Goal: Find specific page/section: Find specific page/section

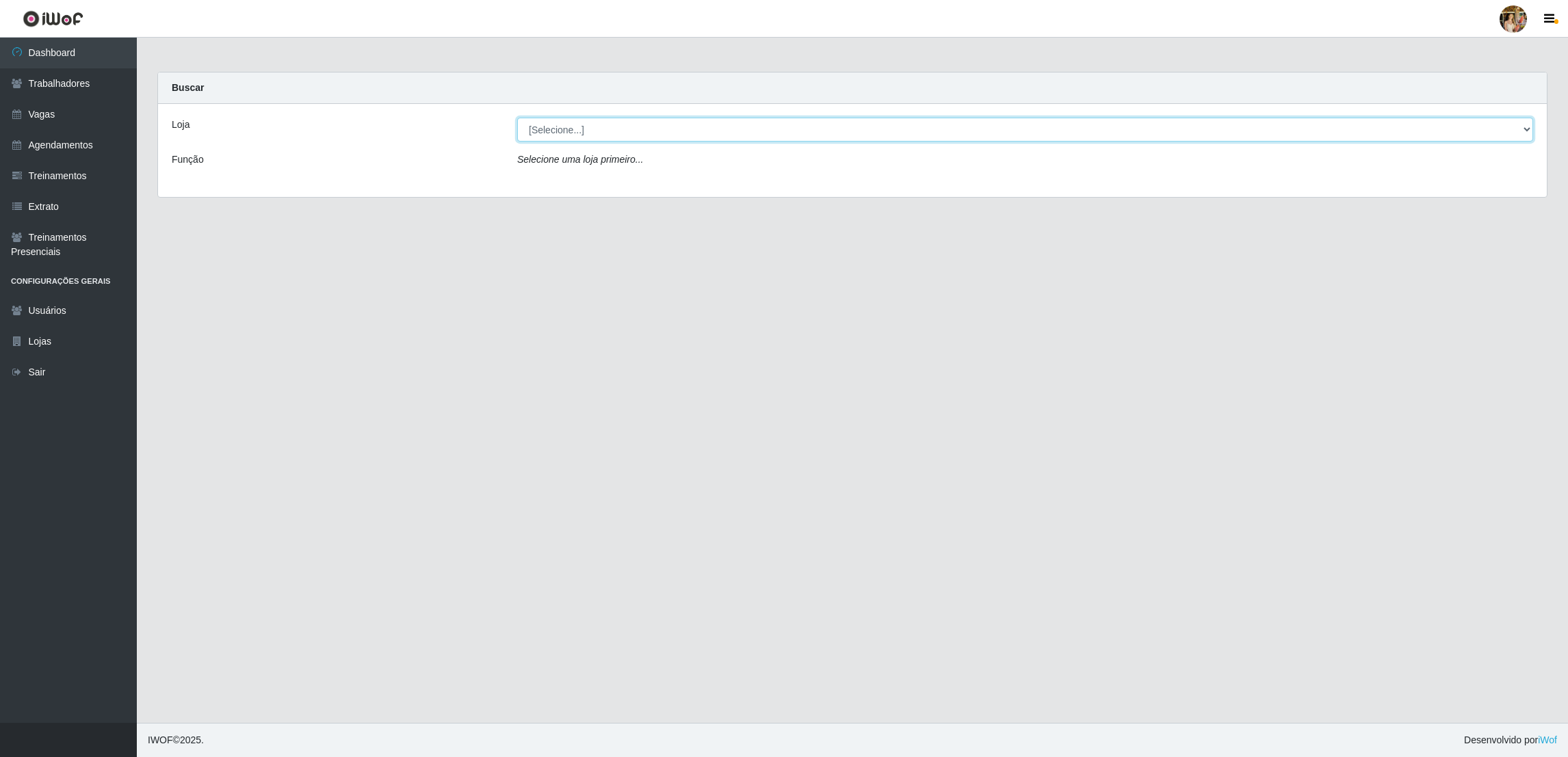
click at [590, 125] on select "[Selecione...] Atacado Vem - [GEOGRAPHIC_DATA] 30 Laranjeiras Velha Atacado Vem…" at bounding box center [1025, 129] width 1016 height 24
click at [517, 117] on select "[Selecione...] Atacado Vem - [GEOGRAPHIC_DATA] 30 Laranjeiras Velha Atacado Vem…" at bounding box center [1025, 129] width 1016 height 24
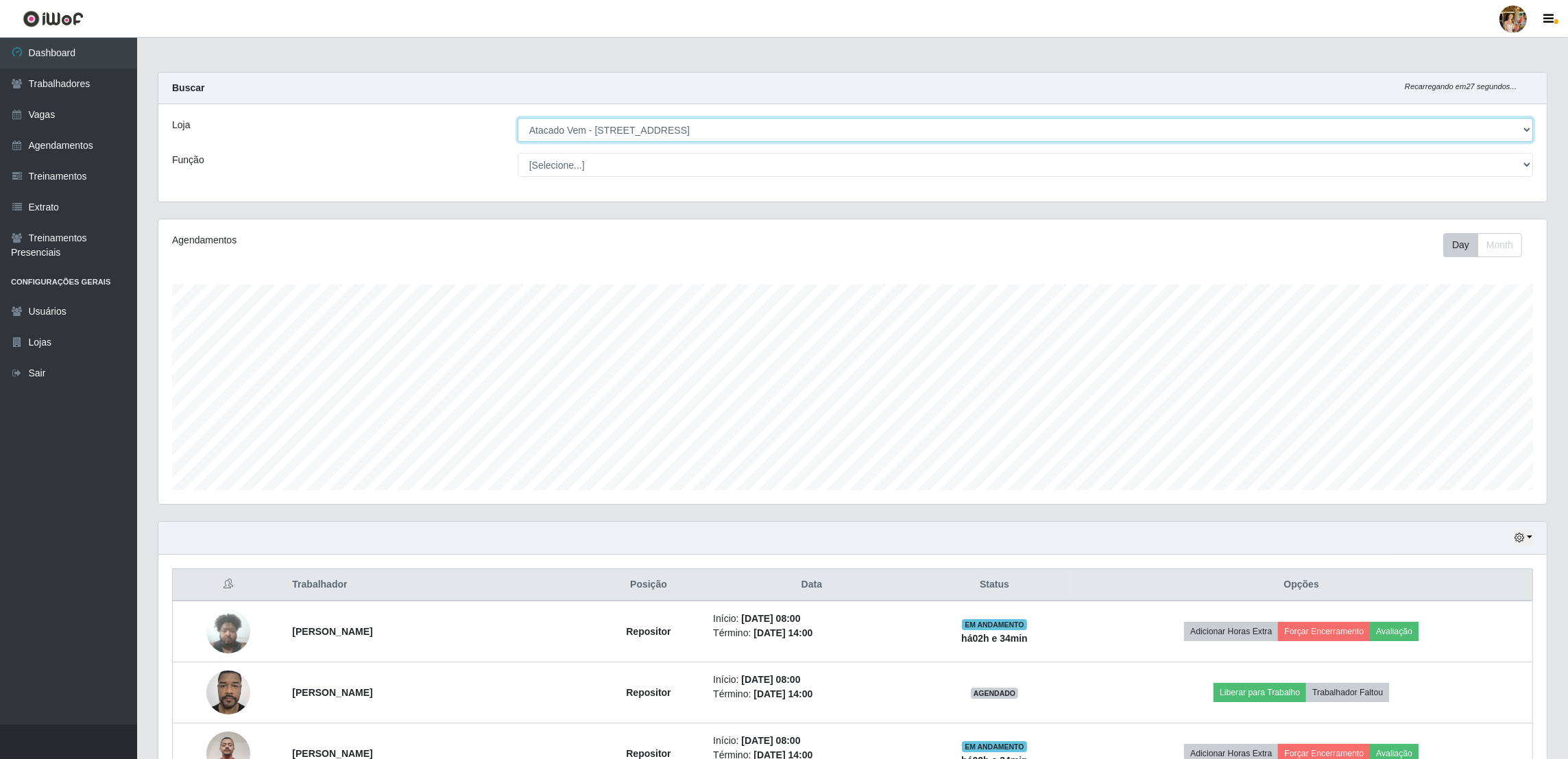
click at [671, 128] on select "[Selecione...] Atacado Vem - [GEOGRAPHIC_DATA] 30 Laranjeiras Velha Atacado Vem…" at bounding box center [1025, 129] width 1016 height 24
click at [518, 118] on select "[Selecione...] Atacado Vem - [GEOGRAPHIC_DATA] 30 Laranjeiras Velha Atacado Vem…" at bounding box center [1025, 129] width 1016 height 24
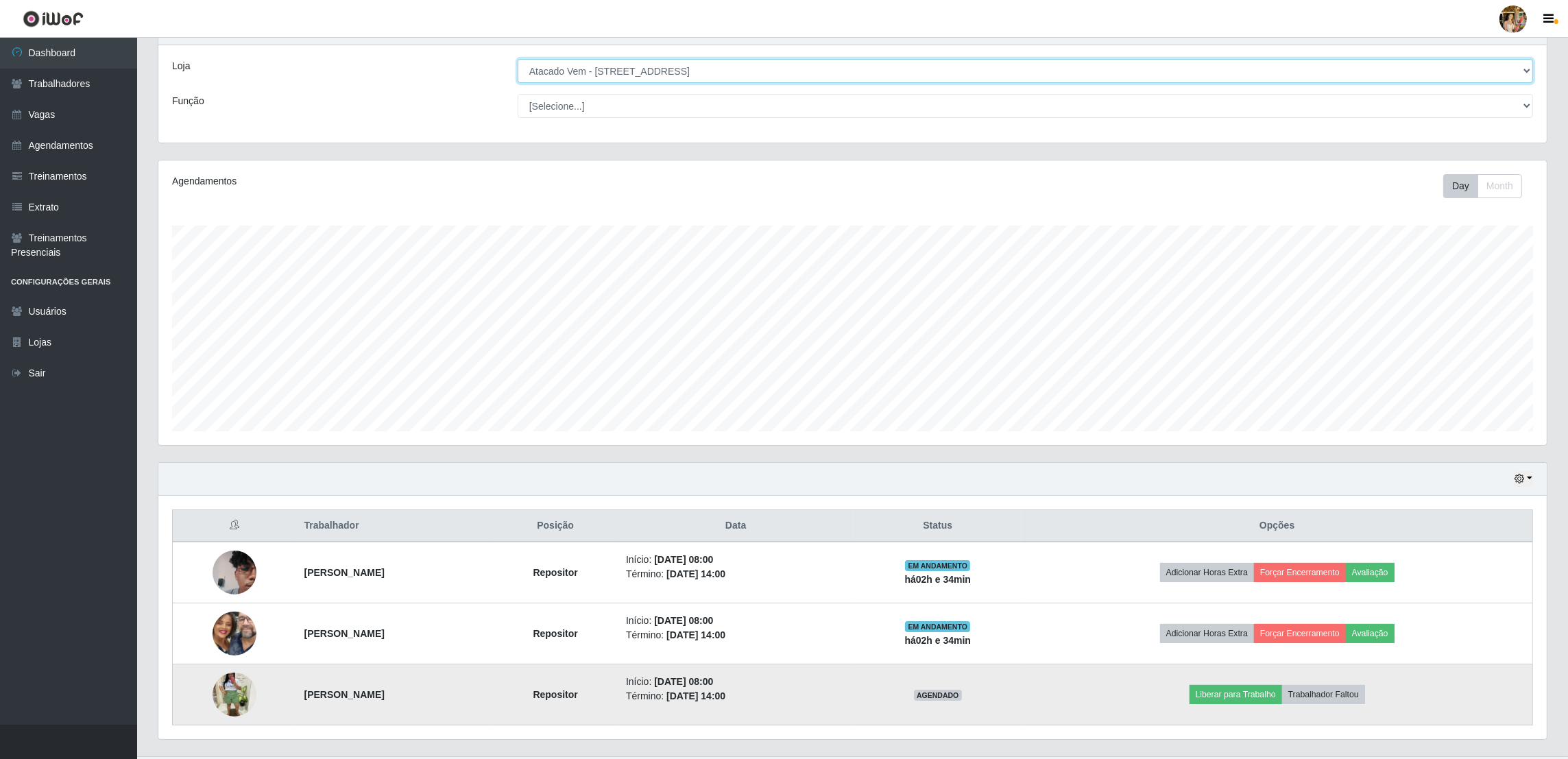
scroll to position [92, 0]
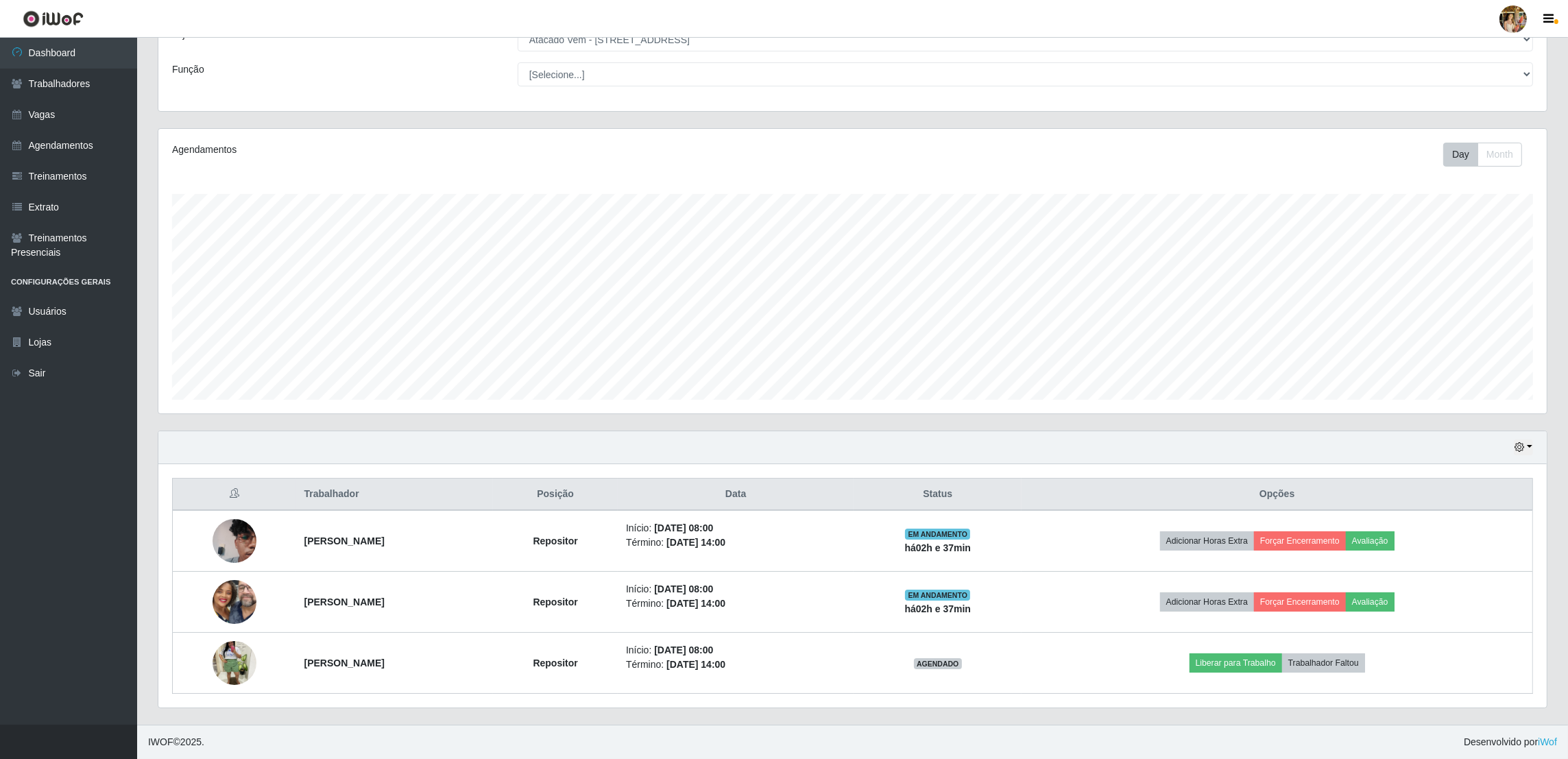
click at [178, 414] on div "Agendamentos Day Month 12/07 Agendamentos 6" at bounding box center [852, 279] width 1410 height 303
click at [648, 40] on select "[Selecione...] Atacado Vem - [GEOGRAPHIC_DATA] 30 Laranjeiras Velha Atacado Vem…" at bounding box center [1025, 40] width 1016 height 24
click at [518, 51] on select "[Selecione...] Atacado Vem - [GEOGRAPHIC_DATA] 30 Laranjeiras Velha Atacado Vem…" at bounding box center [1025, 40] width 1016 height 24
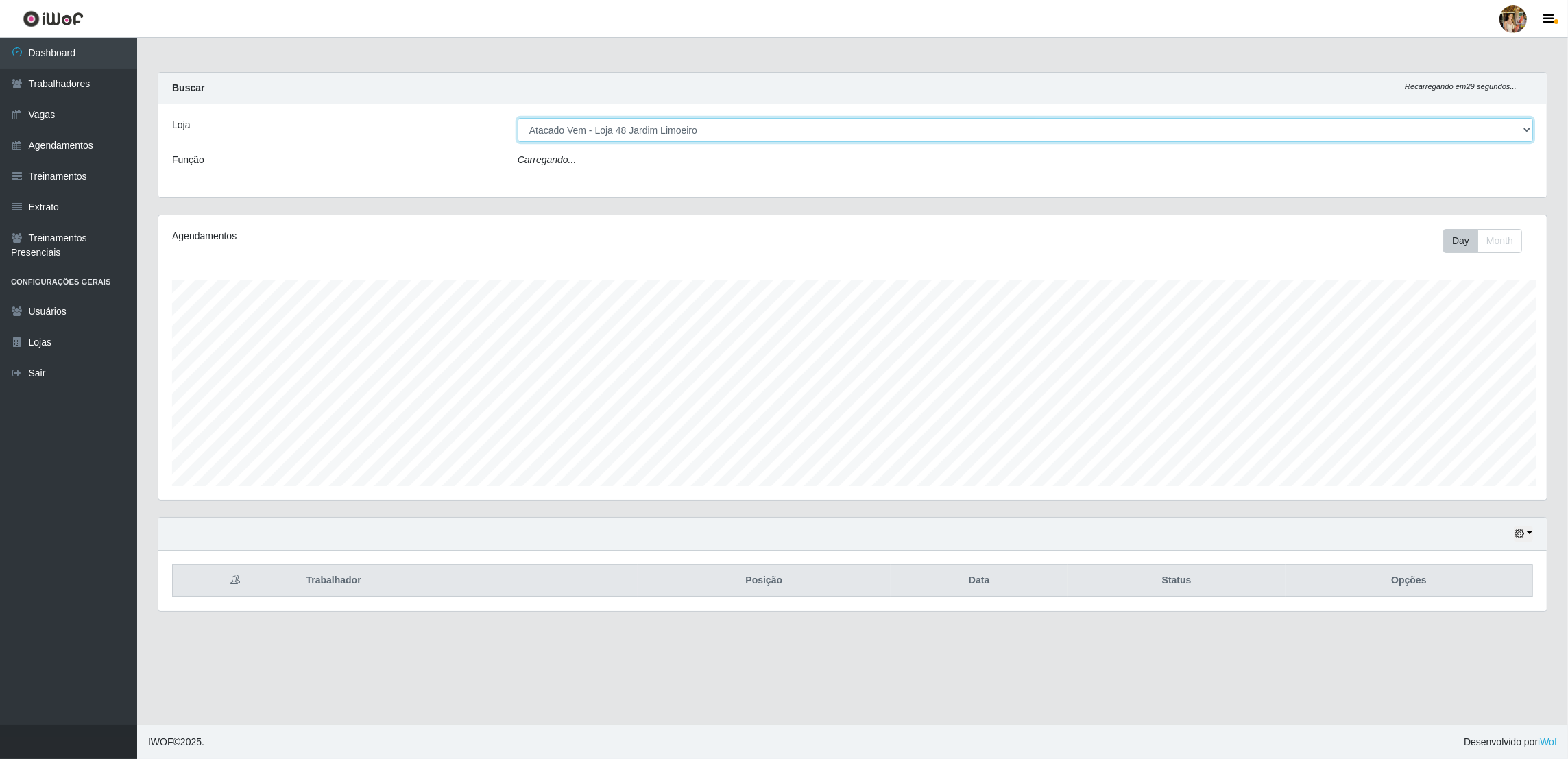
scroll to position [285, 1392]
click at [647, 129] on select "[Selecione...] Atacado Vem - [GEOGRAPHIC_DATA] 30 Laranjeiras Velha Atacado Vem…" at bounding box center [1027, 129] width 1018 height 24
click at [518, 118] on select "[Selecione...] Atacado Vem - [GEOGRAPHIC_DATA] 30 Laranjeiras Velha Atacado Vem…" at bounding box center [1027, 129] width 1018 height 24
click at [582, 128] on select "[Selecione...] Atacado Vem - [GEOGRAPHIC_DATA] 30 Laranjeiras Velha Atacado Vem…" at bounding box center [1027, 129] width 1018 height 24
click at [518, 118] on select "[Selecione...] Atacado Vem - [GEOGRAPHIC_DATA] 30 Laranjeiras Velha Atacado Vem…" at bounding box center [1027, 129] width 1018 height 24
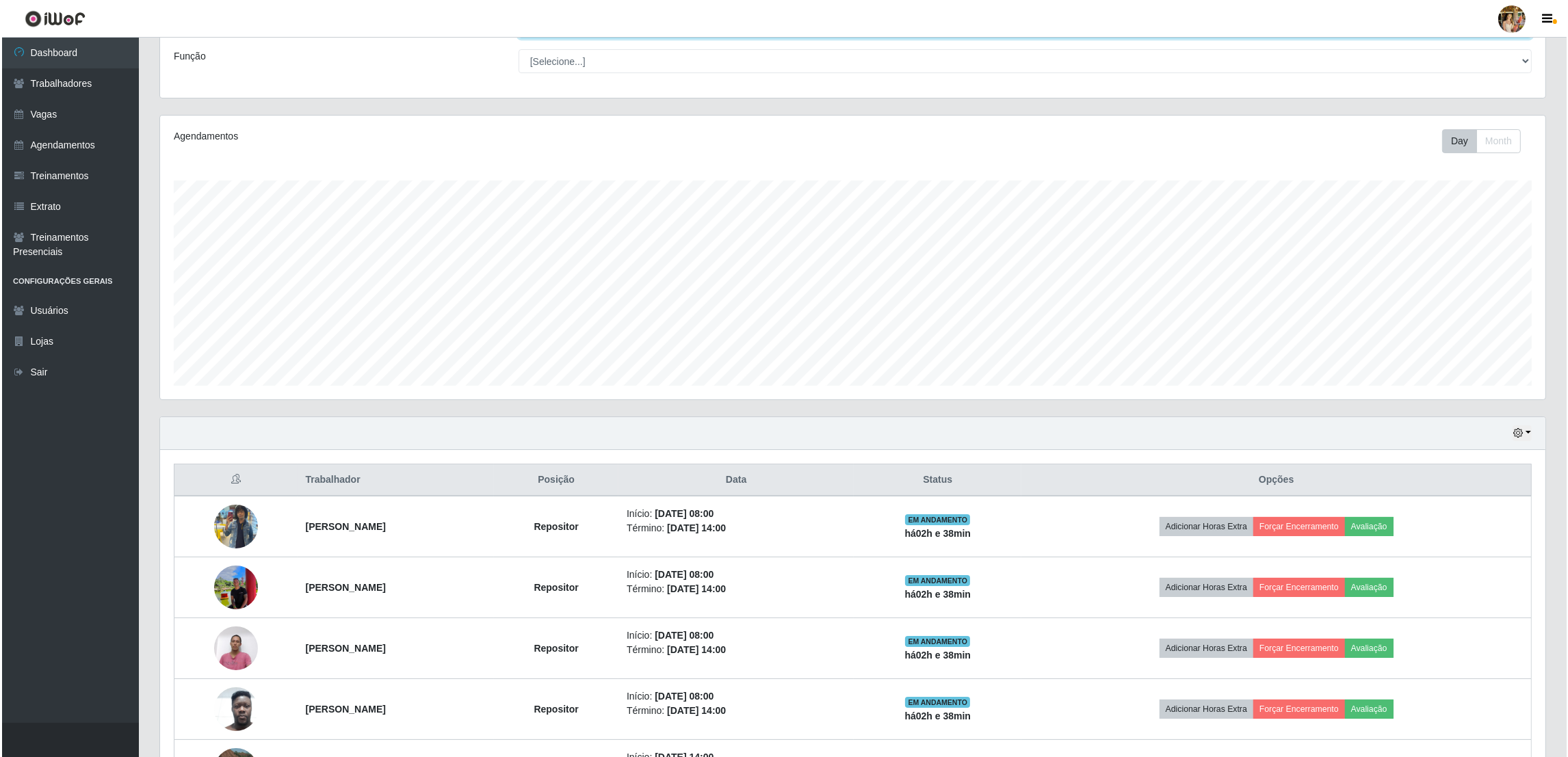
scroll to position [0, 0]
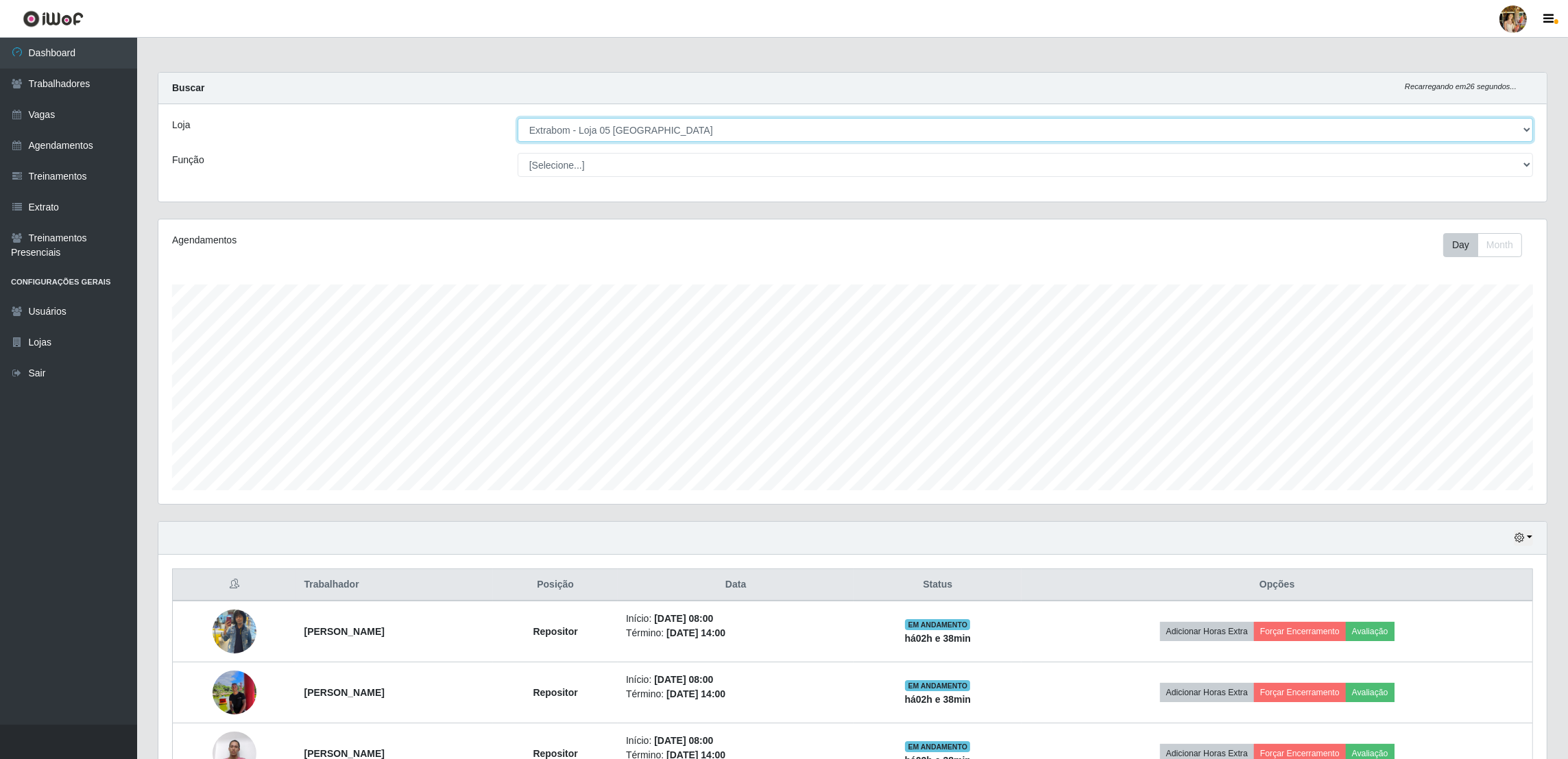
click at [656, 123] on select "[Selecione...] Atacado Vem - [GEOGRAPHIC_DATA] 30 Laranjeiras Velha Atacado Vem…" at bounding box center [1025, 129] width 1016 height 24
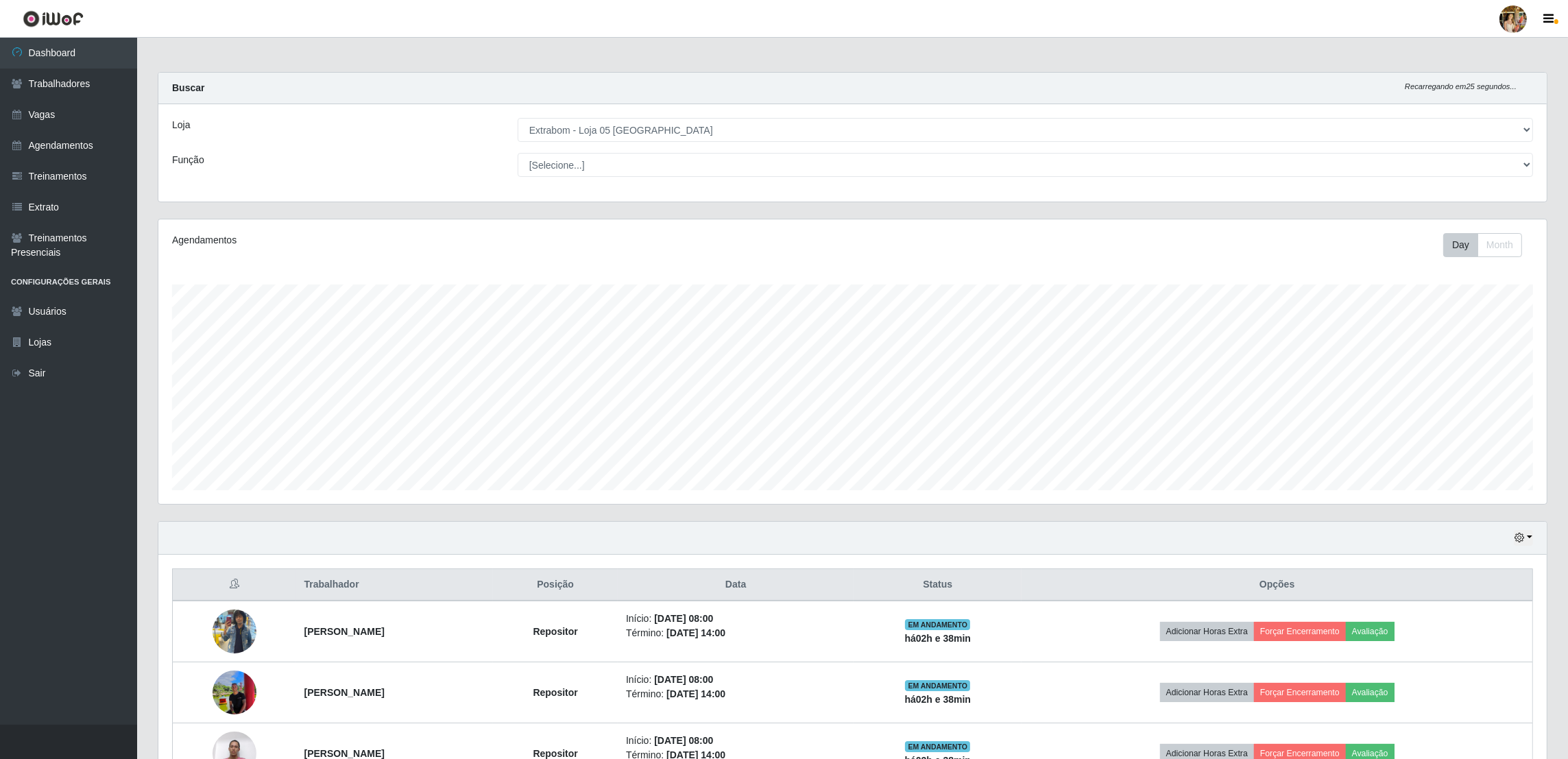
click at [659, 143] on div "Loja [Selecione...] Atacado Vem - [GEOGRAPHIC_DATA] 30 Laranjeiras Velha Atacad…" at bounding box center [852, 153] width 1388 height 97
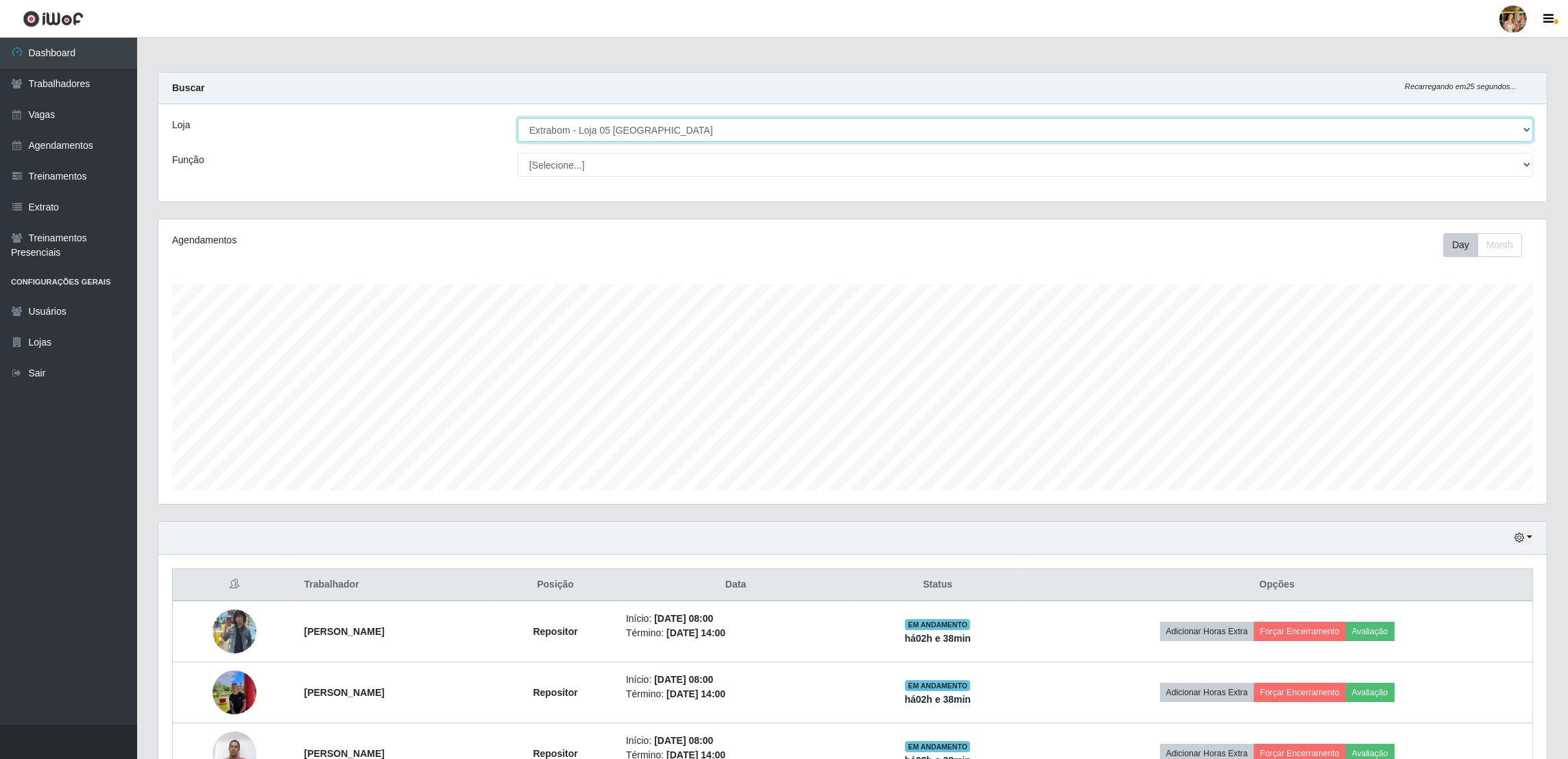
click at [659, 135] on select "[Selecione...] Atacado Vem - [GEOGRAPHIC_DATA] 30 Laranjeiras Velha Atacado Vem…" at bounding box center [1025, 129] width 1016 height 24
click at [518, 118] on select "[Selecione...] Atacado Vem - [GEOGRAPHIC_DATA] 30 Laranjeiras Velha Atacado Vem…" at bounding box center [1025, 129] width 1016 height 24
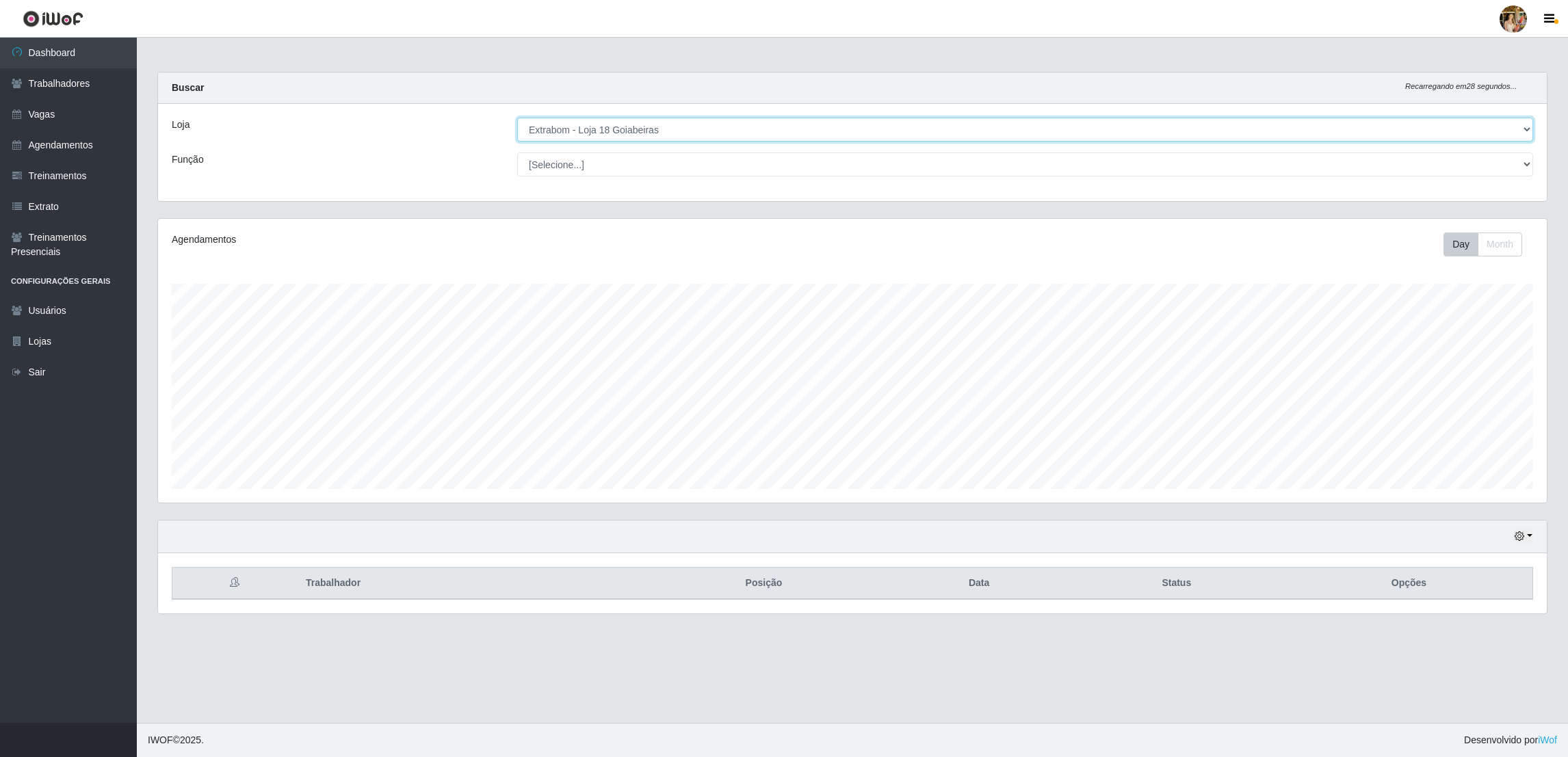
click at [619, 125] on select "[Selecione...] Atacado Vem - [GEOGRAPHIC_DATA] 30 Laranjeiras Velha Atacado Vem…" at bounding box center [1025, 129] width 1016 height 24
click at [517, 117] on select "[Selecione...] Atacado Vem - [GEOGRAPHIC_DATA] 30 Laranjeiras Velha Atacado Vem…" at bounding box center [1025, 129] width 1016 height 24
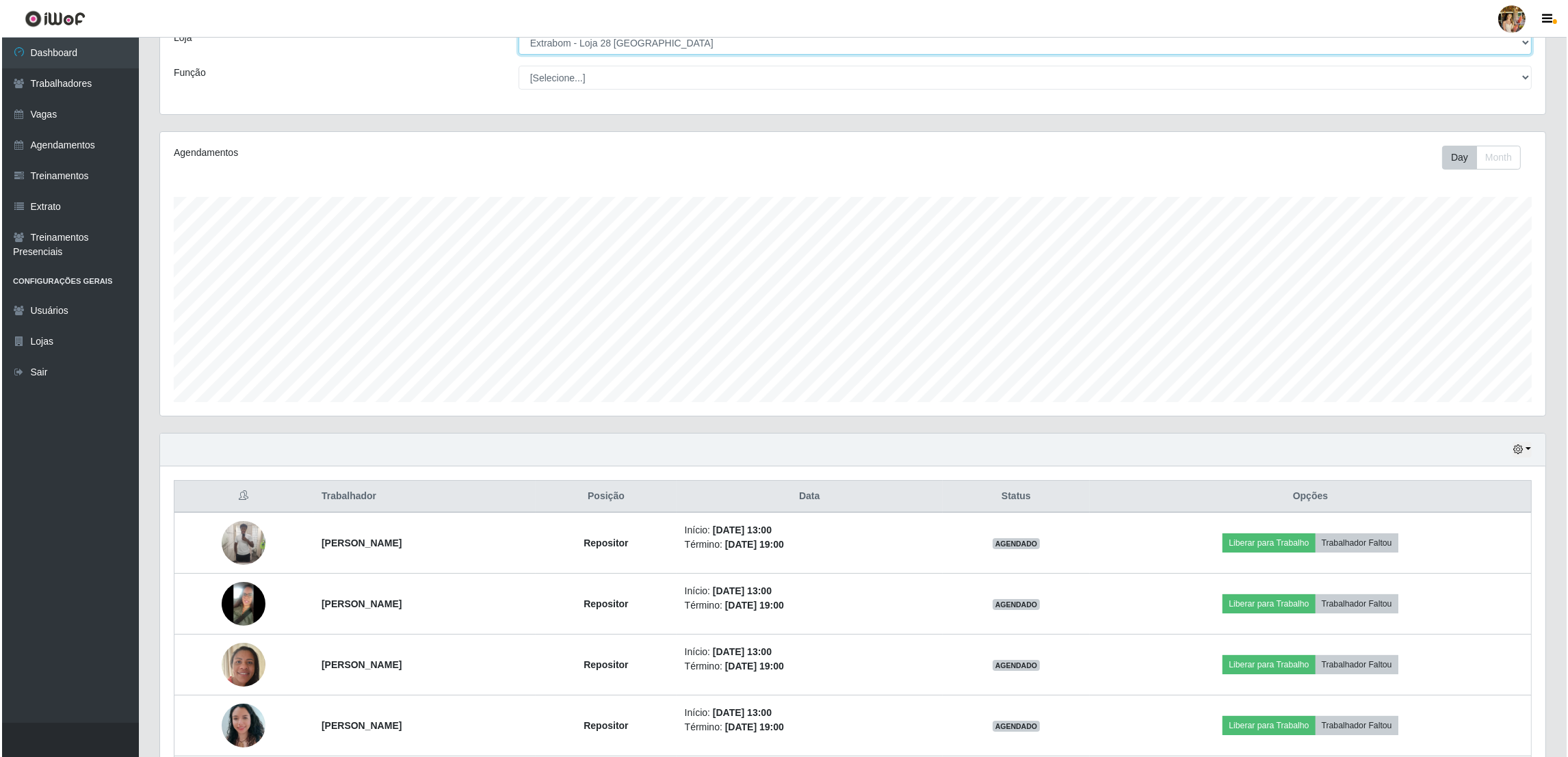
scroll to position [0, 0]
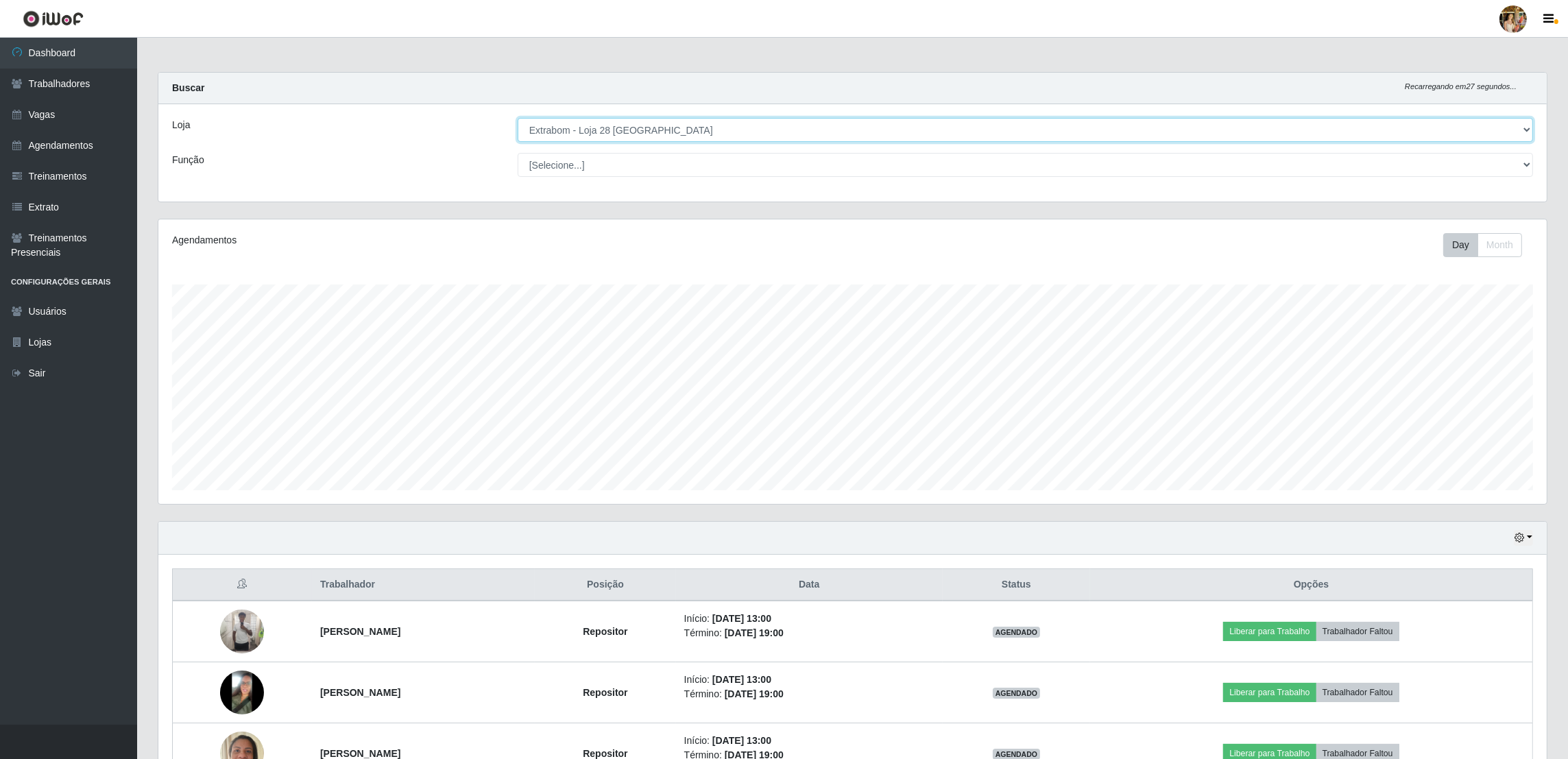
drag, startPoint x: 649, startPoint y: 132, endPoint x: 645, endPoint y: 143, distance: 11.7
click at [649, 132] on select "[Selecione...] Atacado Vem - [GEOGRAPHIC_DATA] 30 Laranjeiras Velha Atacado Vem…" at bounding box center [1025, 129] width 1016 height 24
click at [518, 118] on select "[Selecione...] Atacado Vem - [GEOGRAPHIC_DATA] 30 Laranjeiras Velha Atacado Vem…" at bounding box center [1025, 129] width 1016 height 24
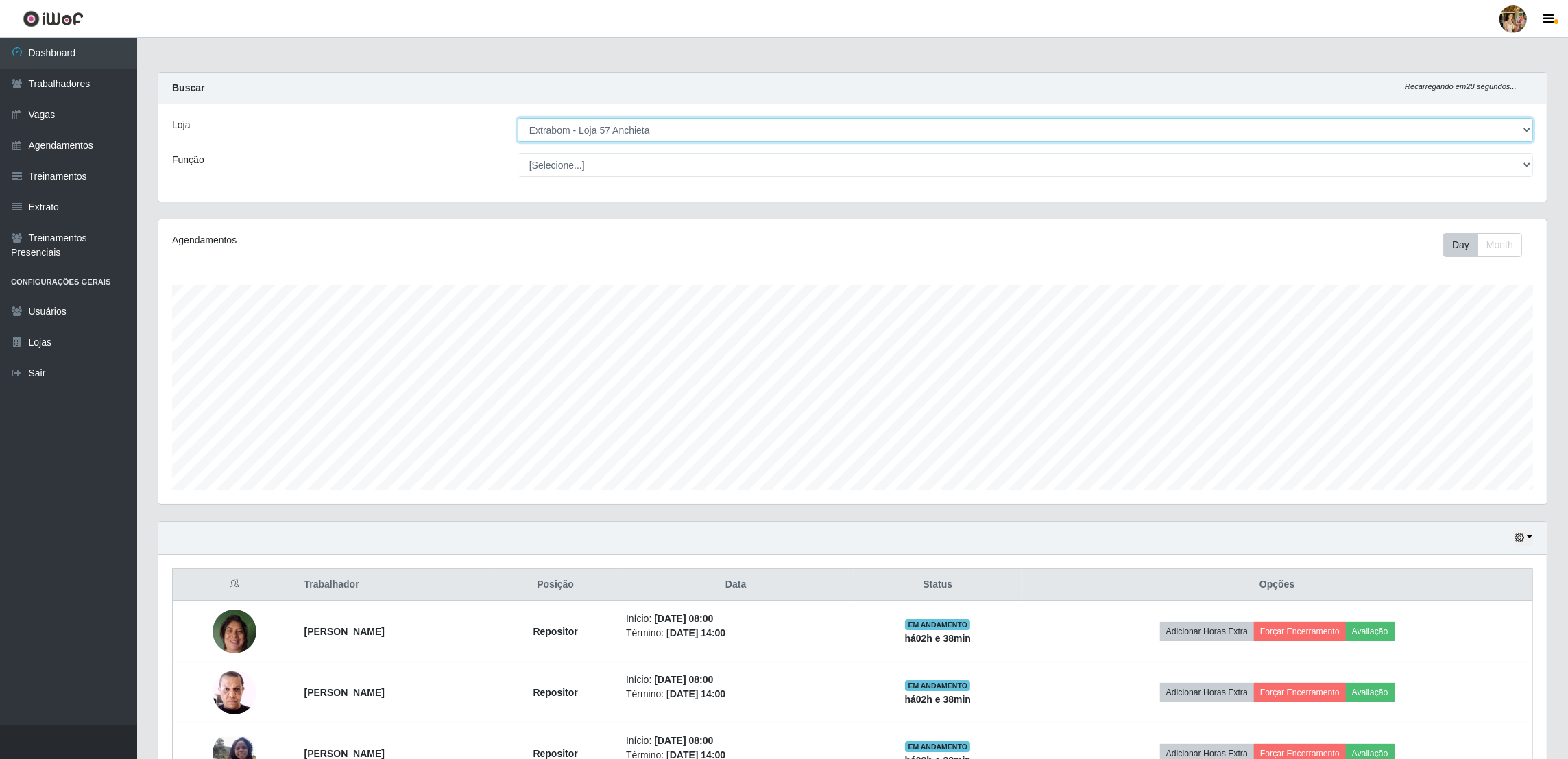
click at [623, 119] on select "[Selecione...] Atacado Vem - [GEOGRAPHIC_DATA] 30 Laranjeiras Velha Atacado Vem…" at bounding box center [1025, 129] width 1016 height 24
click at [635, 140] on select "[Selecione...] Atacado Vem - [GEOGRAPHIC_DATA] 30 Laranjeiras Velha Atacado Vem…" at bounding box center [1025, 129] width 1016 height 24
click at [518, 118] on select "[Selecione...] Atacado Vem - [GEOGRAPHIC_DATA] 30 Laranjeiras Velha Atacado Vem…" at bounding box center [1025, 129] width 1016 height 24
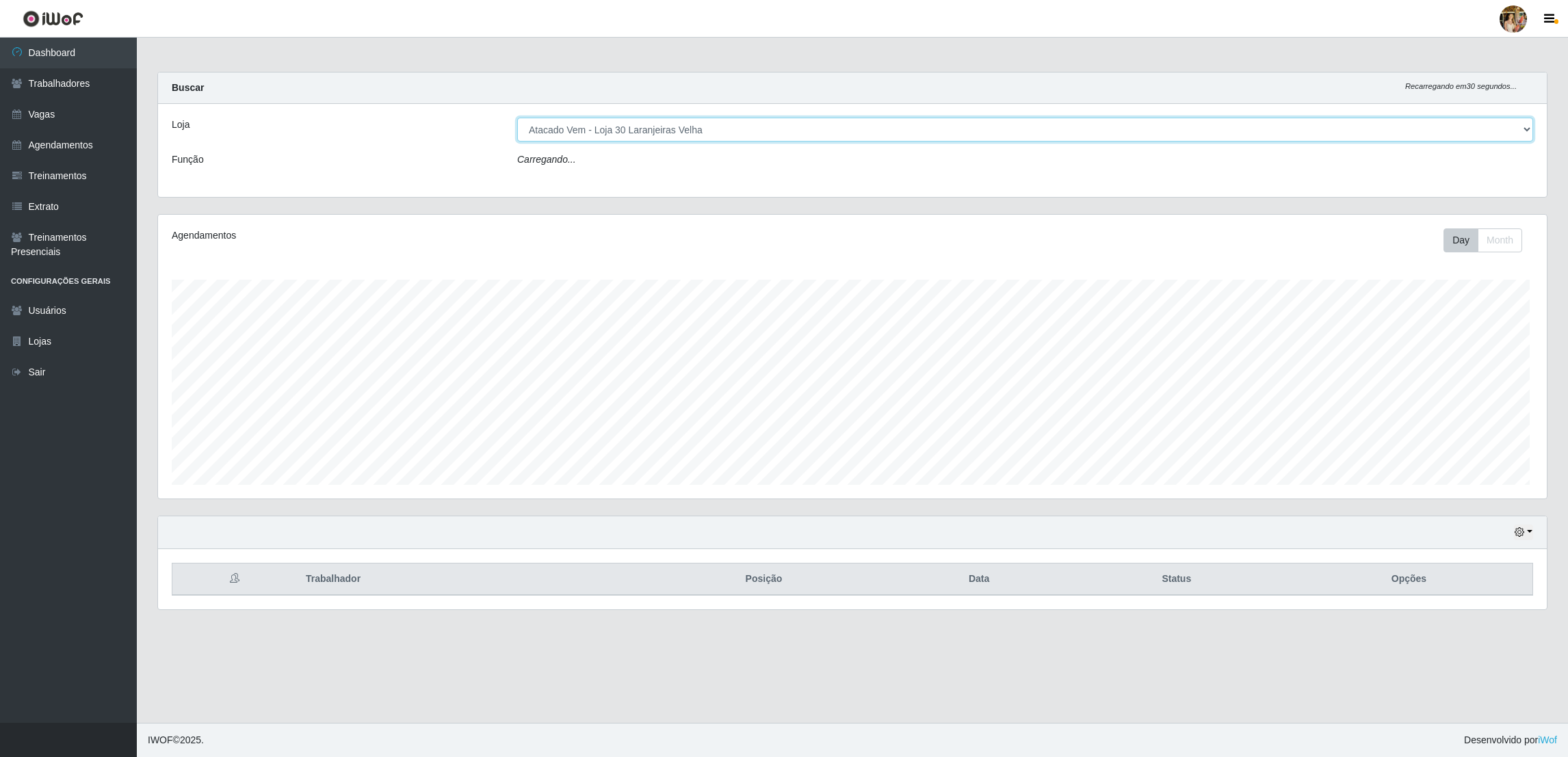
scroll to position [284, 1389]
click at [688, 135] on select "[Selecione...] Atacado Vem - [GEOGRAPHIC_DATA] 30 Laranjeiras Velha Atacado Vem…" at bounding box center [1025, 129] width 1016 height 24
click at [517, 117] on select "[Selecione...] Atacado Vem - [GEOGRAPHIC_DATA] 30 Laranjeiras Velha Atacado Vem…" at bounding box center [1025, 129] width 1016 height 24
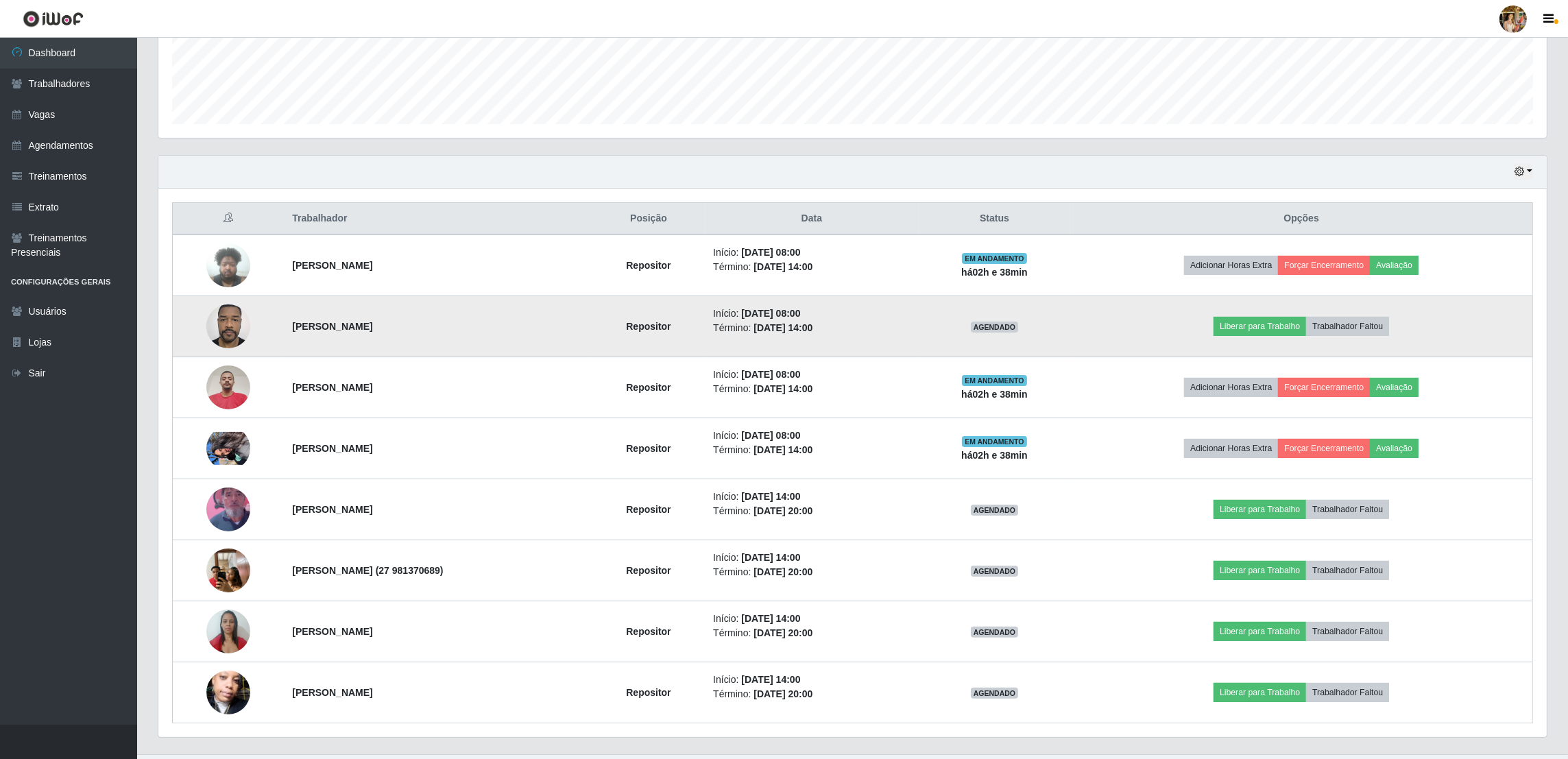
scroll to position [397, 0]
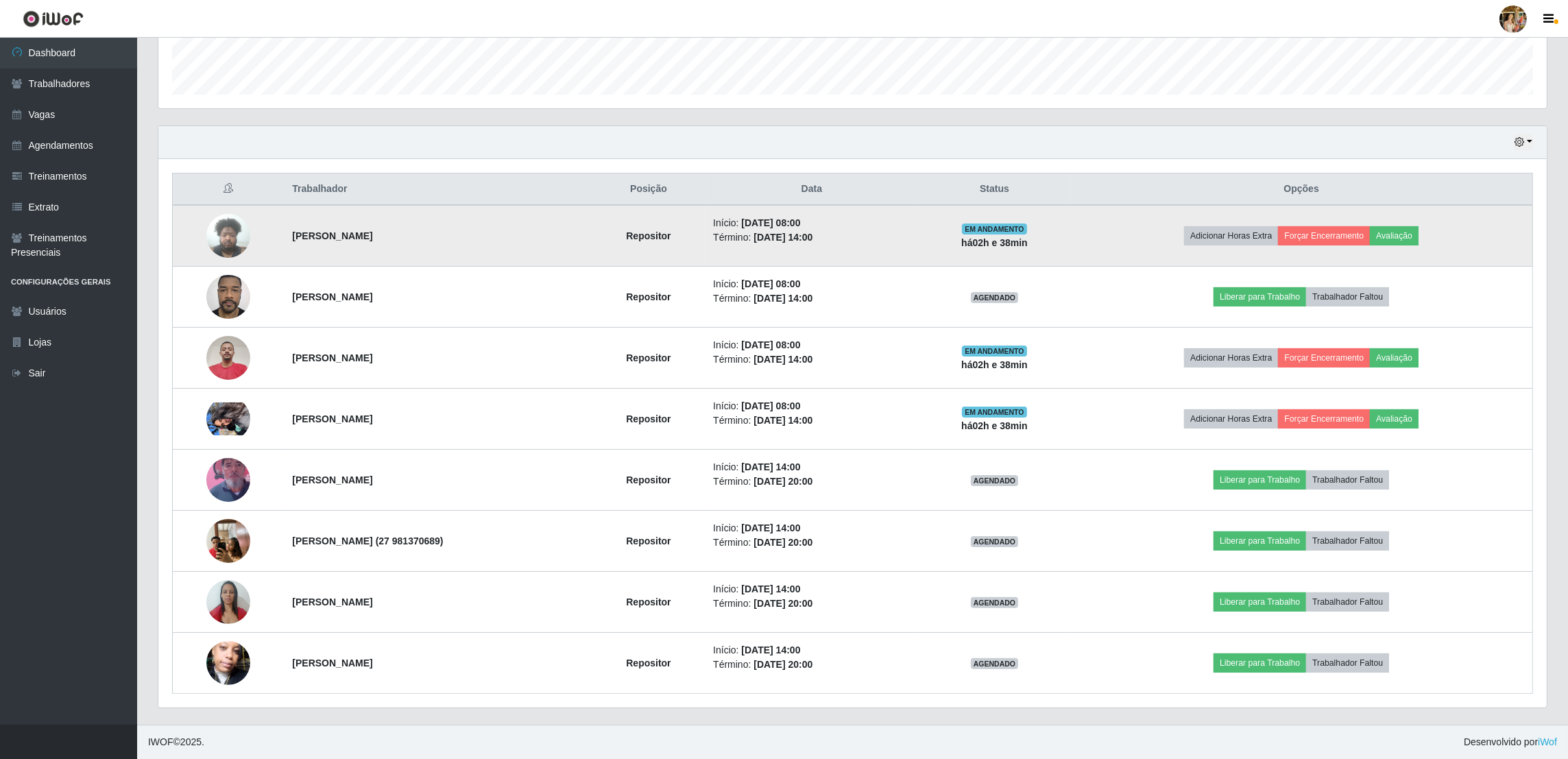
drag, startPoint x: 283, startPoint y: 231, endPoint x: 422, endPoint y: 236, distance: 139.1
click at [422, 236] on td "[PERSON_NAME]" at bounding box center [437, 235] width 308 height 62
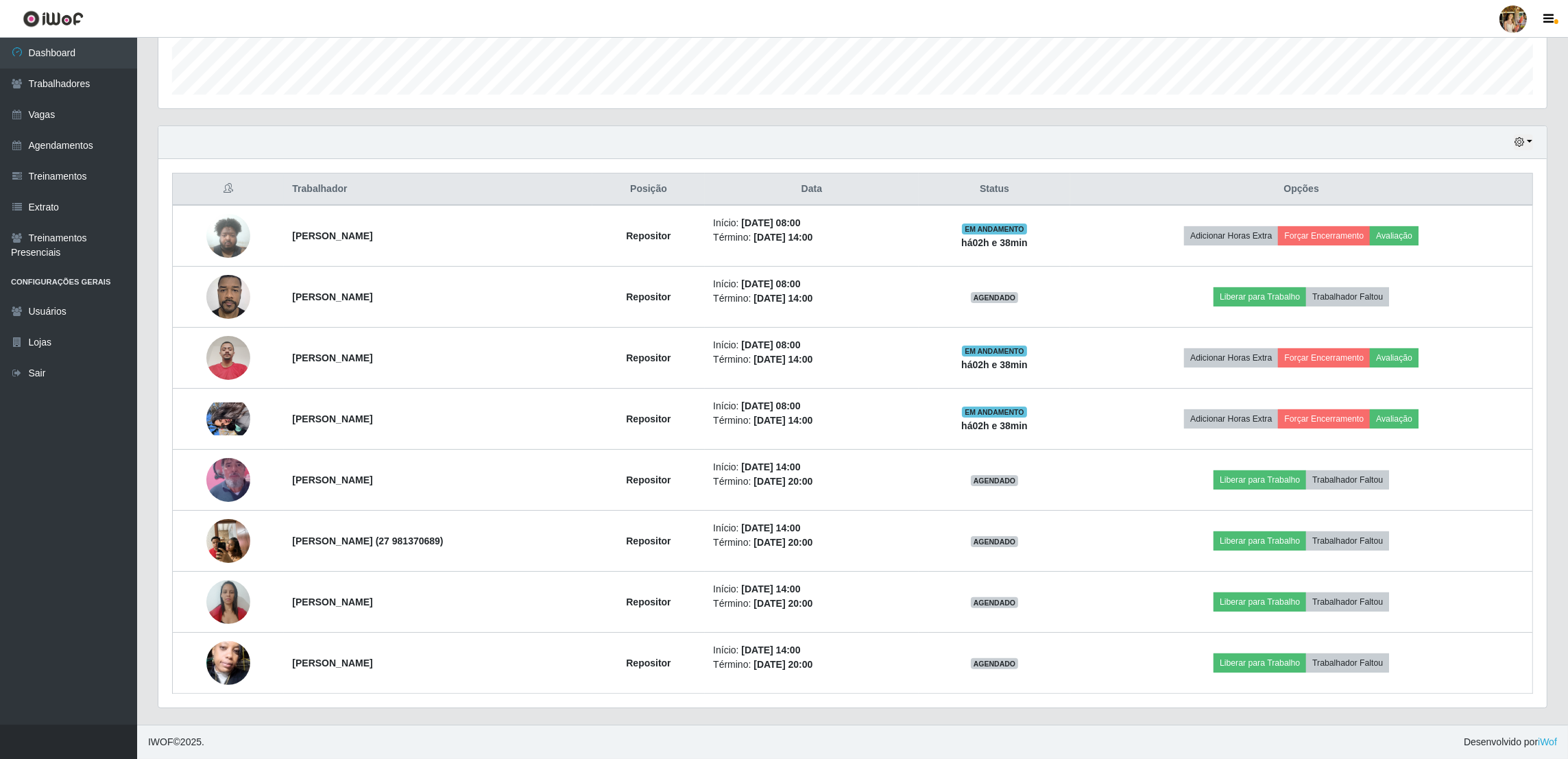
copy strong "[PERSON_NAME]"
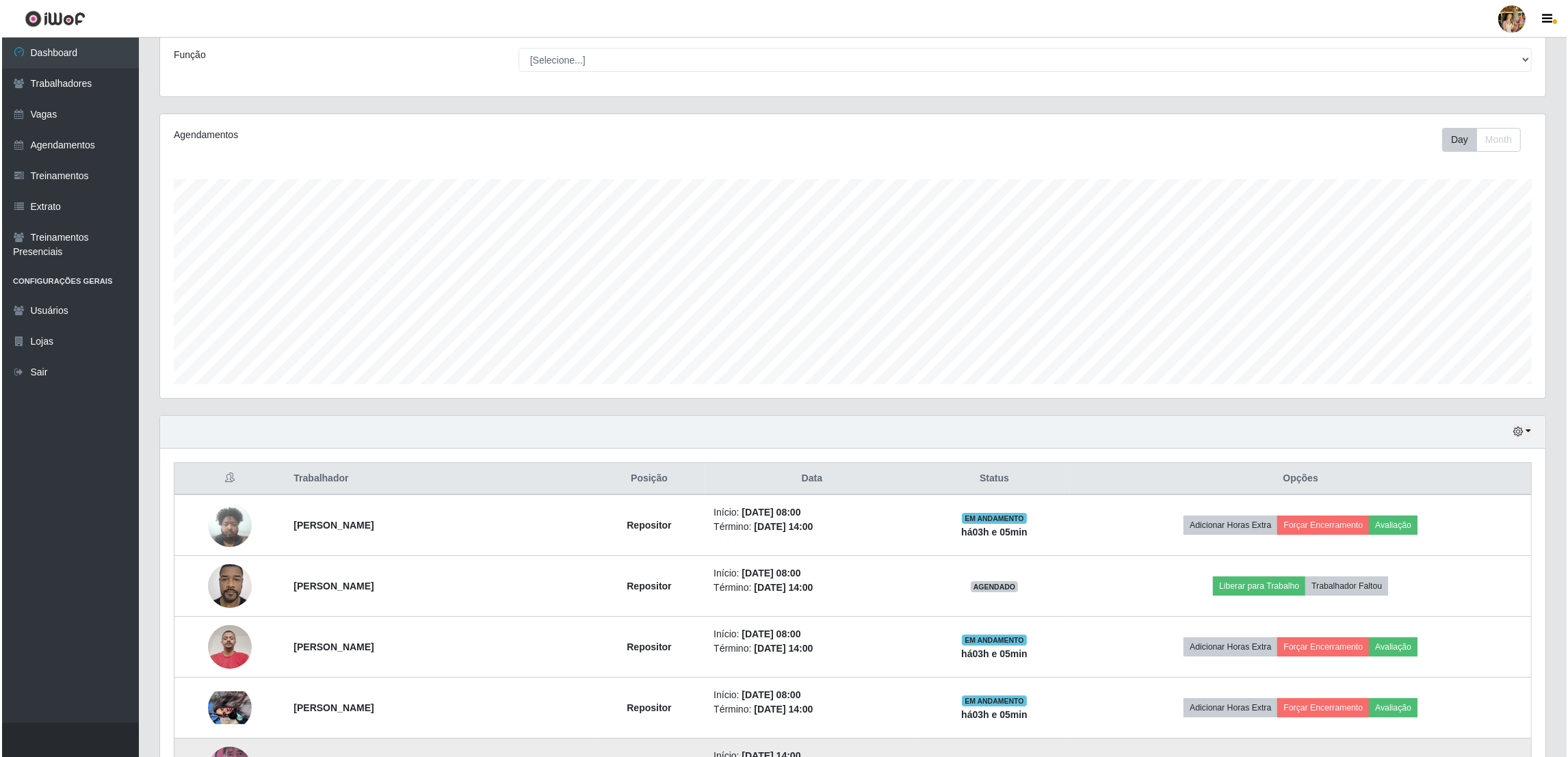
scroll to position [0, 0]
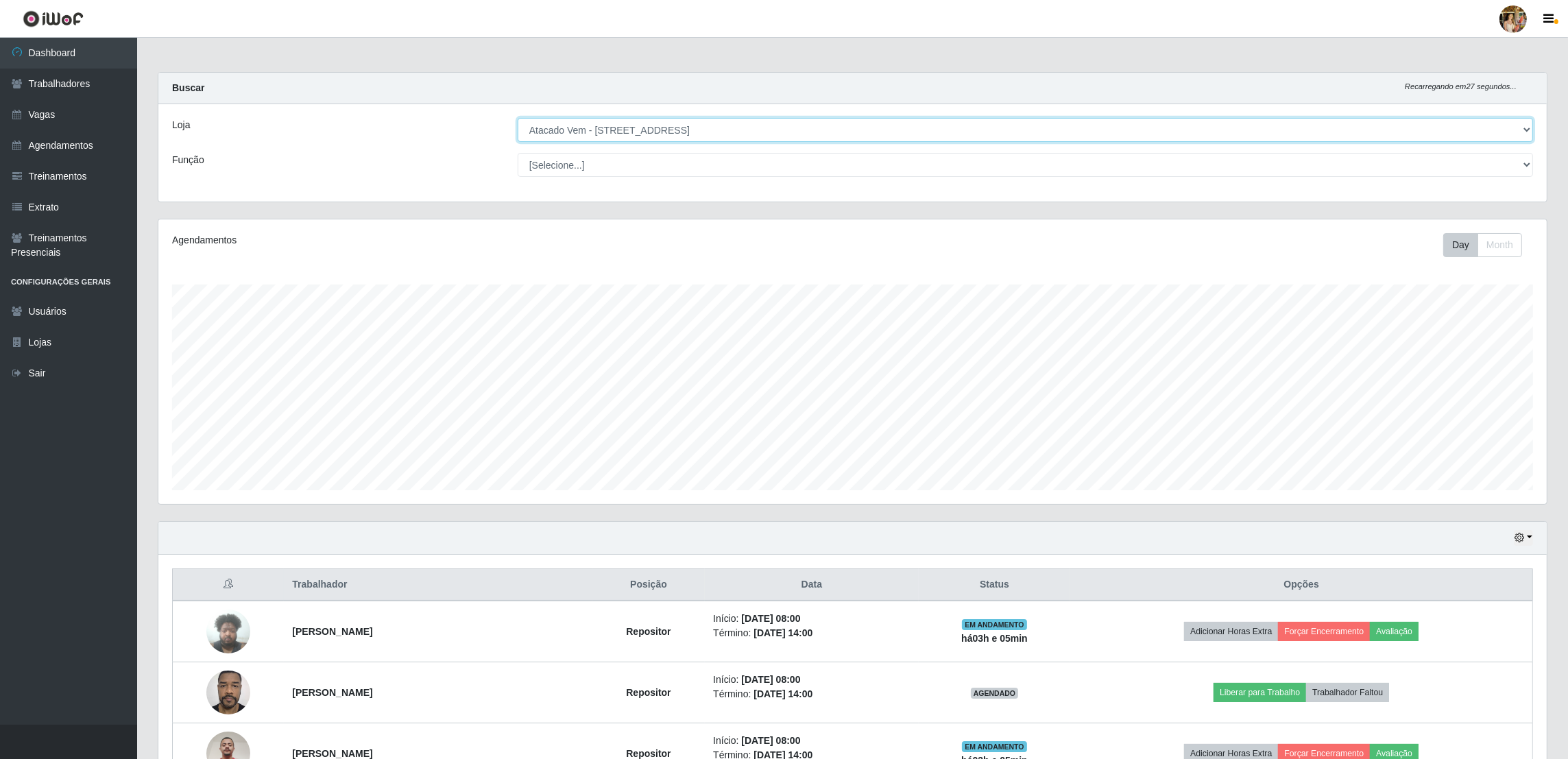
drag, startPoint x: 640, startPoint y: 132, endPoint x: 639, endPoint y: 140, distance: 8.1
click at [640, 132] on select "[Selecione...] Atacado Vem - [GEOGRAPHIC_DATA] 30 Laranjeiras Velha Atacado Vem…" at bounding box center [1025, 129] width 1016 height 24
click at [518, 118] on select "[Selecione...] Atacado Vem - [GEOGRAPHIC_DATA] 30 Laranjeiras Velha Atacado Vem…" at bounding box center [1025, 129] width 1016 height 24
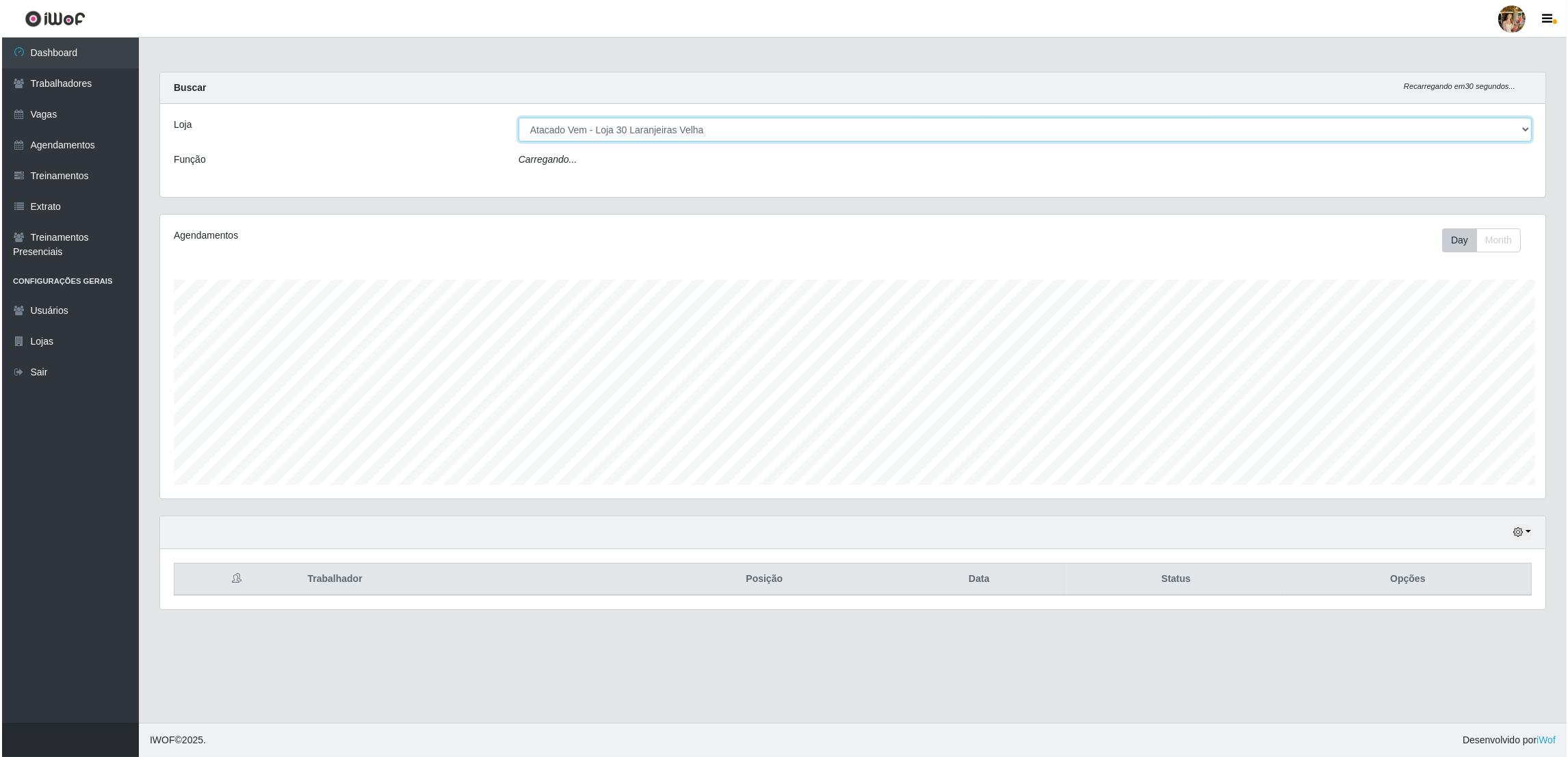
scroll to position [284, 1389]
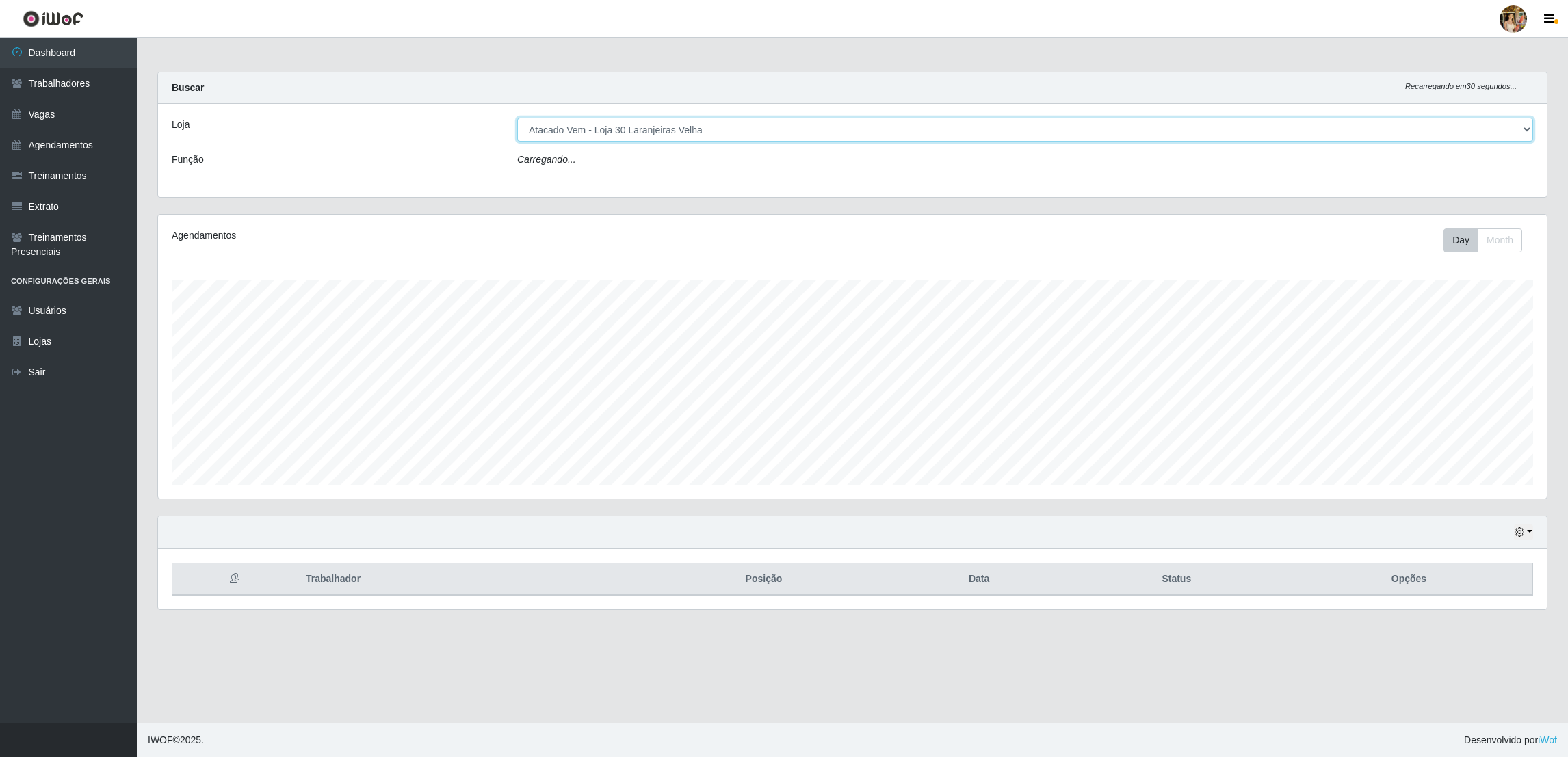
click at [634, 128] on select "[Selecione...] Atacado Vem - [GEOGRAPHIC_DATA] 30 Laranjeiras Velha Atacado Vem…" at bounding box center [1025, 129] width 1016 height 24
click at [517, 117] on select "[Selecione...] Atacado Vem - [GEOGRAPHIC_DATA] 30 Laranjeiras Velha Atacado Vem…" at bounding box center [1025, 129] width 1016 height 24
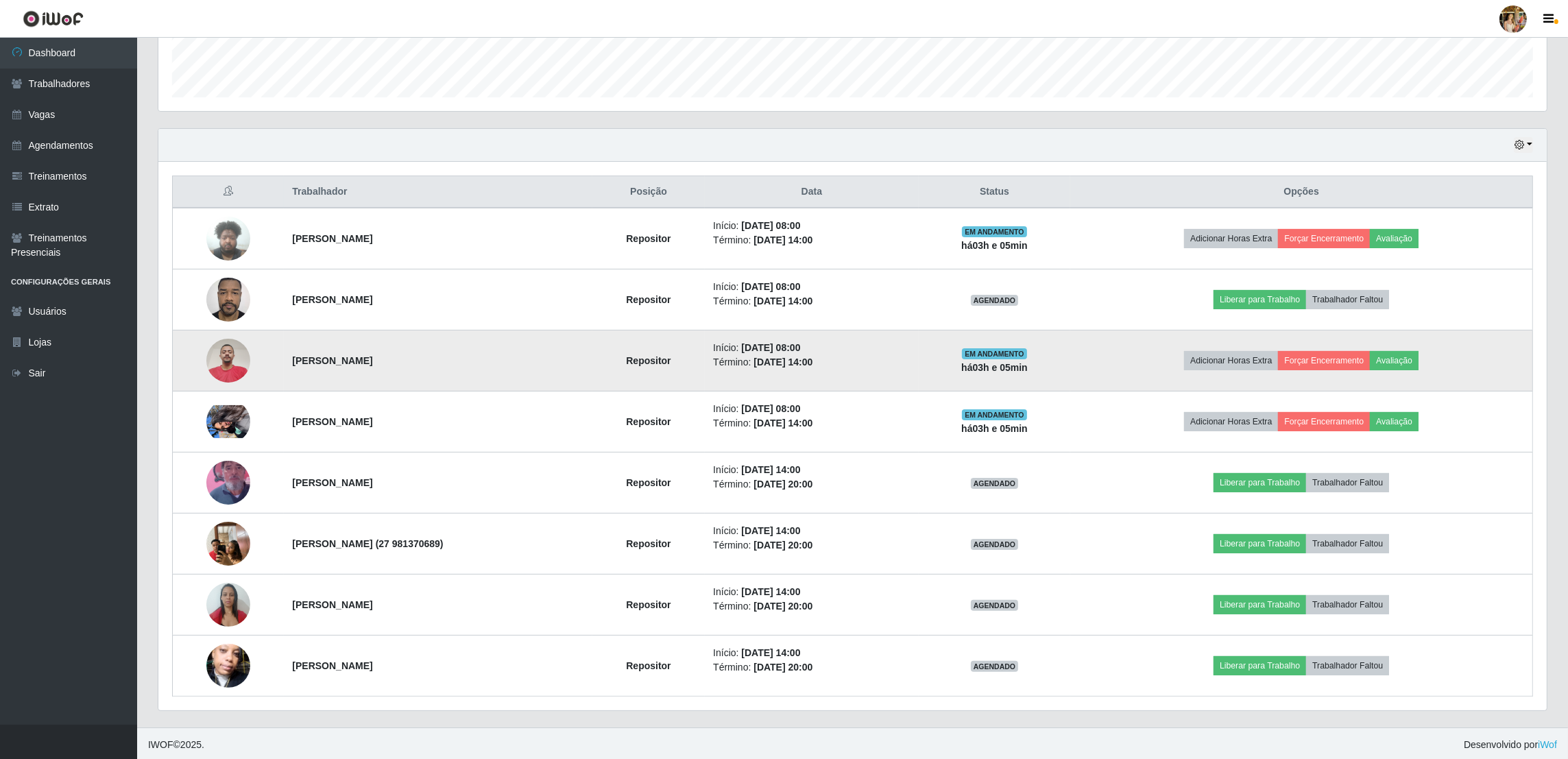
scroll to position [397, 0]
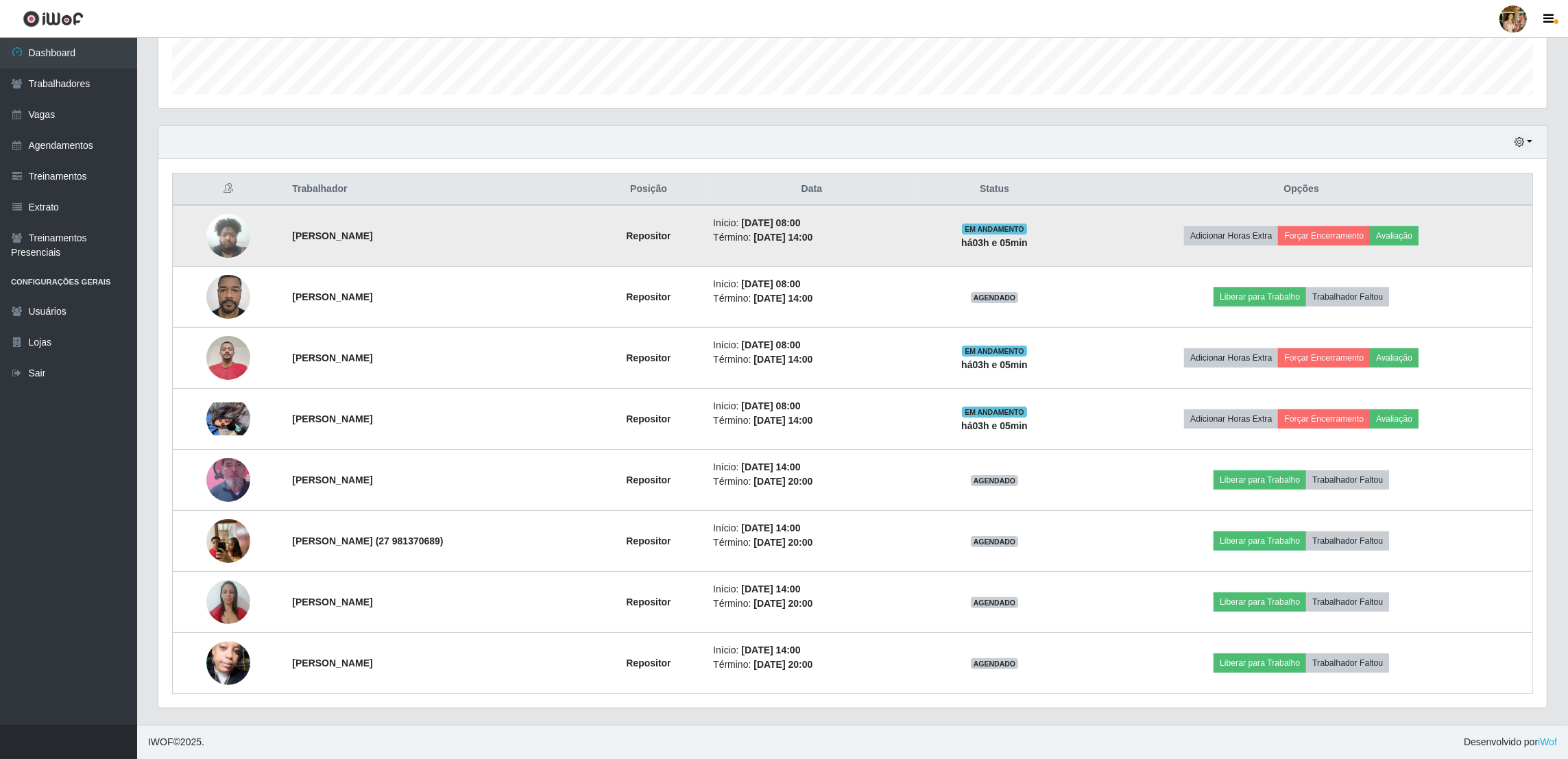
drag, startPoint x: 324, startPoint y: 248, endPoint x: 495, endPoint y: 251, distance: 171.0
click at [495, 251] on td "[PERSON_NAME]" at bounding box center [437, 235] width 308 height 62
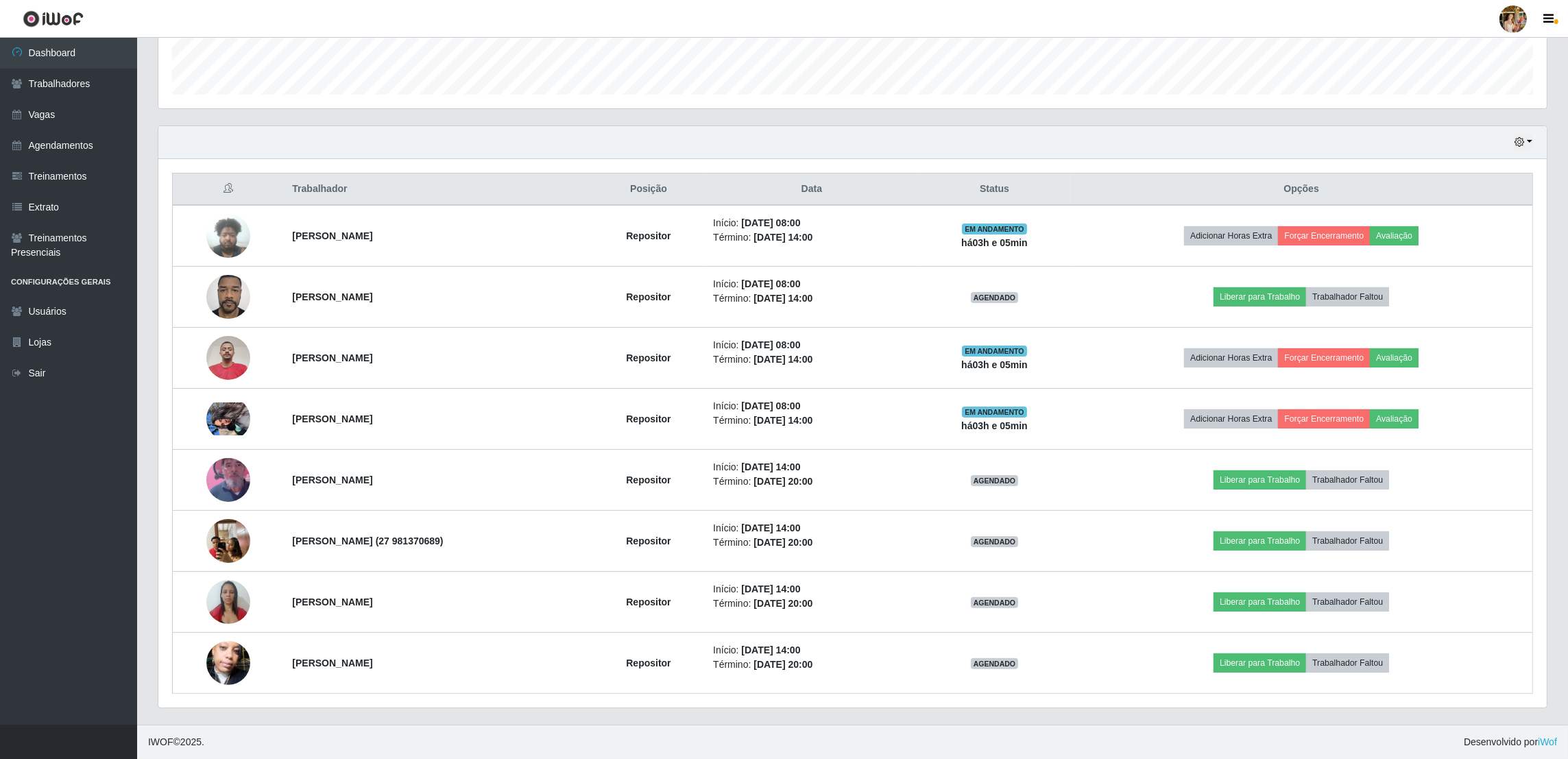
copy strong "[PERSON_NAME]"
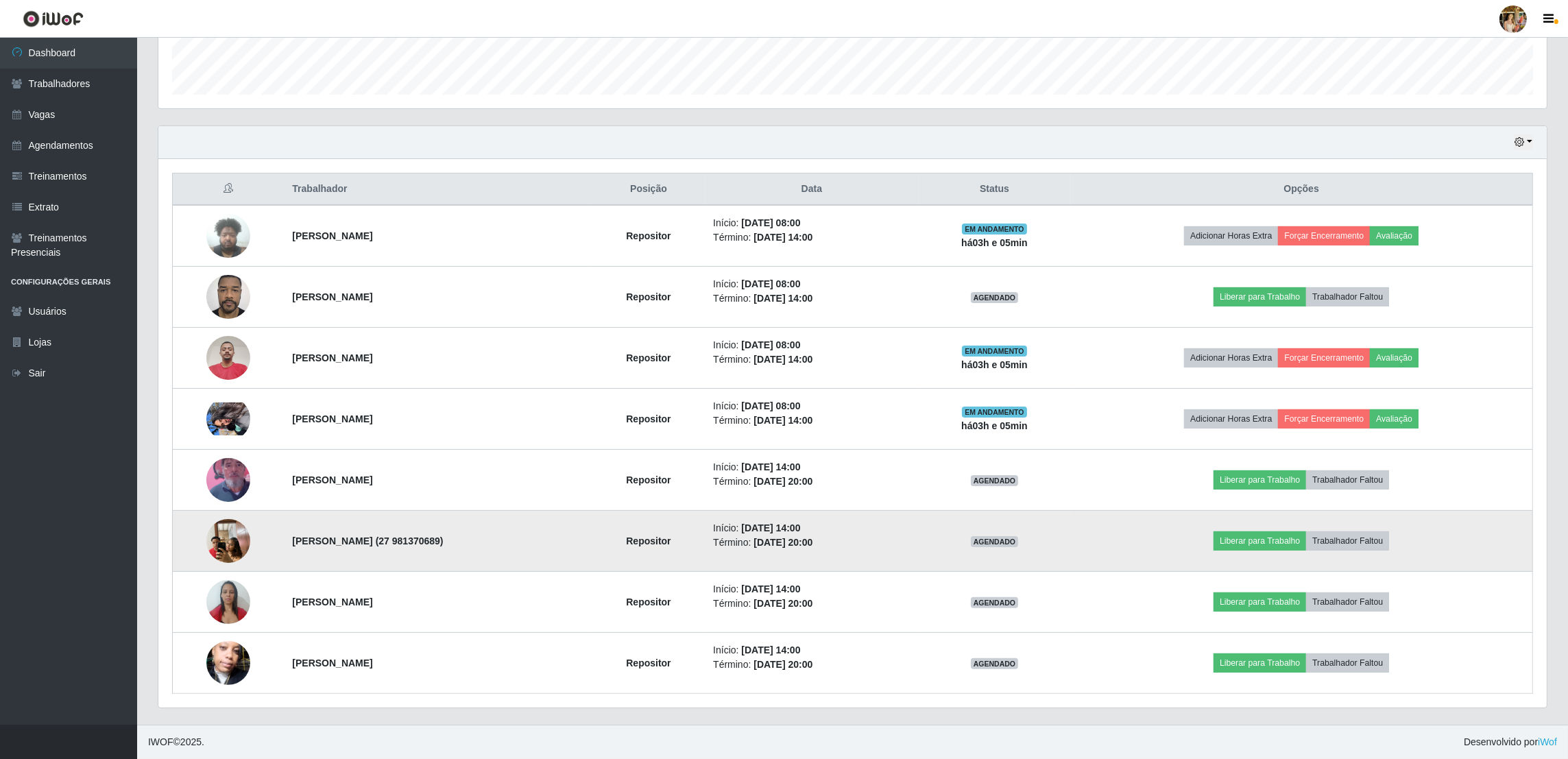
copy strong "[PERSON_NAME]"
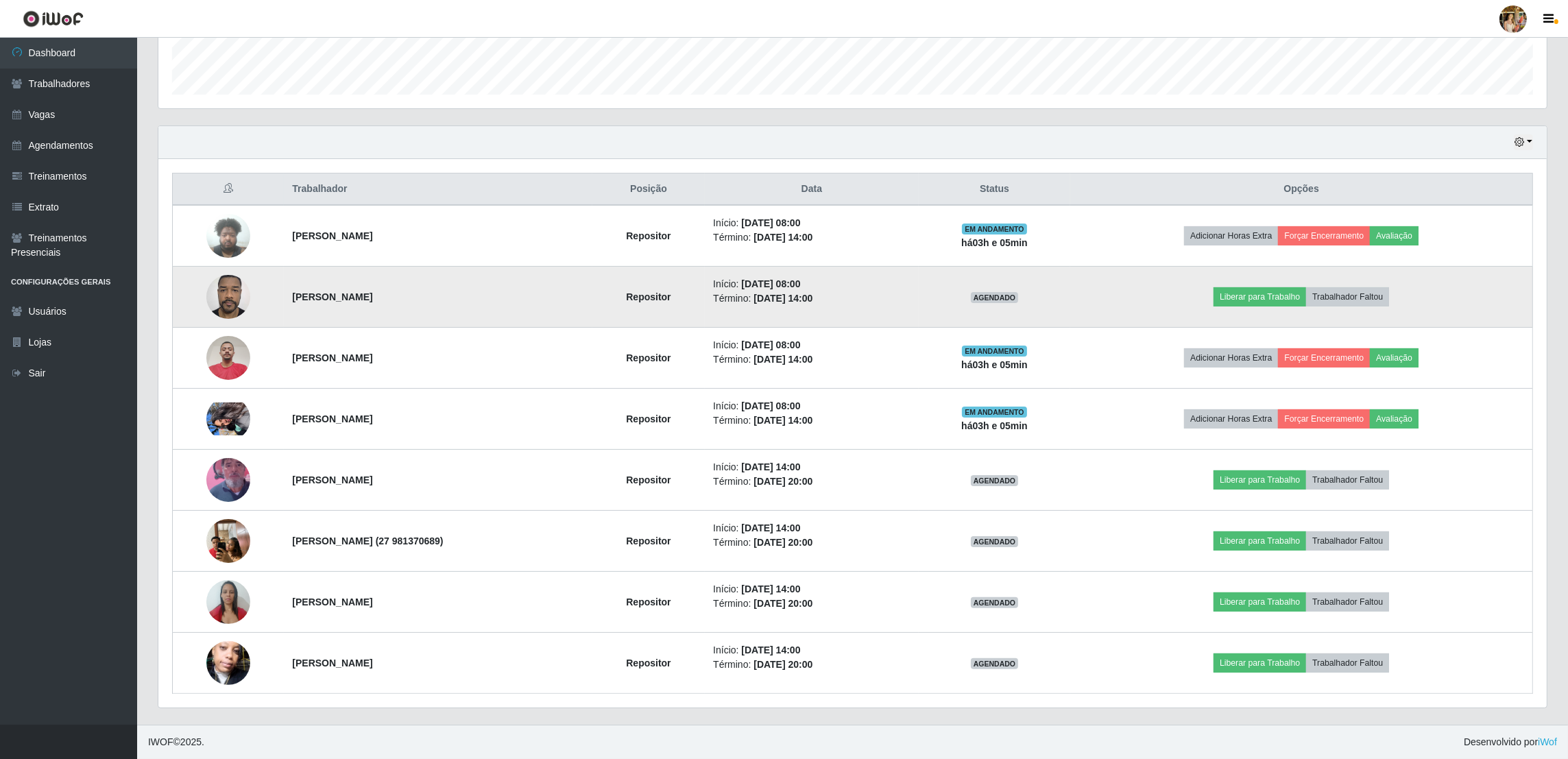
drag, startPoint x: 269, startPoint y: 297, endPoint x: 379, endPoint y: 295, distance: 110.0
click at [379, 295] on tr "Cedenil de Barros Repositor Início: [DATE] 08:00 Término: [DATE] 14:00 AGENDADO…" at bounding box center [852, 297] width 1361 height 61
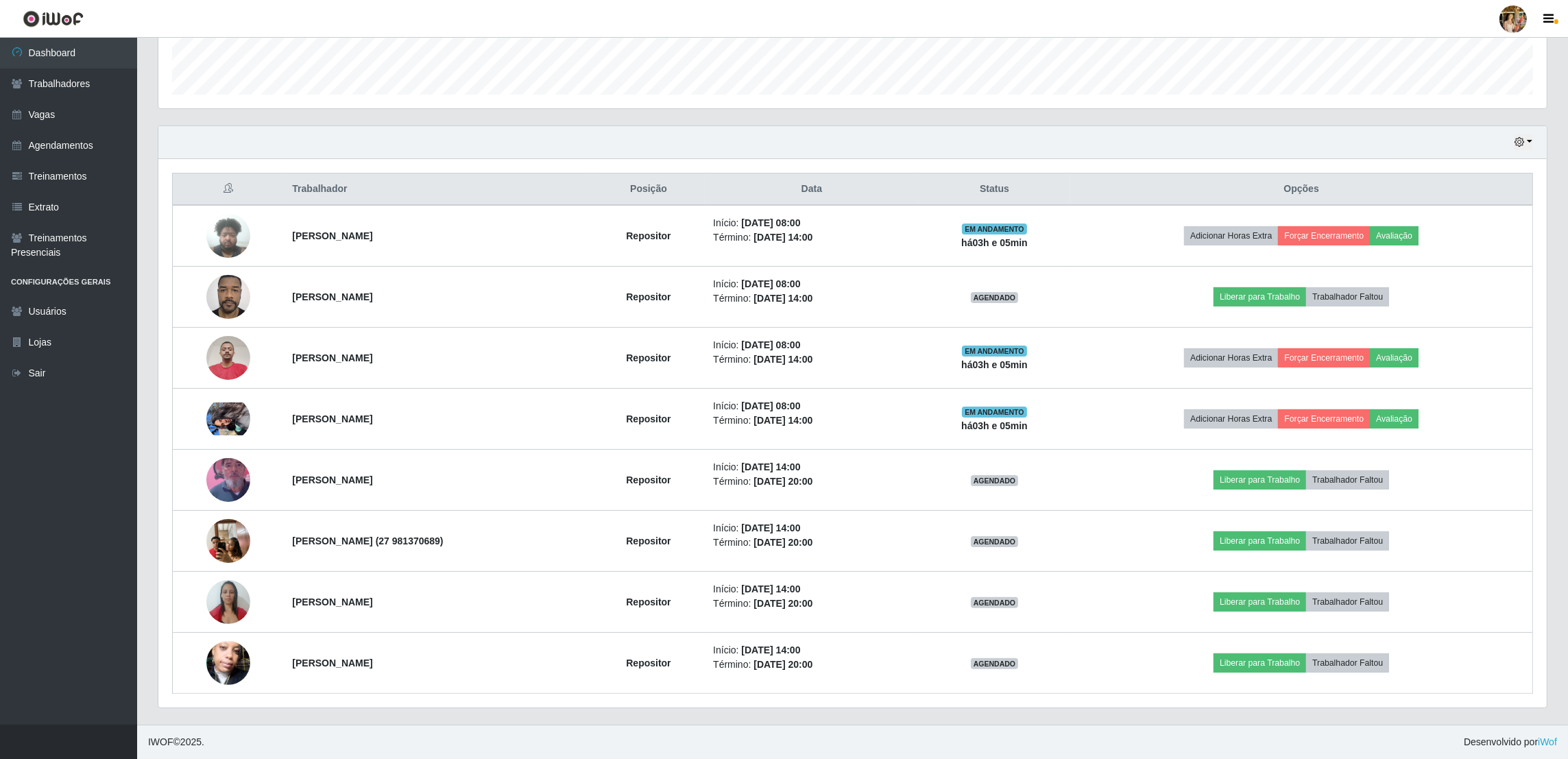
copy tr "[PERSON_NAME]"
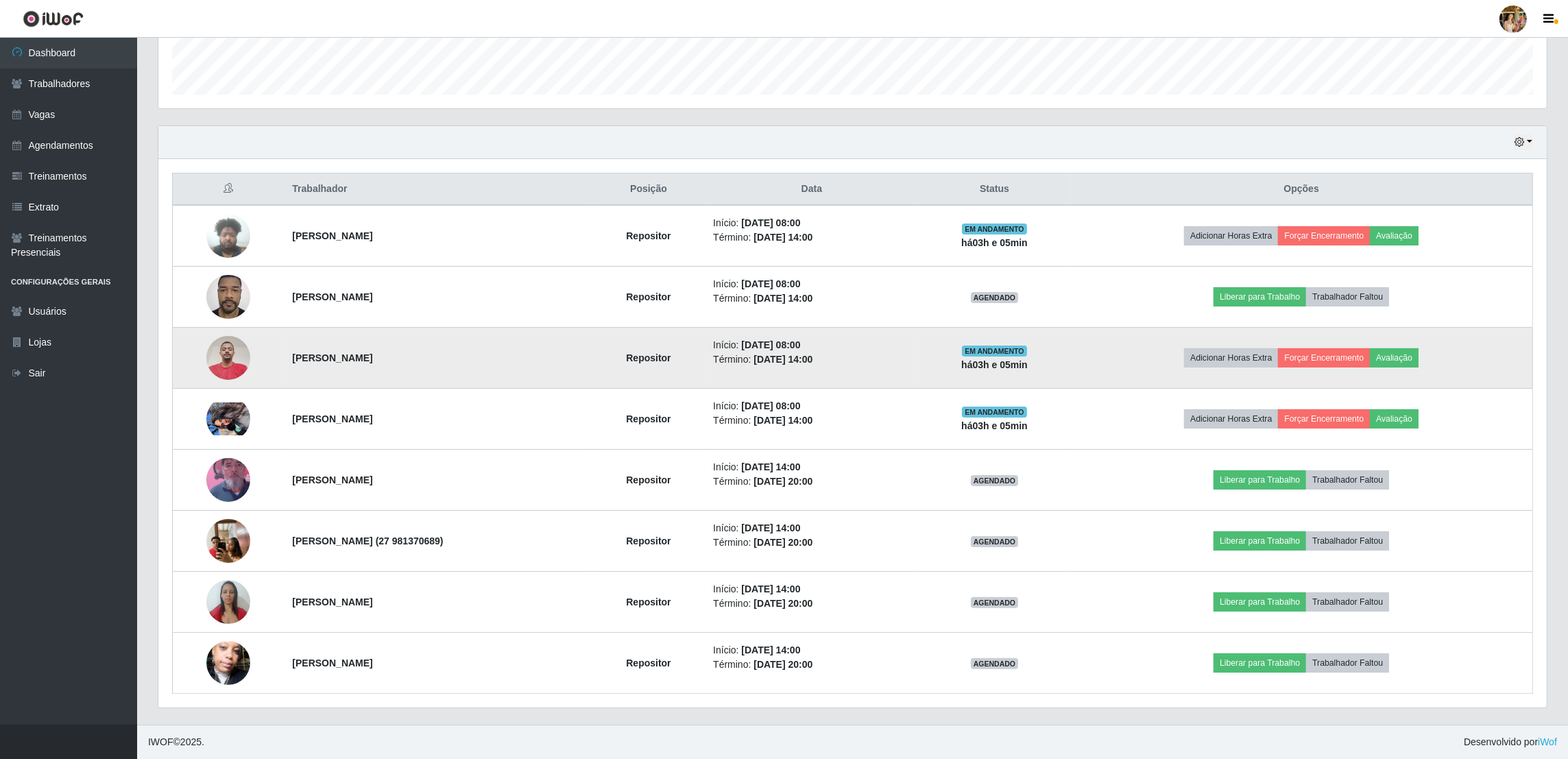
drag, startPoint x: 282, startPoint y: 350, endPoint x: 427, endPoint y: 358, distance: 145.2
click at [427, 358] on td "[PERSON_NAME]" at bounding box center [437, 358] width 308 height 61
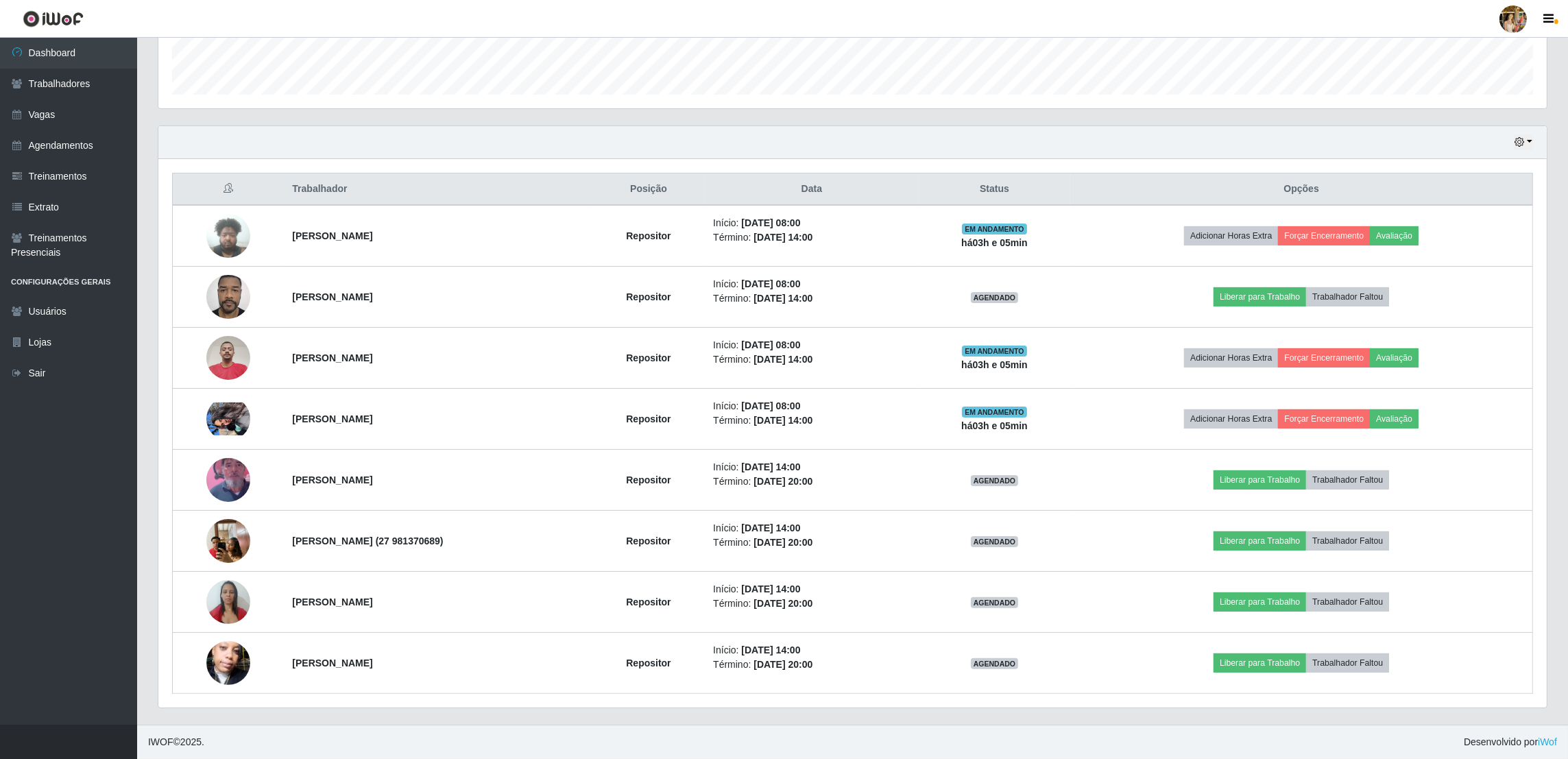
copy strong "[PERSON_NAME]"
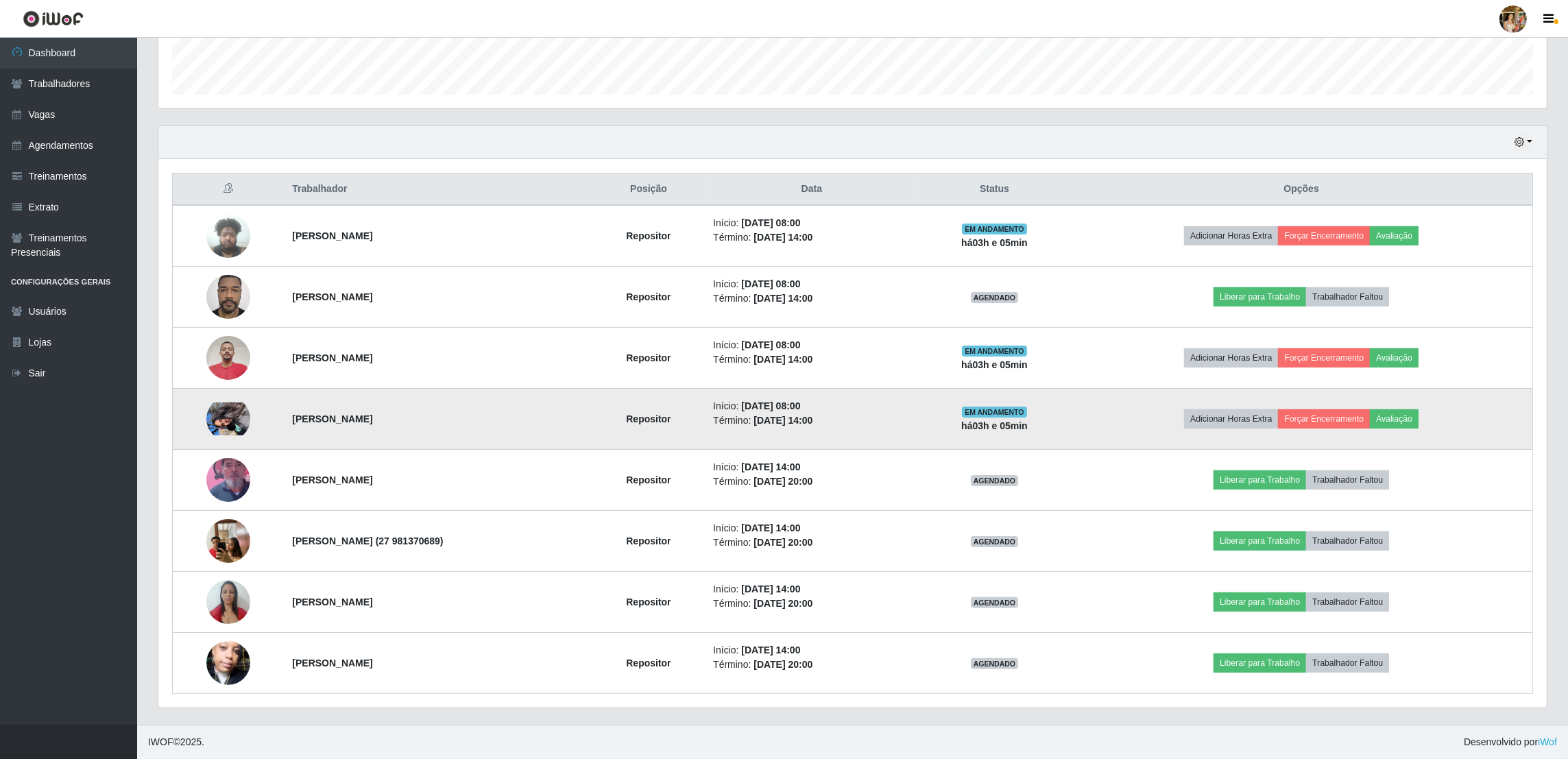
drag, startPoint x: 282, startPoint y: 428, endPoint x: 460, endPoint y: 428, distance: 178.0
click at [460, 428] on td "[PERSON_NAME]" at bounding box center [437, 419] width 308 height 61
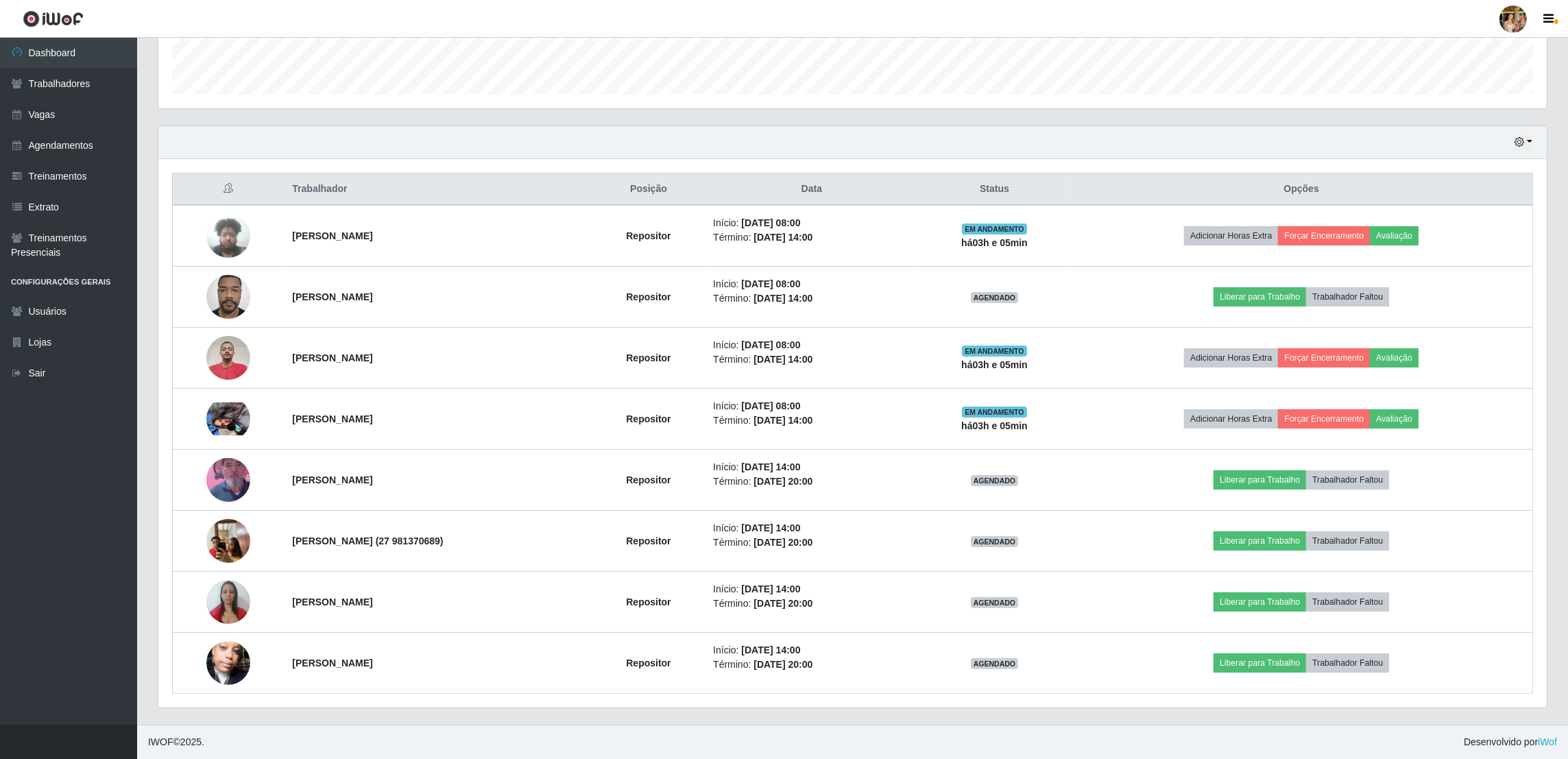
copy strong "[PERSON_NAME]"
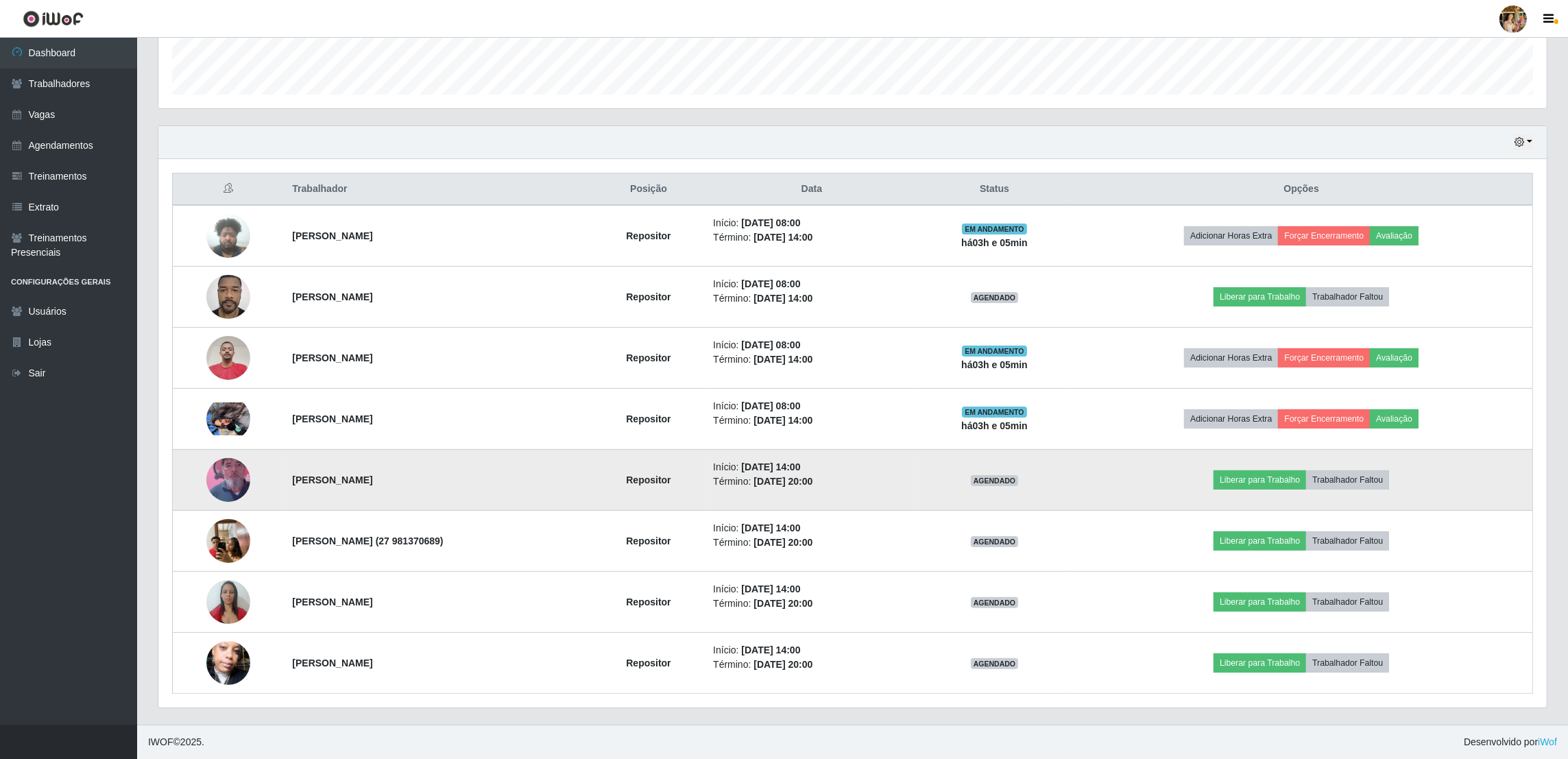
drag, startPoint x: 277, startPoint y: 474, endPoint x: 524, endPoint y: 485, distance: 247.2
click at [524, 485] on td "[PERSON_NAME]" at bounding box center [437, 481] width 308 height 61
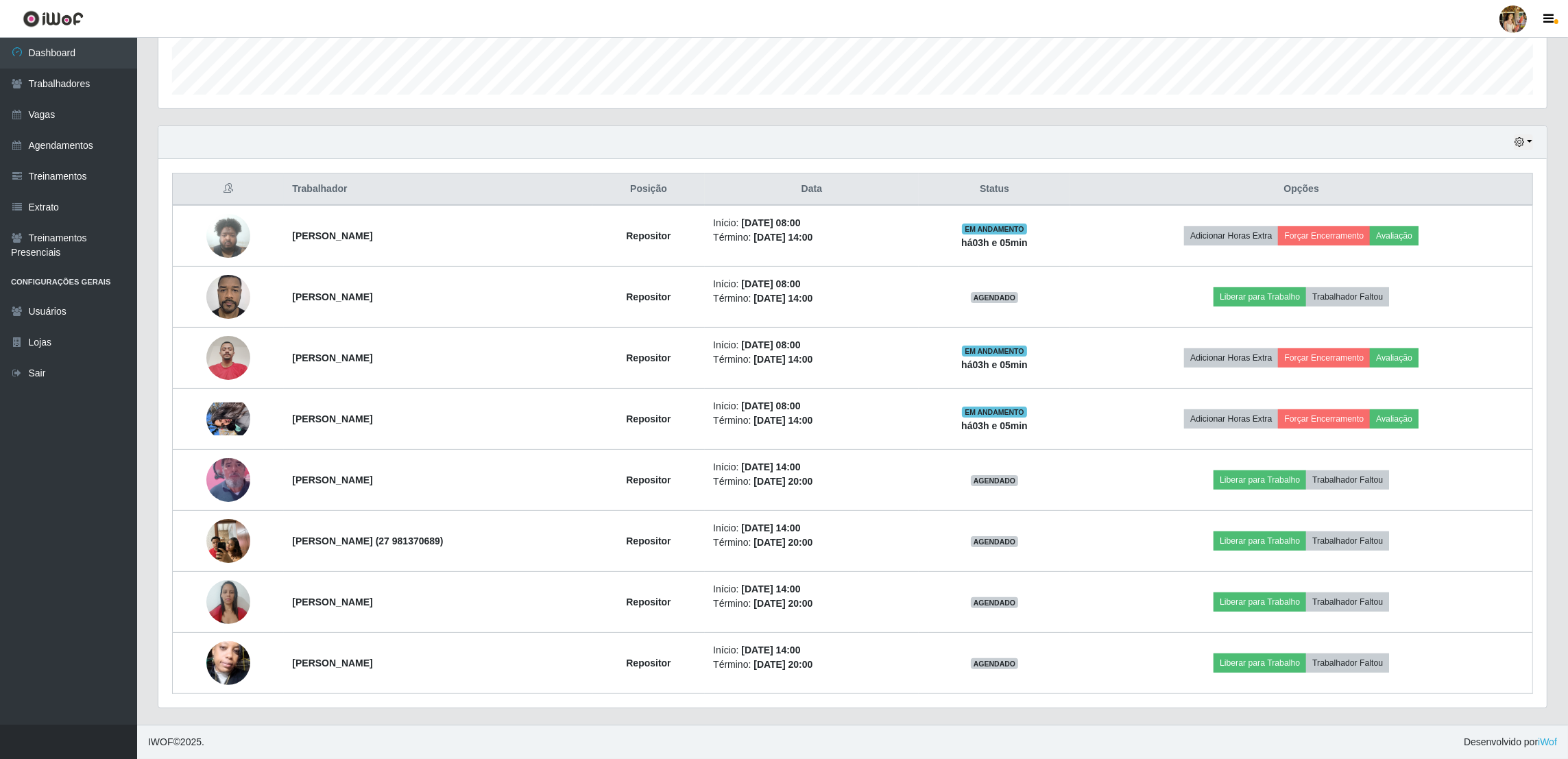
copy strong "[PERSON_NAME]"
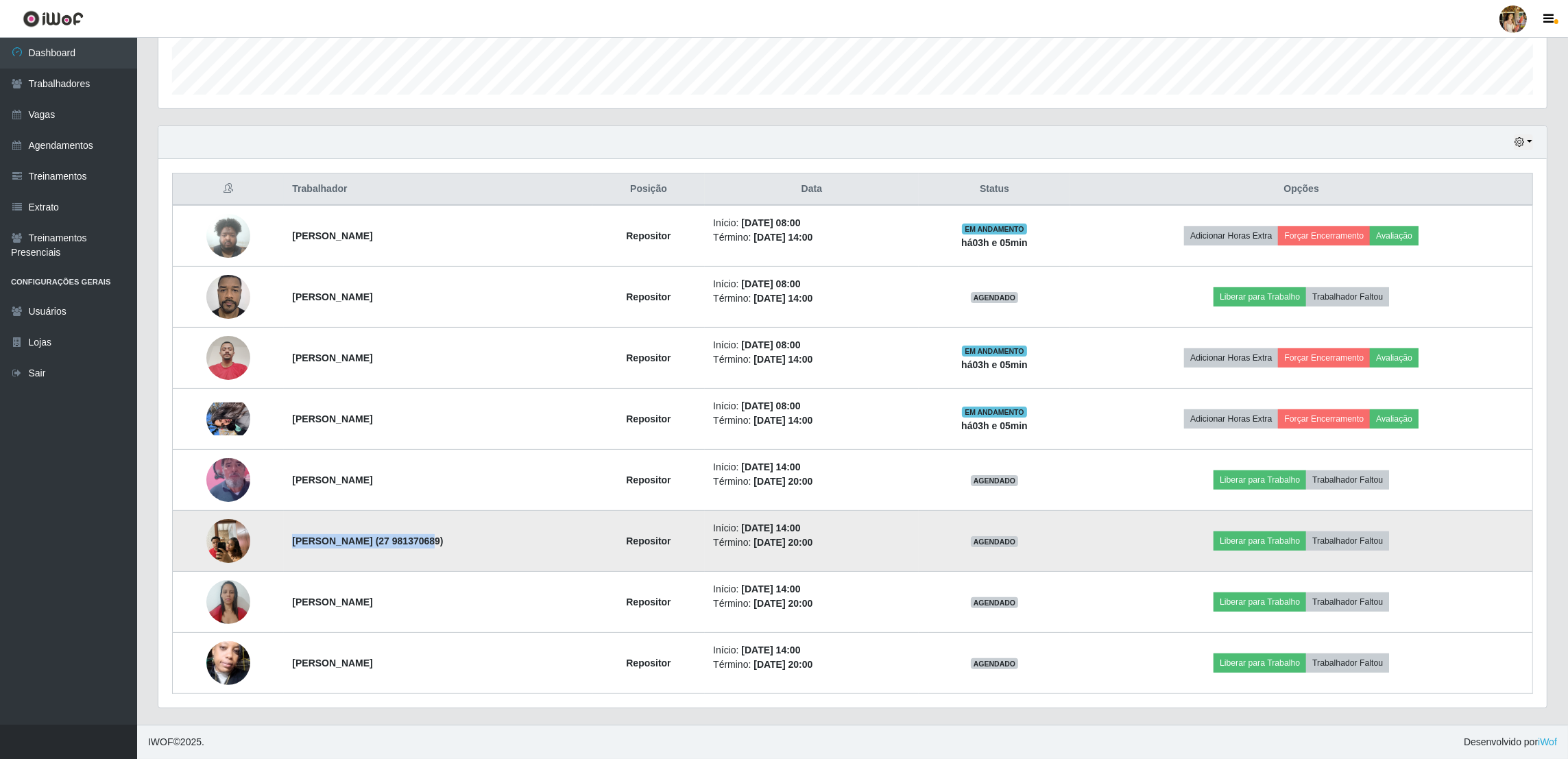
drag, startPoint x: 285, startPoint y: 534, endPoint x: 401, endPoint y: 539, distance: 116.1
click at [401, 539] on strong "[PERSON_NAME] (27 981370689)" at bounding box center [367, 541] width 151 height 11
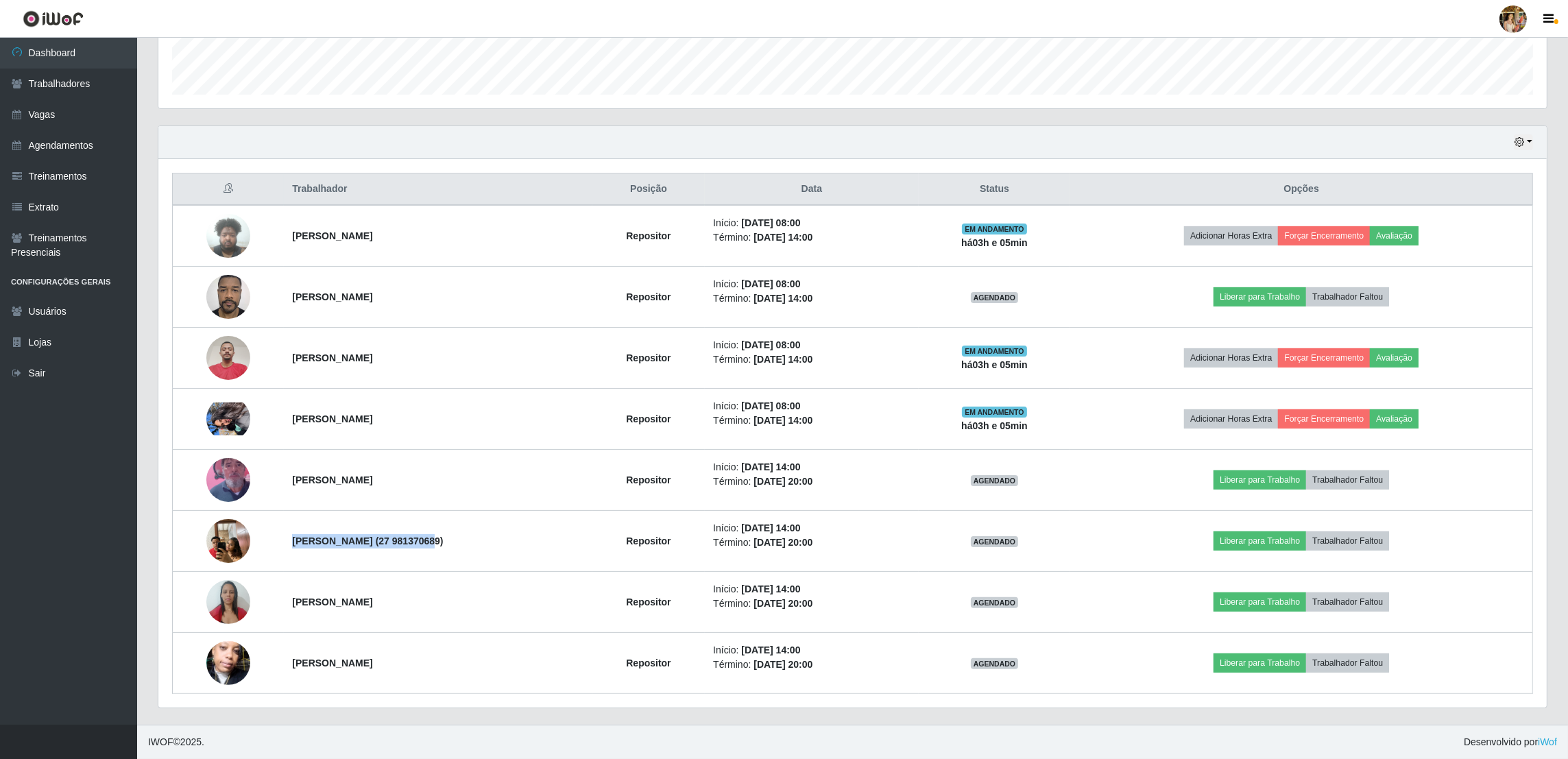
copy strong "[PERSON_NAME]"
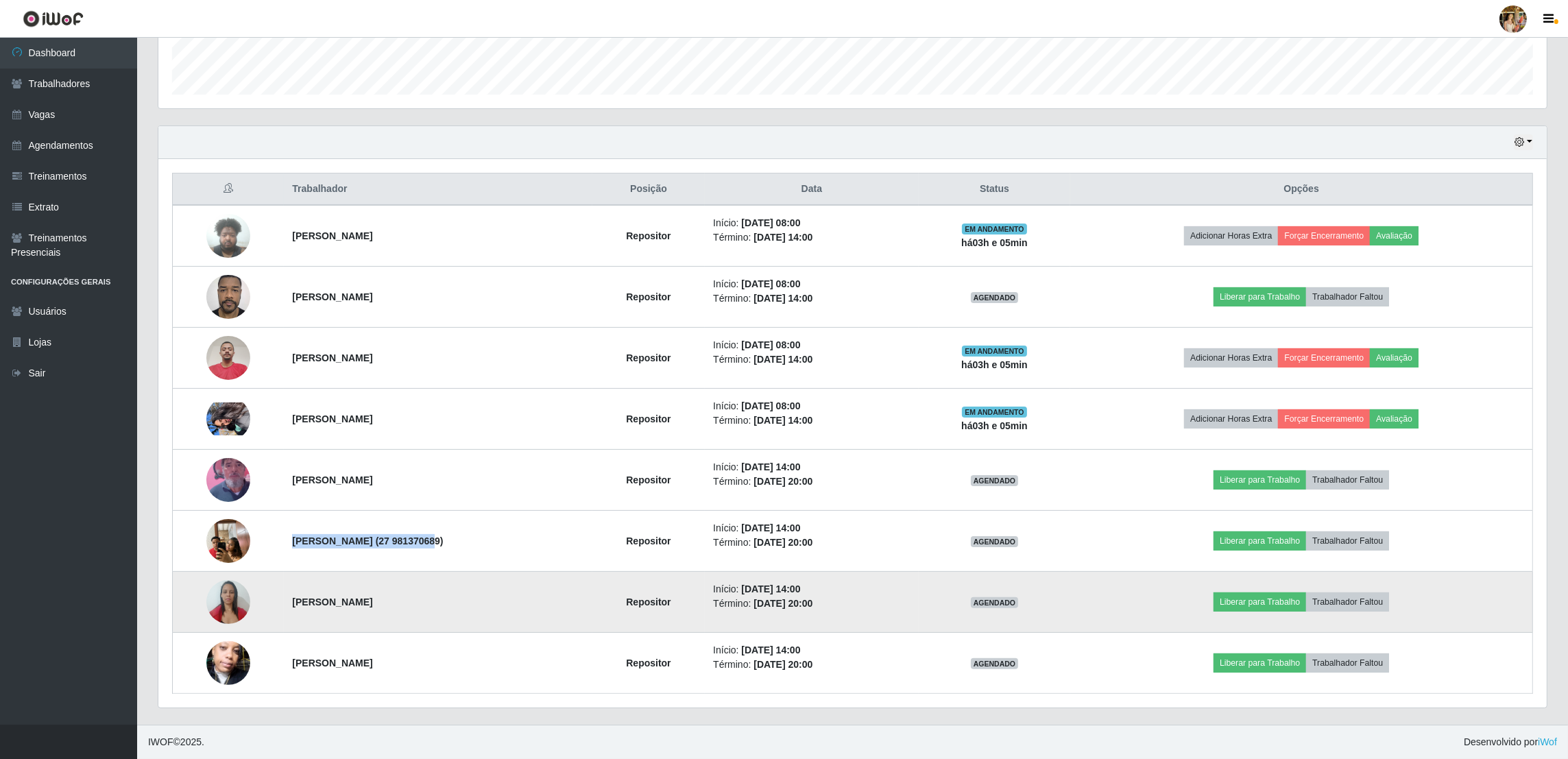
drag, startPoint x: 282, startPoint y: 605, endPoint x: 410, endPoint y: 602, distance: 128.0
click at [410, 602] on td "[PERSON_NAME]" at bounding box center [437, 603] width 308 height 61
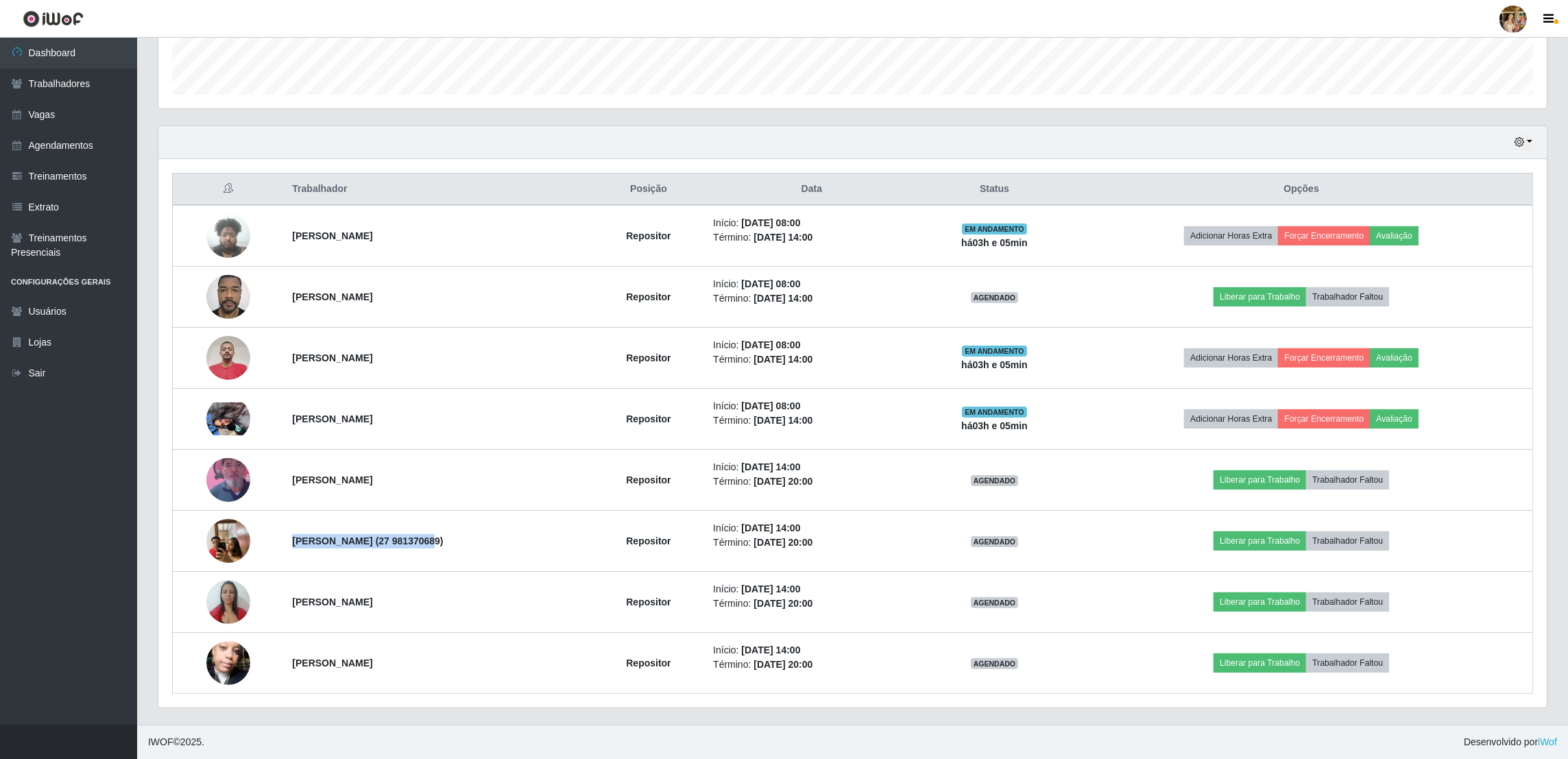
copy strong "[PERSON_NAME]"
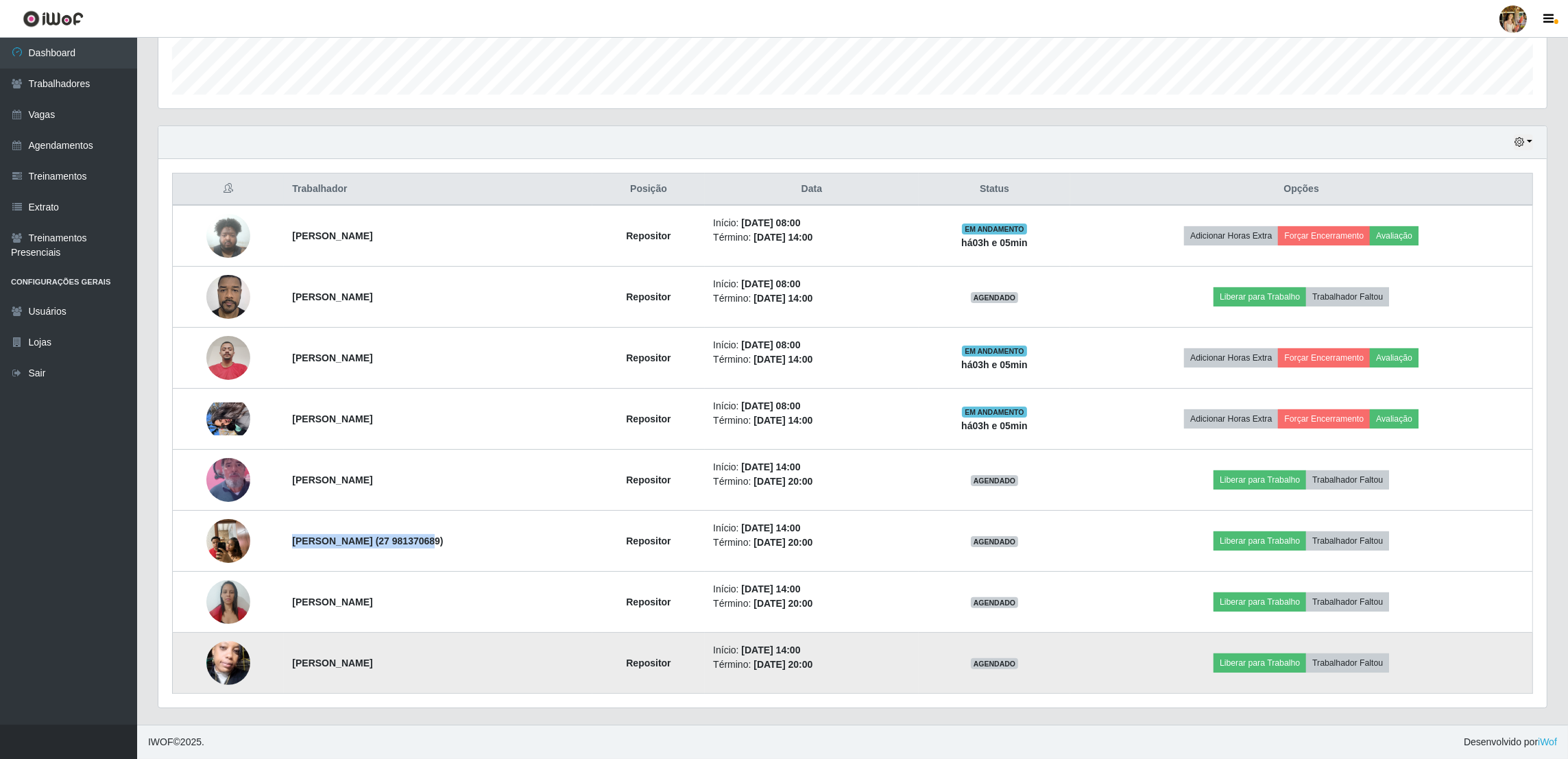
drag, startPoint x: 279, startPoint y: 662, endPoint x: 498, endPoint y: 666, distance: 219.0
click at [498, 666] on td "[PERSON_NAME]" at bounding box center [437, 664] width 308 height 61
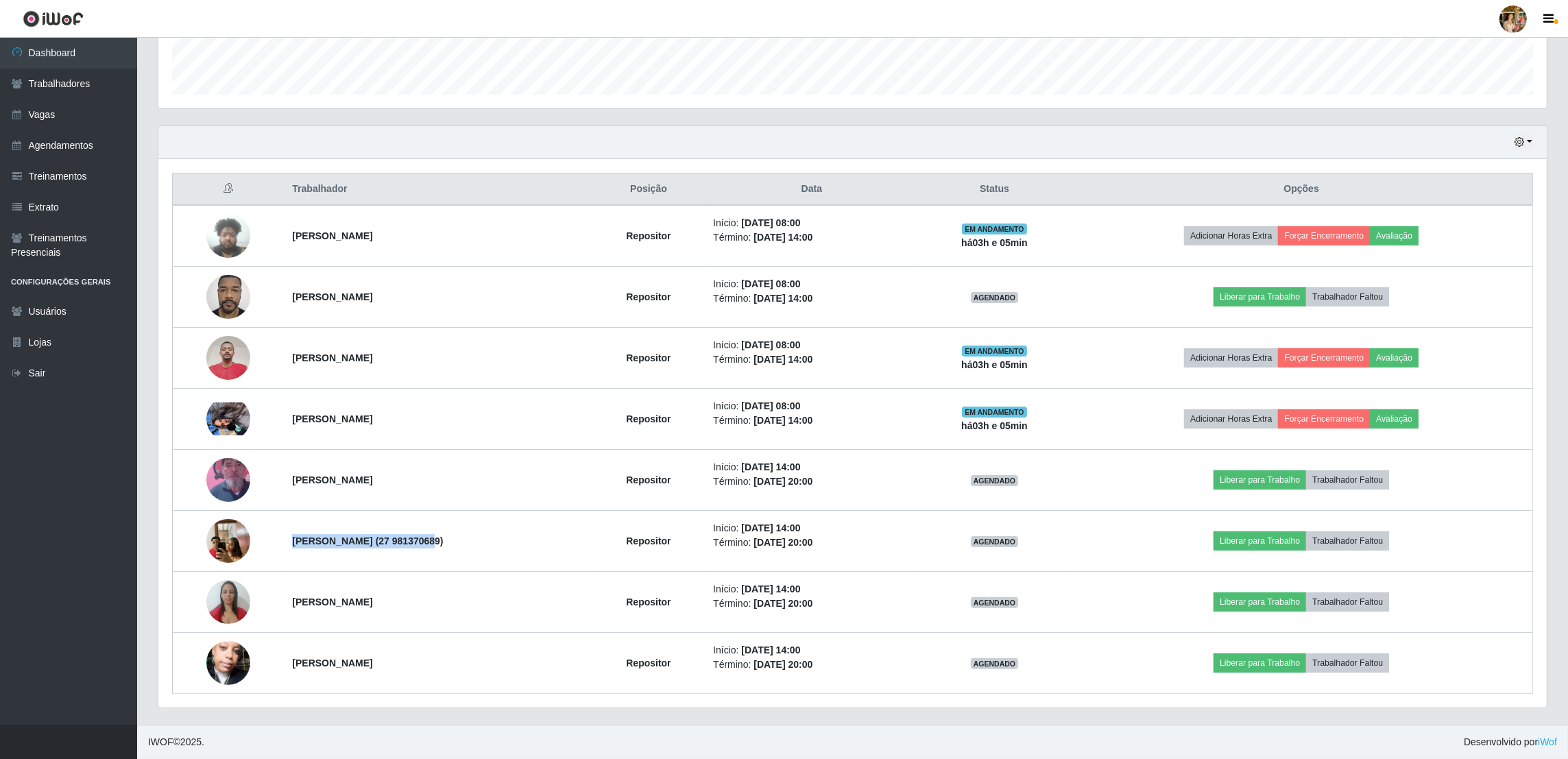
copy strong "[PERSON_NAME]"
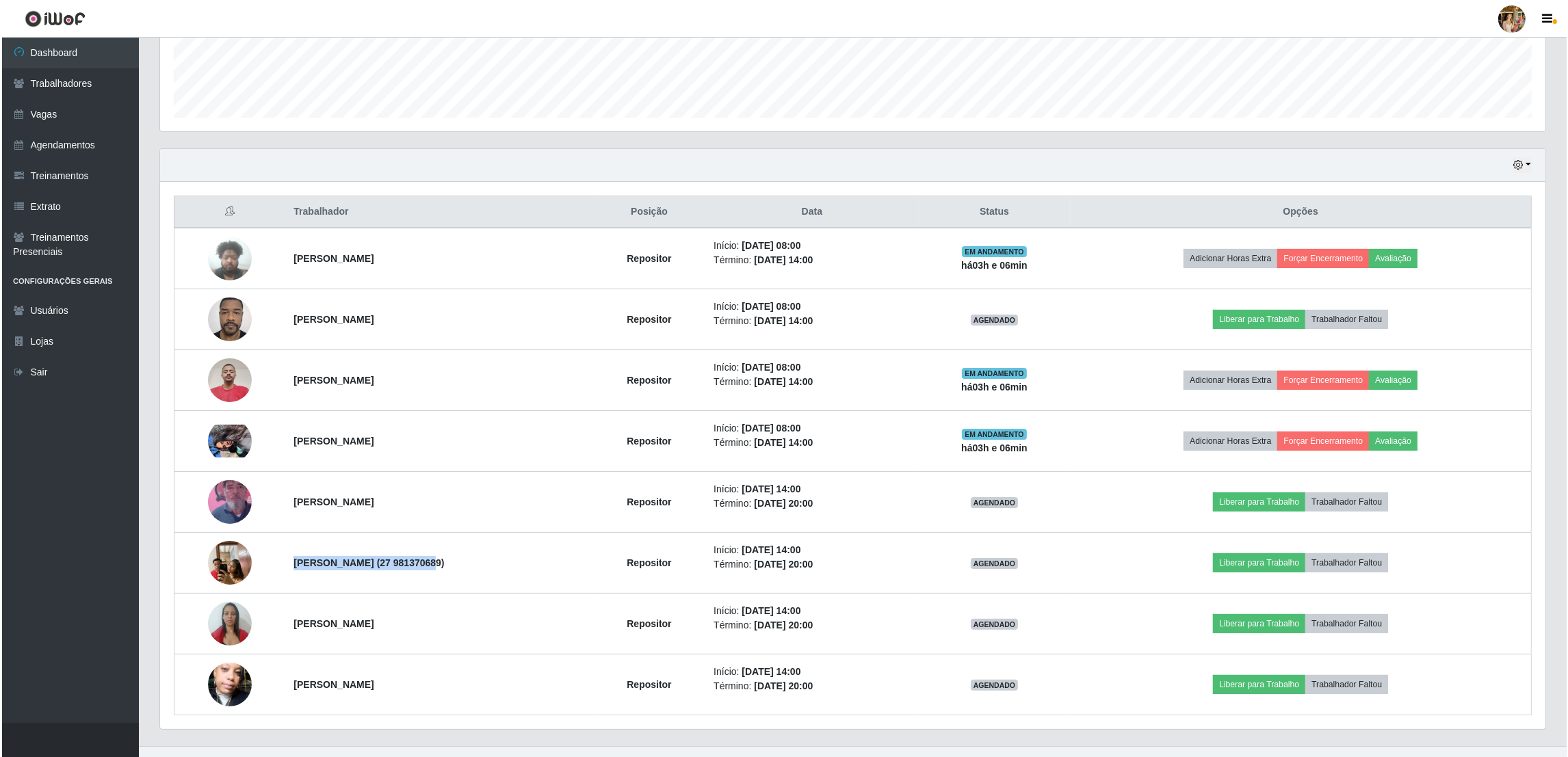
scroll to position [0, 0]
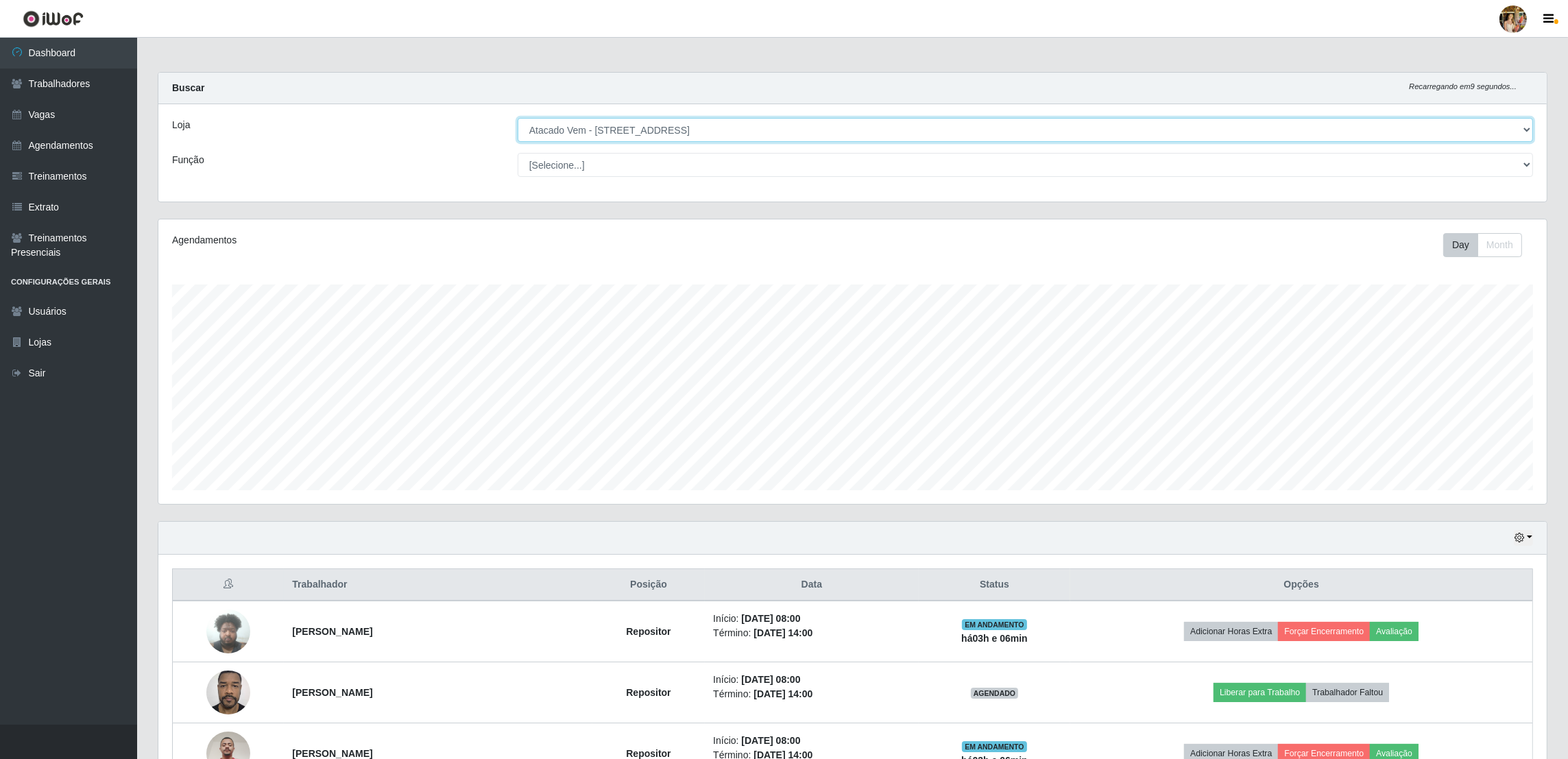
click at [664, 120] on select "[Selecione...] Atacado Vem - [GEOGRAPHIC_DATA] 30 Laranjeiras Velha Atacado Vem…" at bounding box center [1025, 129] width 1016 height 24
click at [652, 131] on select "[Selecione...] Atacado Vem - [GEOGRAPHIC_DATA] 30 Laranjeiras Velha Atacado Vem…" at bounding box center [1025, 129] width 1016 height 24
click at [518, 118] on select "[Selecione...] Atacado Vem - [GEOGRAPHIC_DATA] 30 Laranjeiras Velha Atacado Vem…" at bounding box center [1025, 129] width 1016 height 24
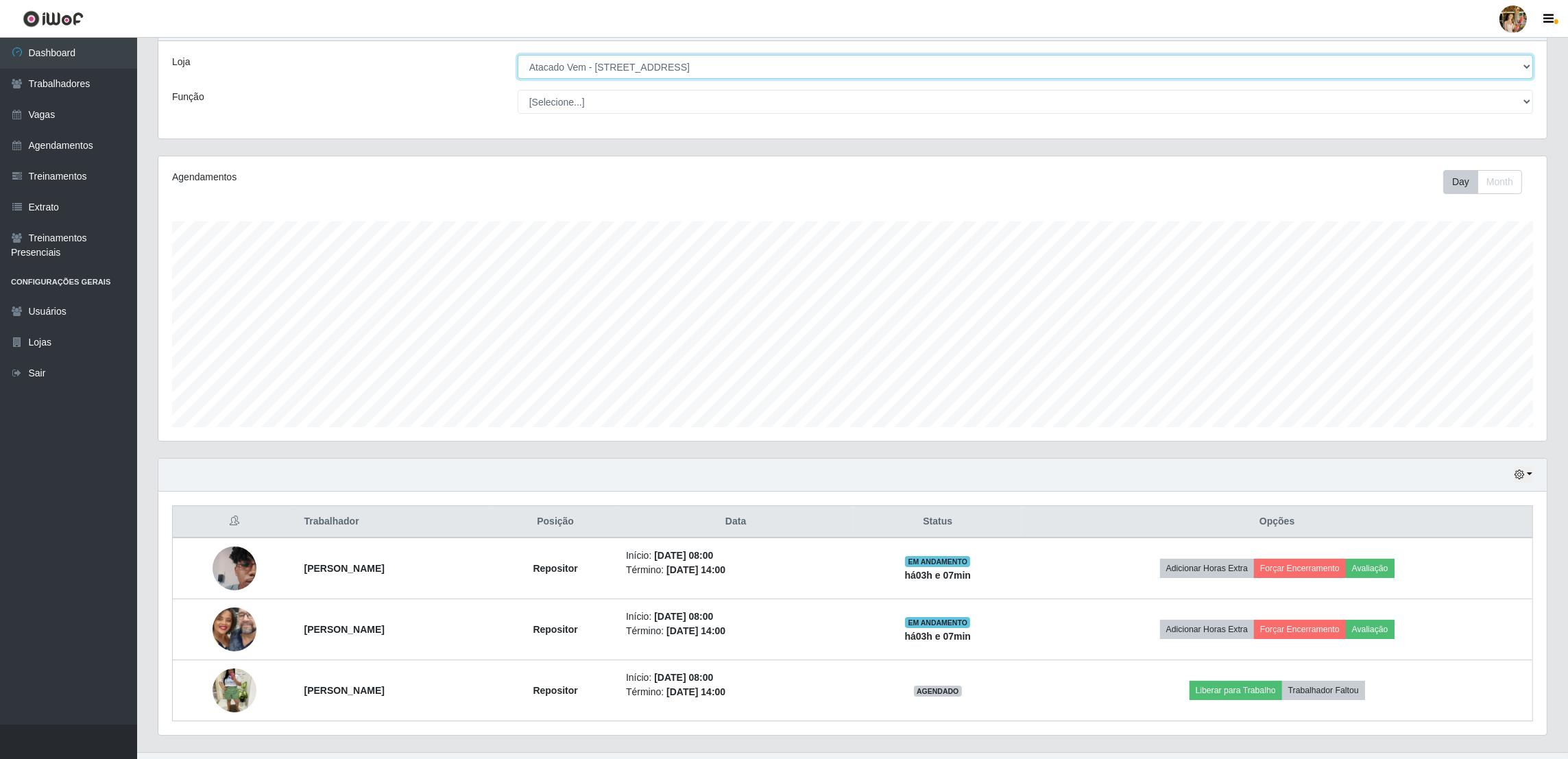
scroll to position [92, 0]
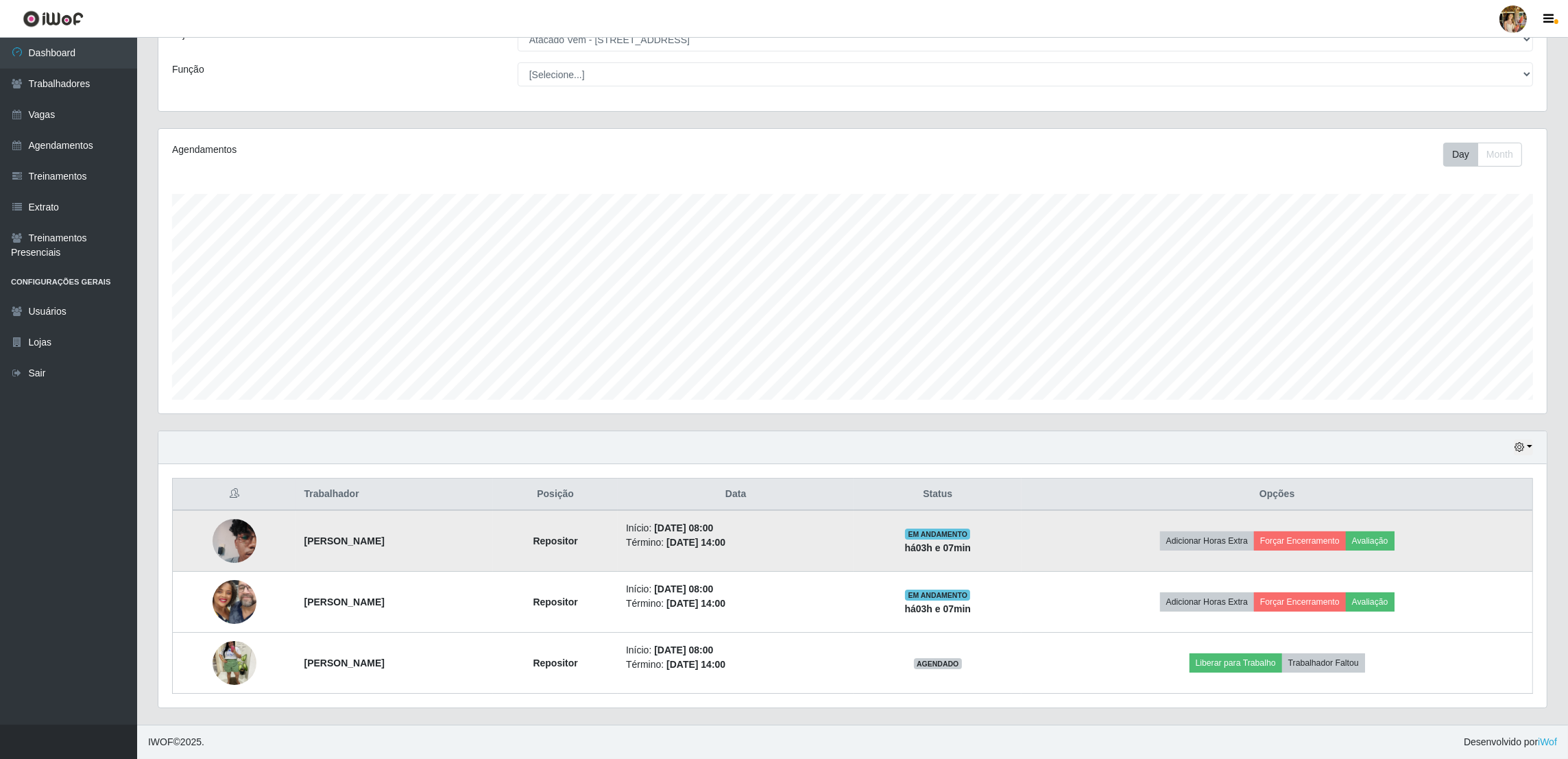
drag, startPoint x: 285, startPoint y: 542, endPoint x: 572, endPoint y: 555, distance: 287.3
click at [494, 555] on td "[PERSON_NAME]" at bounding box center [395, 541] width 198 height 62
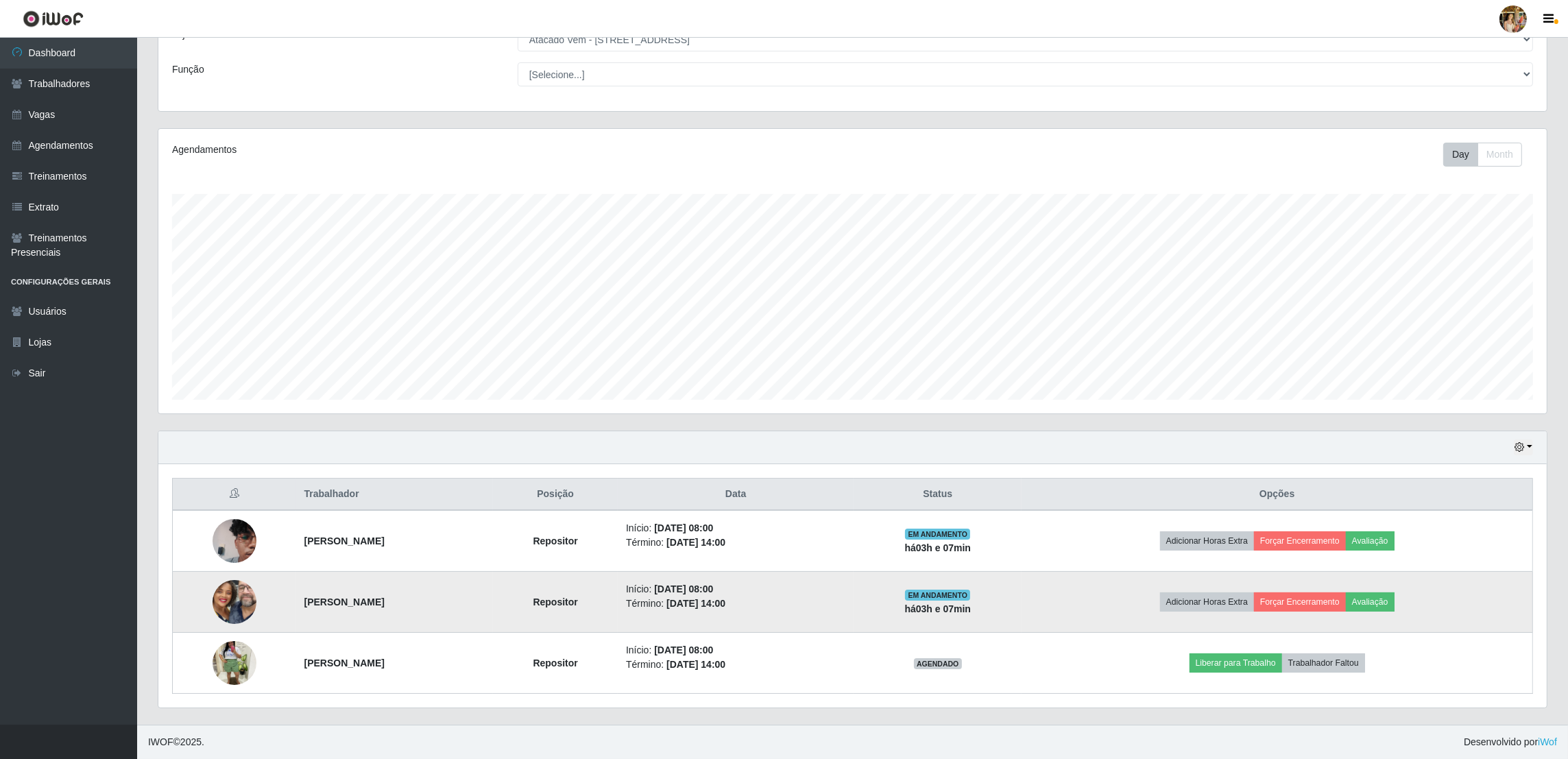
click at [296, 593] on td "[PERSON_NAME]" at bounding box center [395, 603] width 198 height 61
drag, startPoint x: 294, startPoint y: 593, endPoint x: 355, endPoint y: 610, distance: 63.3
click at [355, 610] on tr "[PERSON_NAME] Repositor Início: [DATE] 08:00 Término: [DATE] 14:00 EM ANDAMENTO…" at bounding box center [852, 603] width 1361 height 61
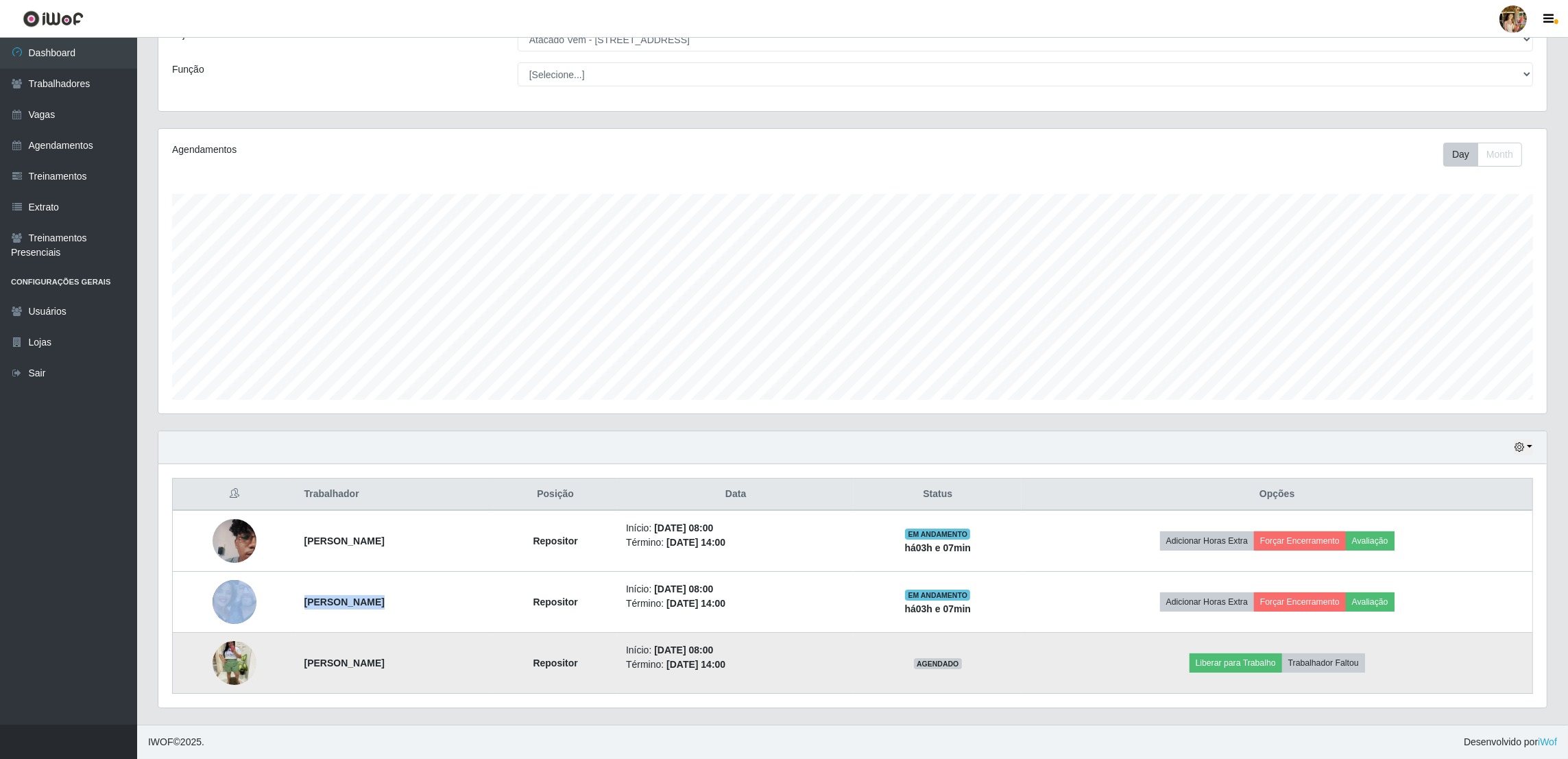
drag, startPoint x: 286, startPoint y: 659, endPoint x: 429, endPoint y: 662, distance: 143.0
click at [429, 662] on td "[PERSON_NAME]" at bounding box center [395, 664] width 198 height 61
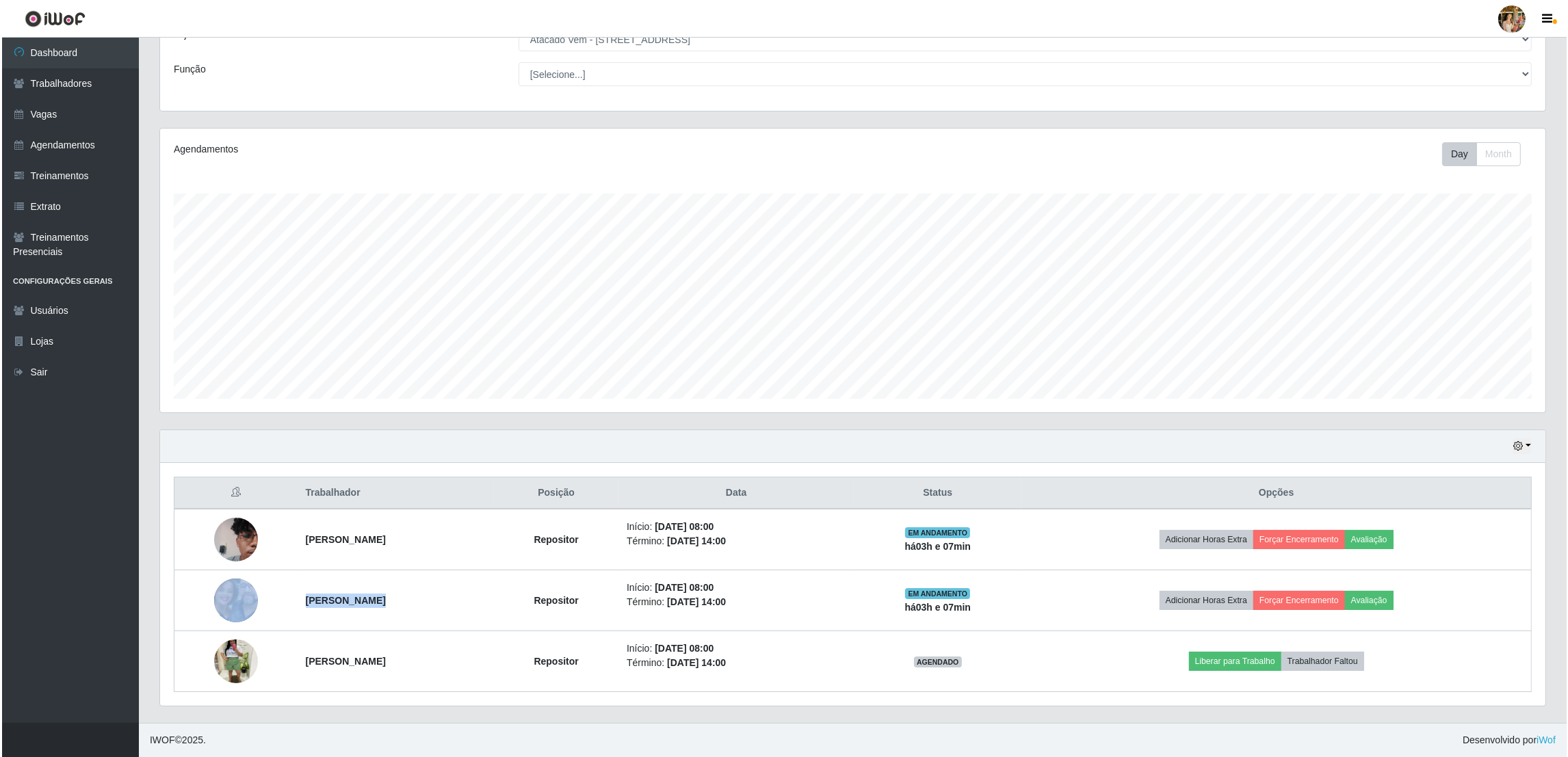
scroll to position [0, 0]
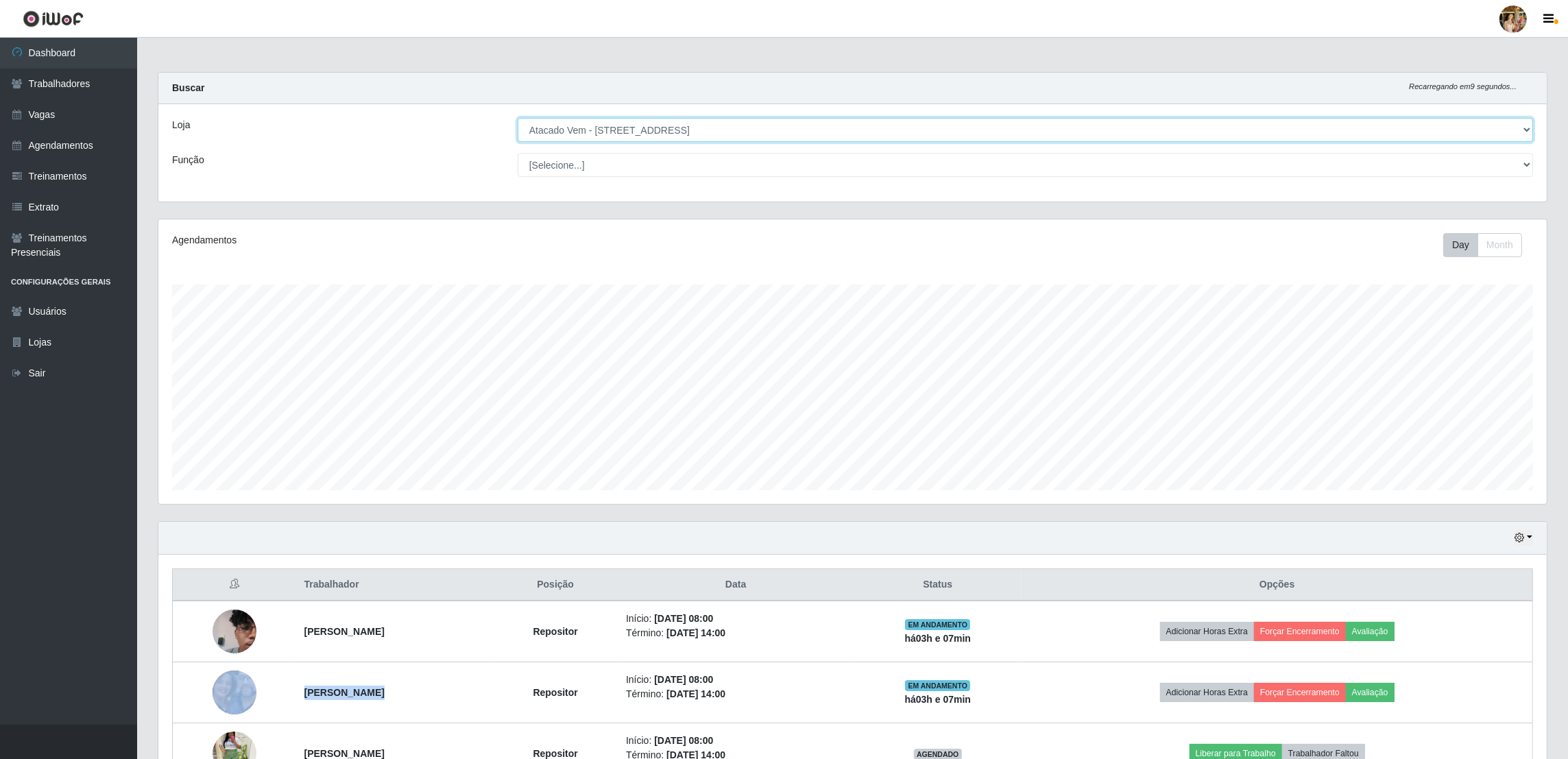
click at [698, 127] on select "[Selecione...] Atacado Vem - [GEOGRAPHIC_DATA] 30 Laranjeiras Velha Atacado Vem…" at bounding box center [1025, 129] width 1016 height 24
click at [518, 118] on select "[Selecione...] Atacado Vem - [GEOGRAPHIC_DATA] 30 Laranjeiras Velha Atacado Vem…" at bounding box center [1025, 129] width 1016 height 24
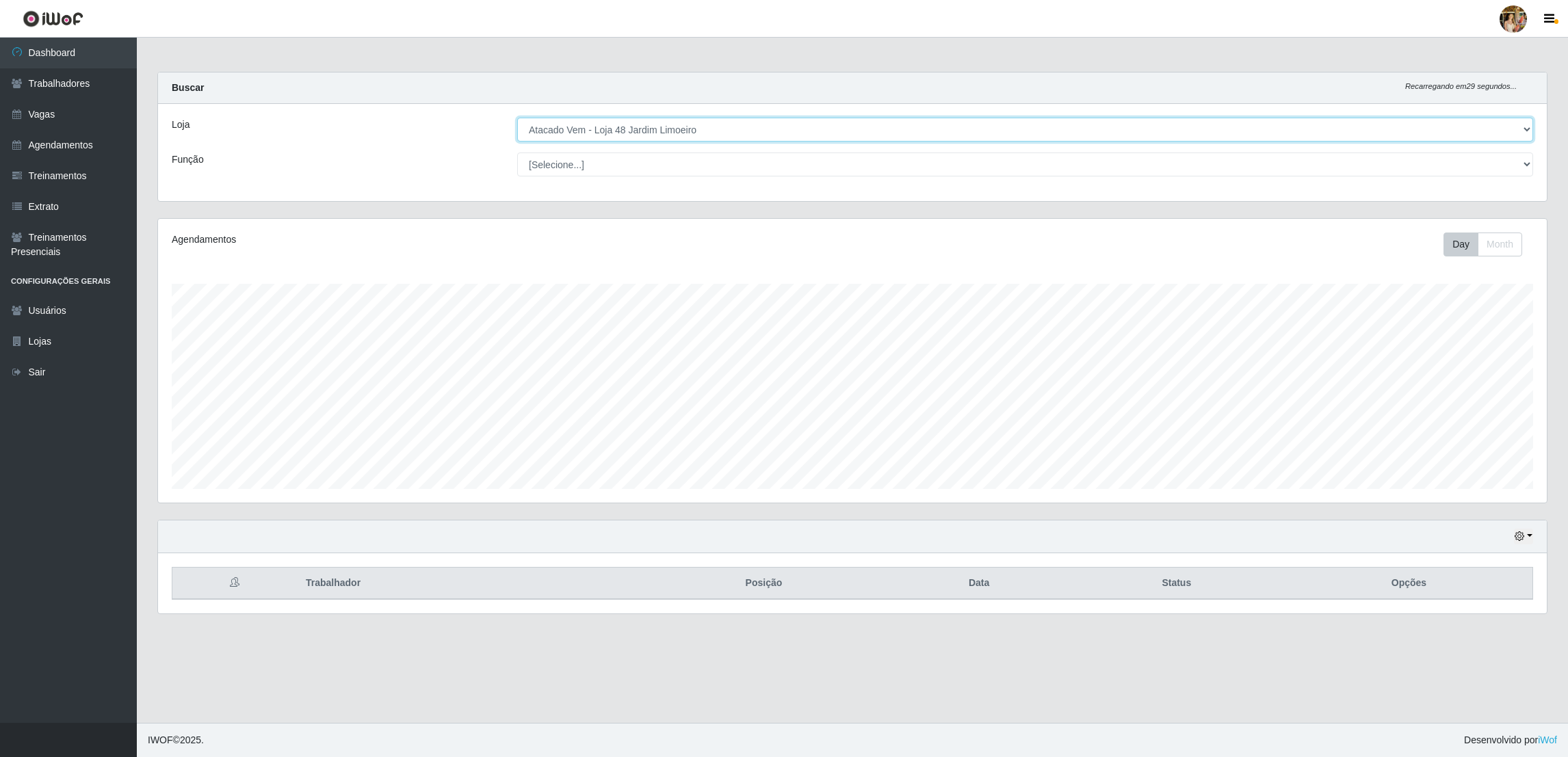
click at [676, 124] on select "[Selecione...] Atacado Vem - [GEOGRAPHIC_DATA] 30 Laranjeiras Velha Atacado Vem…" at bounding box center [1025, 129] width 1016 height 24
click at [517, 117] on select "[Selecione...] Atacado Vem - [GEOGRAPHIC_DATA] 30 Laranjeiras Velha Atacado Vem…" at bounding box center [1025, 129] width 1016 height 24
click at [690, 123] on select "[Selecione...] Atacado Vem - [GEOGRAPHIC_DATA] 30 Laranjeiras Velha Atacado Vem…" at bounding box center [1025, 129] width 1016 height 24
click at [517, 117] on select "[Selecione...] Atacado Vem - [GEOGRAPHIC_DATA] 30 Laranjeiras Velha Atacado Vem…" at bounding box center [1025, 129] width 1016 height 24
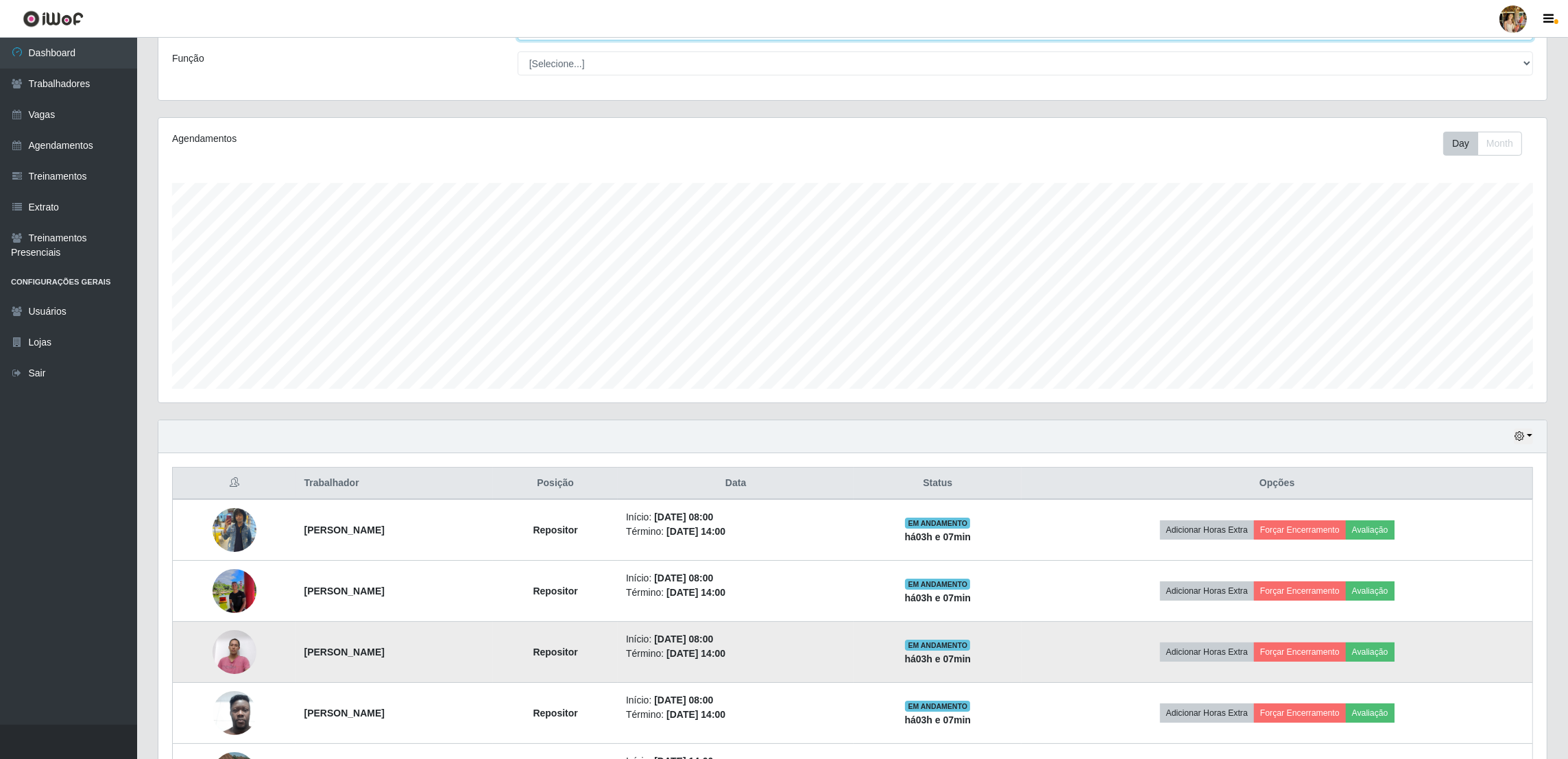
scroll to position [214, 0]
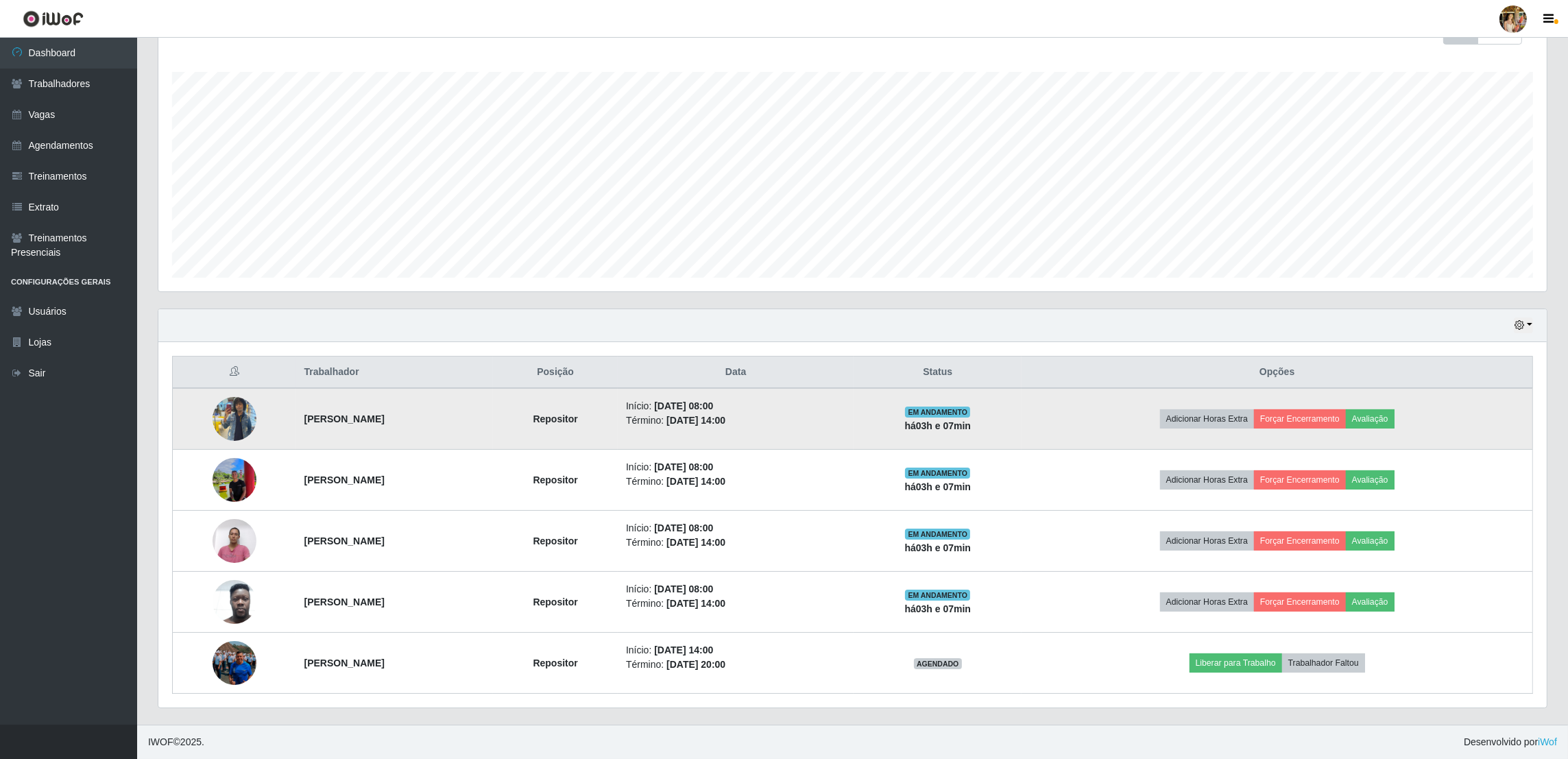
drag, startPoint x: 277, startPoint y: 425, endPoint x: 422, endPoint y: 425, distance: 145.0
click at [422, 425] on tr "[PERSON_NAME] Início: [DATE] 08:00 Término: [DATE] 14:00 EM ANDAMENTO há 03 h e…" at bounding box center [852, 419] width 1361 height 62
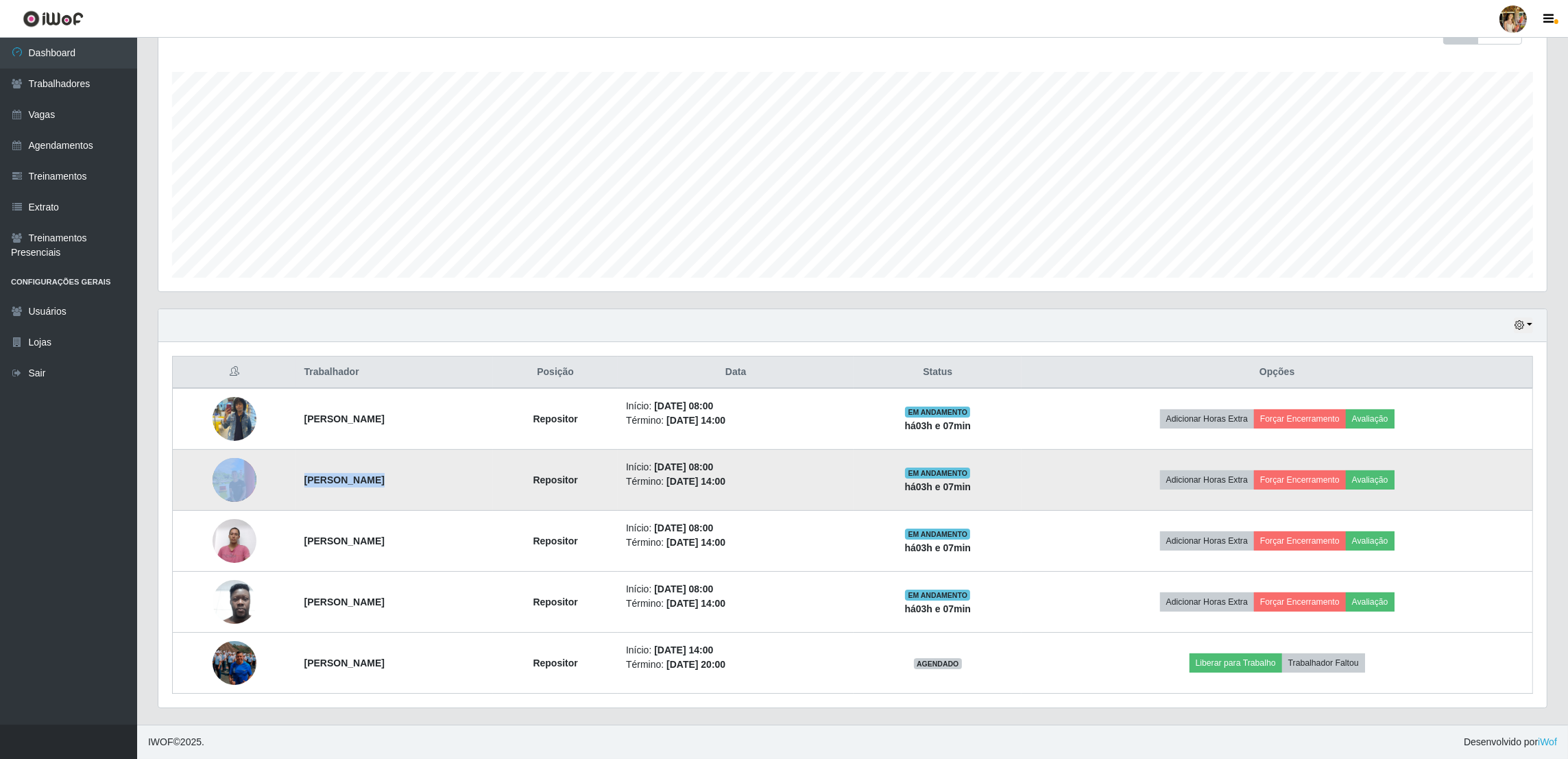
drag, startPoint x: 273, startPoint y: 477, endPoint x: 604, endPoint y: 493, distance: 331.4
click at [604, 493] on tr "[PERSON_NAME] Malachias Repositor Início: [DATE] 08:00 Término: [DATE] 14:00 EM…" at bounding box center [852, 481] width 1361 height 61
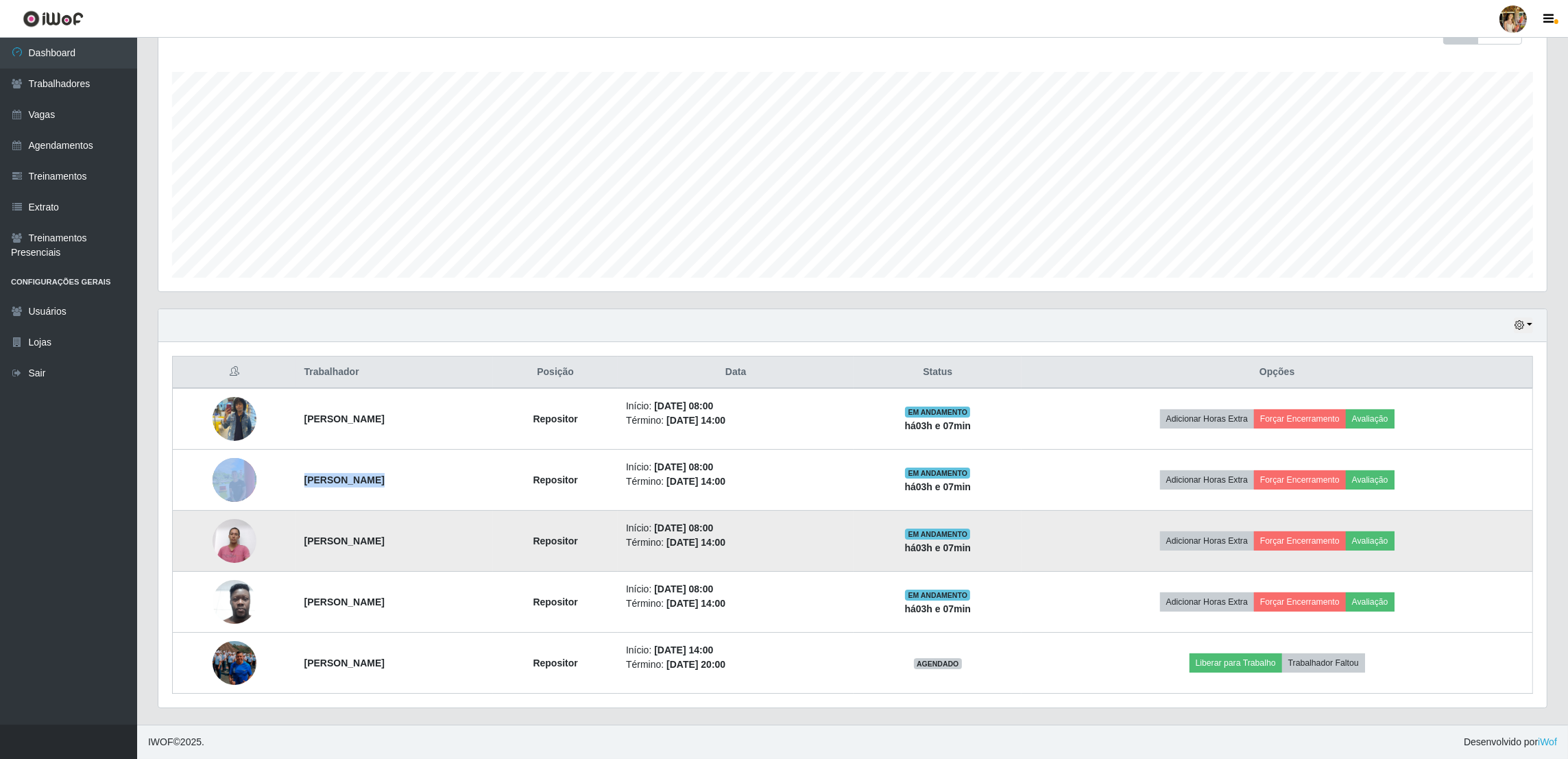
click at [408, 552] on td "[PERSON_NAME]" at bounding box center [395, 542] width 198 height 61
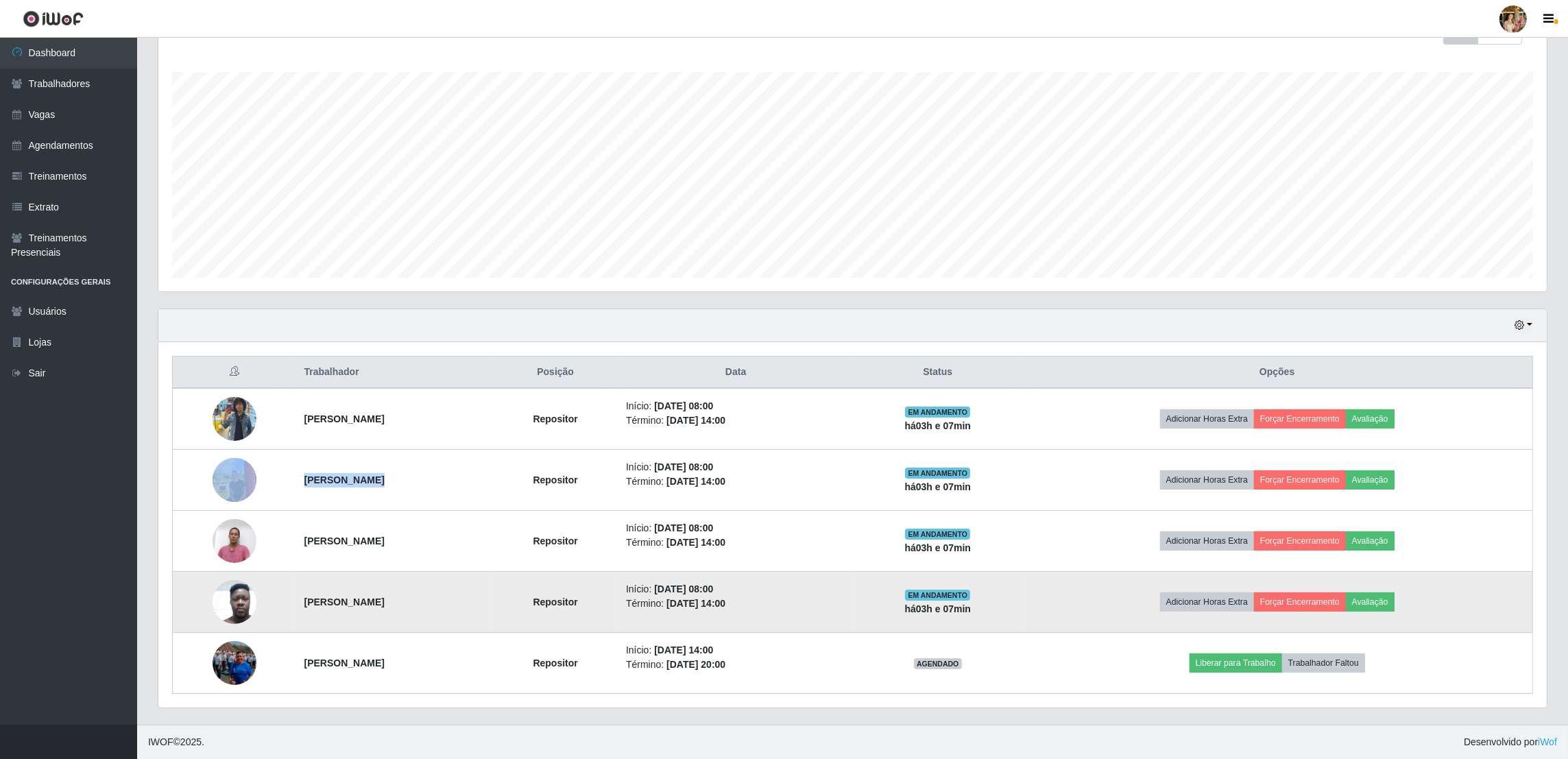
drag, startPoint x: 285, startPoint y: 599, endPoint x: 420, endPoint y: 599, distance: 135.0
click at [420, 599] on td "[PERSON_NAME]" at bounding box center [395, 603] width 198 height 61
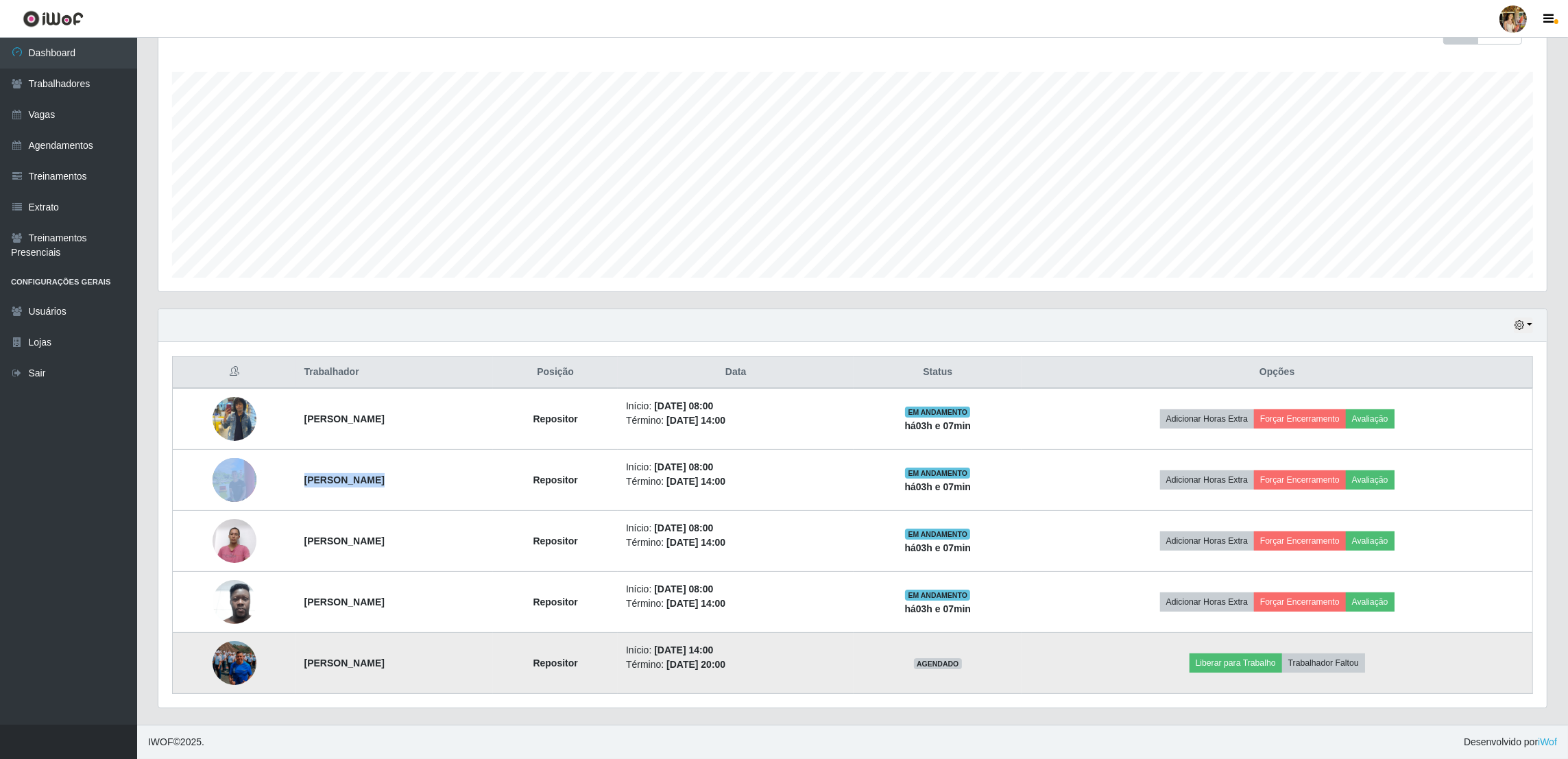
drag, startPoint x: 343, startPoint y: 668, endPoint x: 421, endPoint y: 668, distance: 78.0
click at [421, 668] on td "[PERSON_NAME]" at bounding box center [395, 664] width 198 height 61
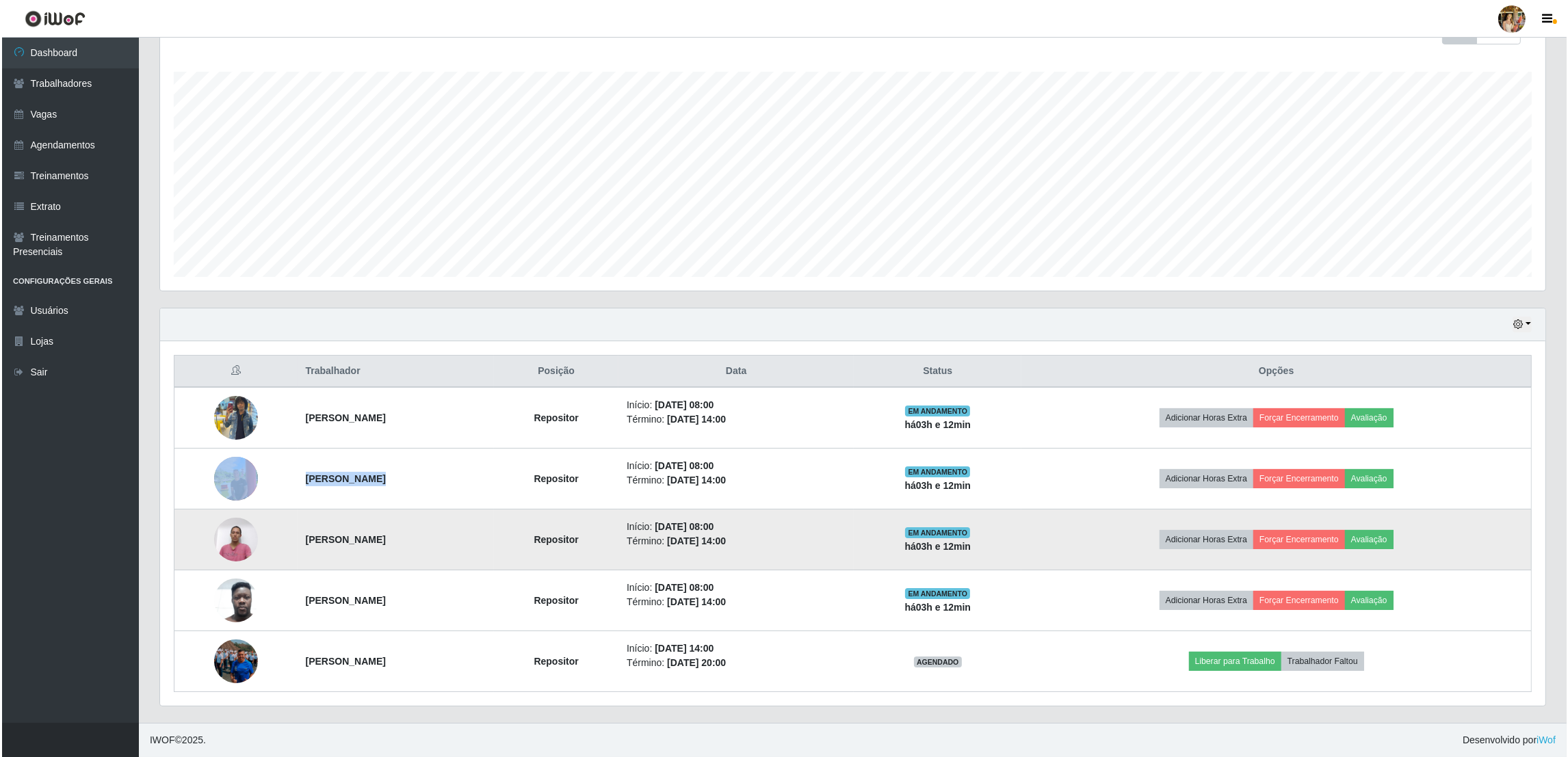
scroll to position [0, 0]
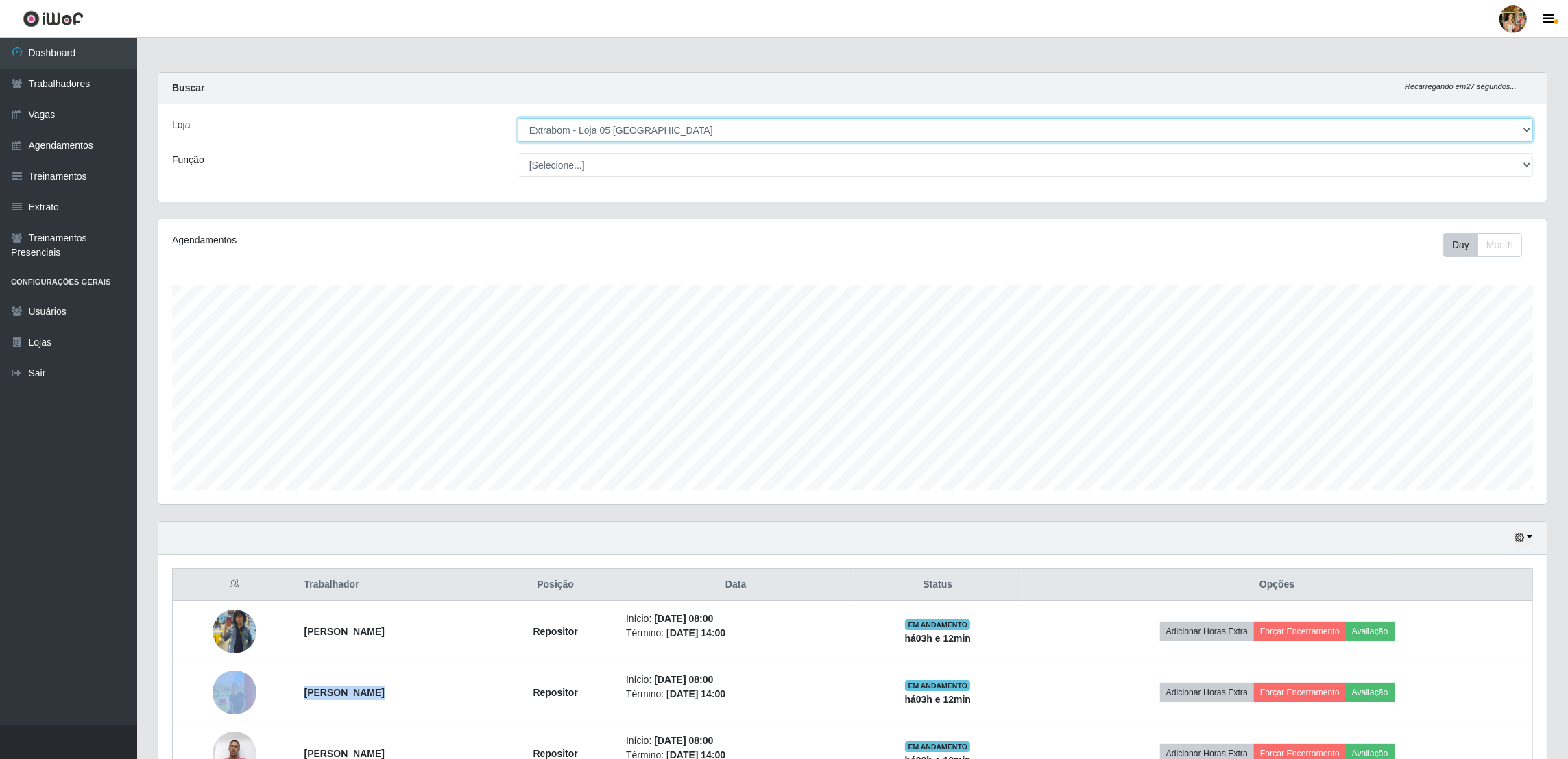
click at [600, 129] on select "[Selecione...] Atacado Vem - [GEOGRAPHIC_DATA] 30 Laranjeiras Velha Atacado Vem…" at bounding box center [1025, 129] width 1016 height 24
click at [518, 118] on select "[Selecione...] Atacado Vem - [GEOGRAPHIC_DATA] 30 Laranjeiras Velha Atacado Vem…" at bounding box center [1025, 129] width 1016 height 24
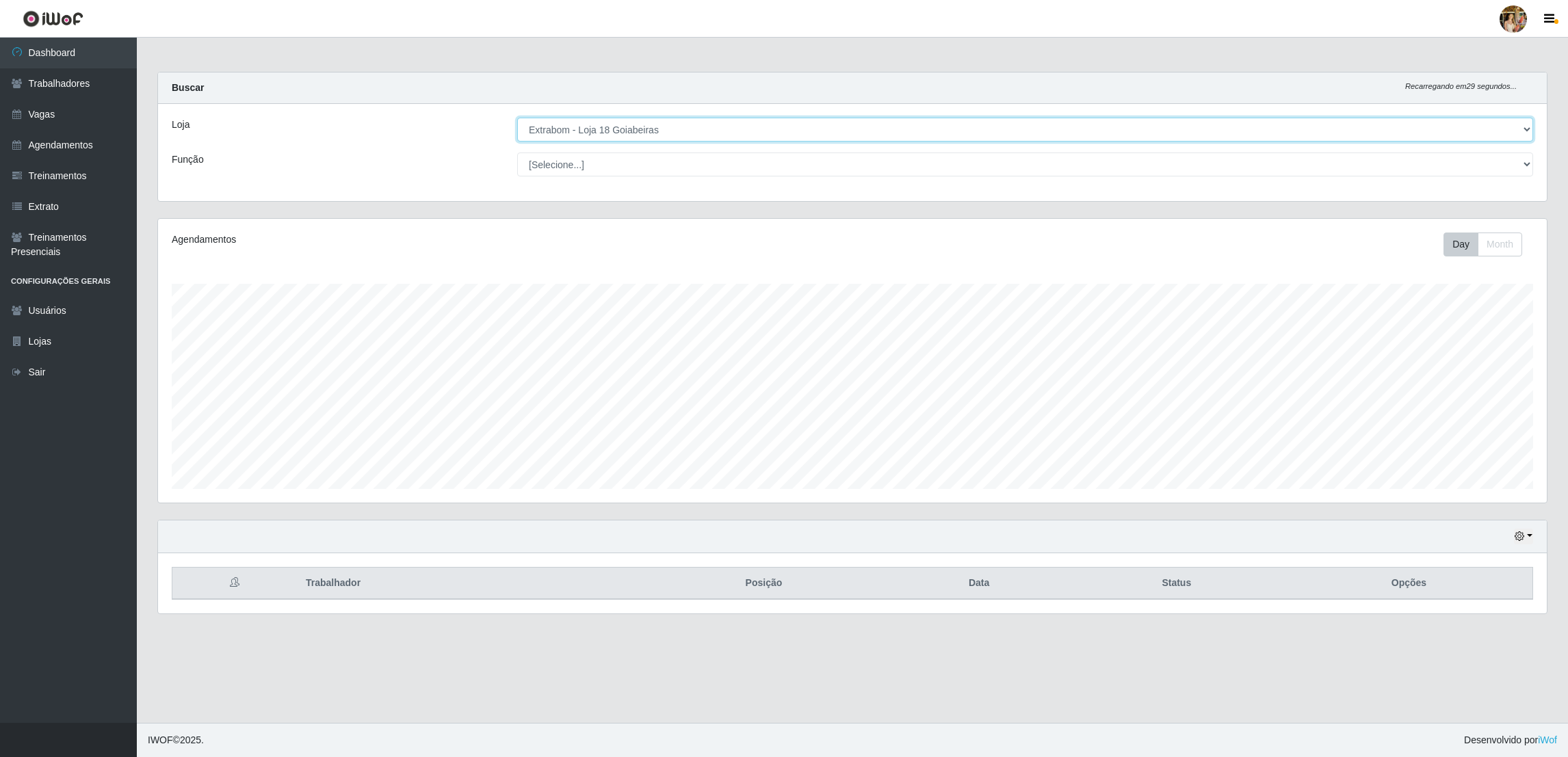
click at [707, 120] on select "[Selecione...] Atacado Vem - [GEOGRAPHIC_DATA] 30 Laranjeiras Velha Atacado Vem…" at bounding box center [1025, 129] width 1016 height 24
click at [517, 117] on select "[Selecione...] Atacado Vem - [GEOGRAPHIC_DATA] 30 Laranjeiras Velha Atacado Vem…" at bounding box center [1025, 129] width 1016 height 24
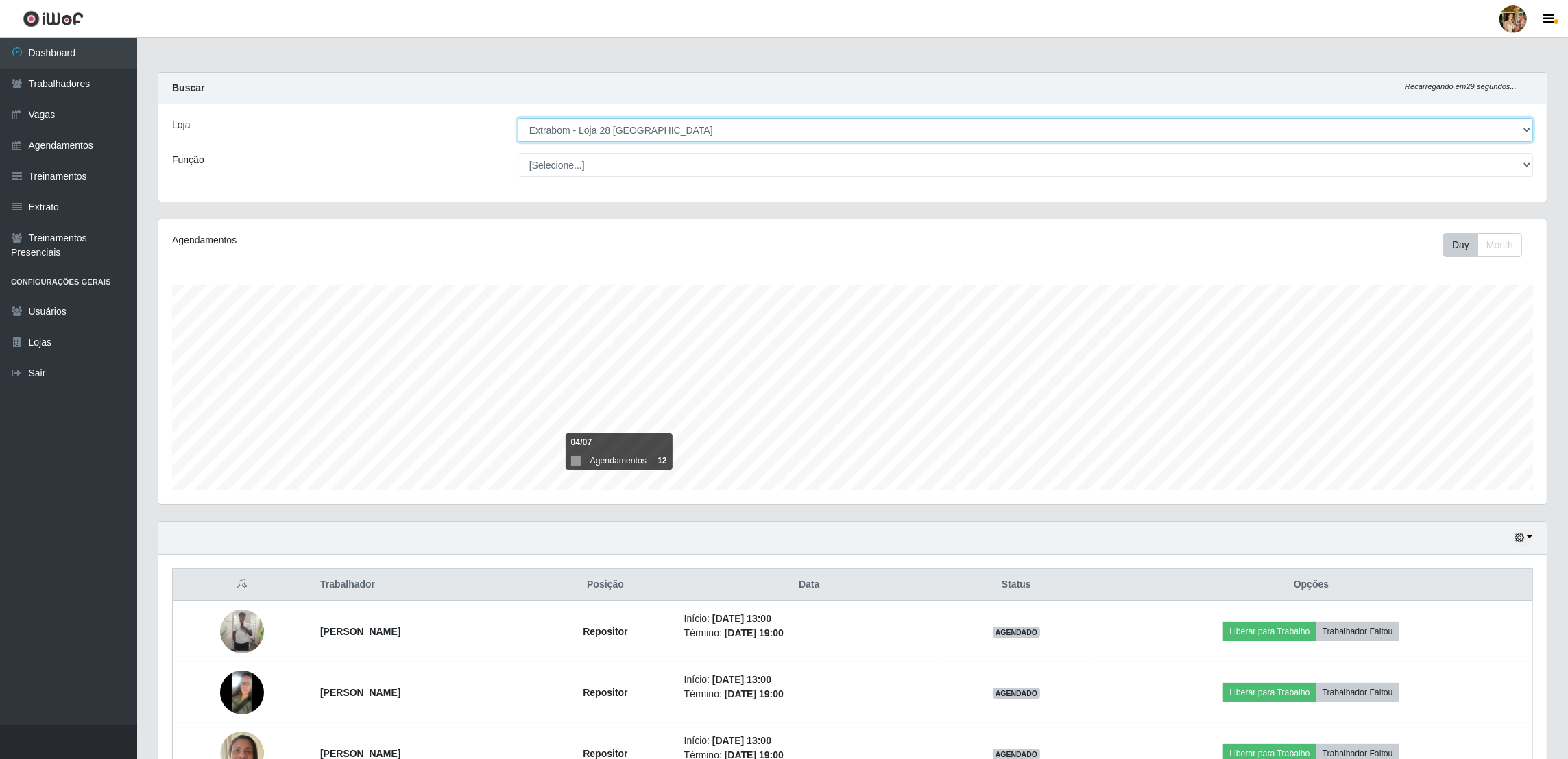
scroll to position [214, 0]
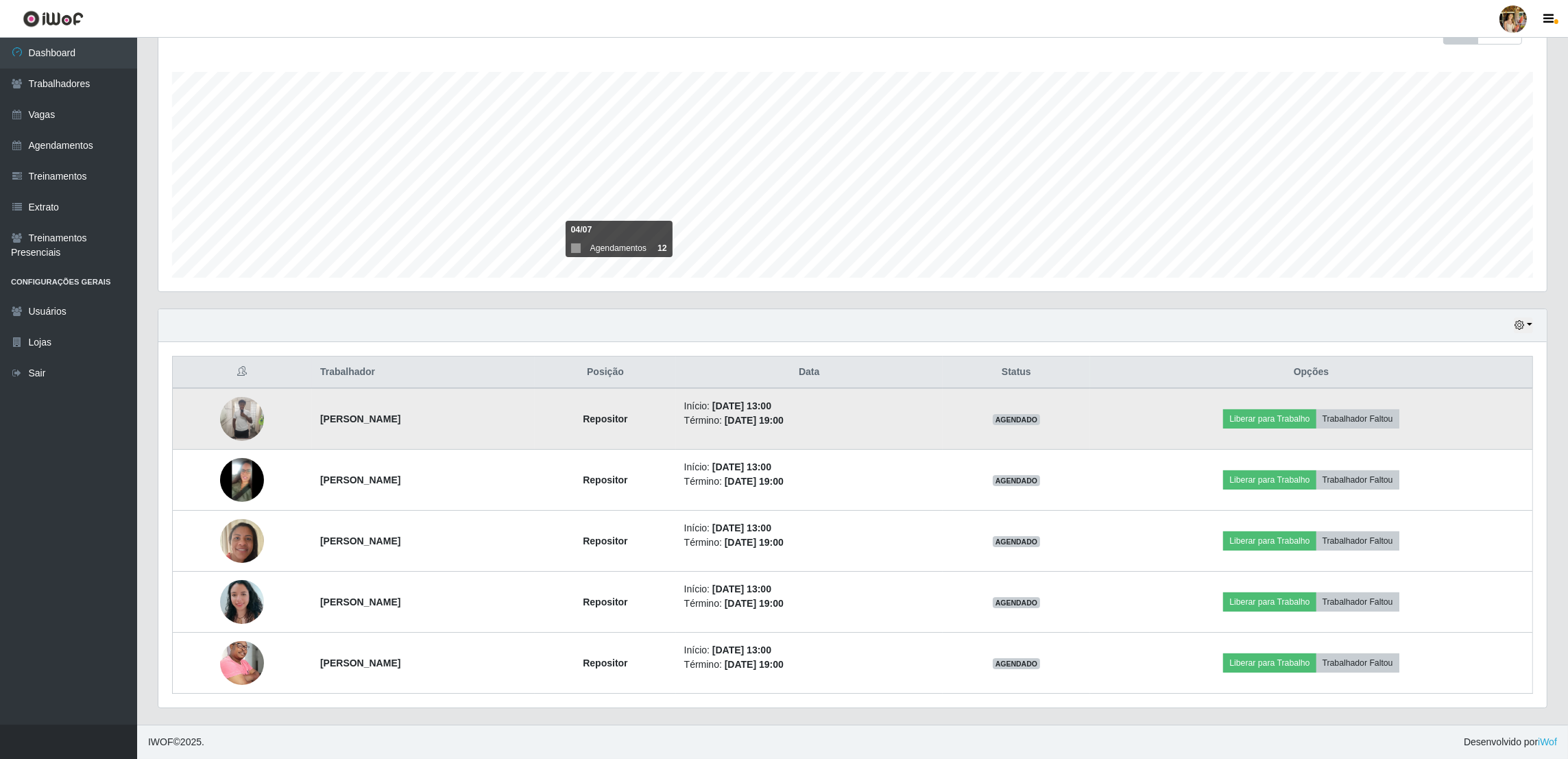
drag, startPoint x: 303, startPoint y: 419, endPoint x: 486, endPoint y: 414, distance: 183.1
click at [486, 414] on td "[PERSON_NAME]" at bounding box center [423, 419] width 223 height 62
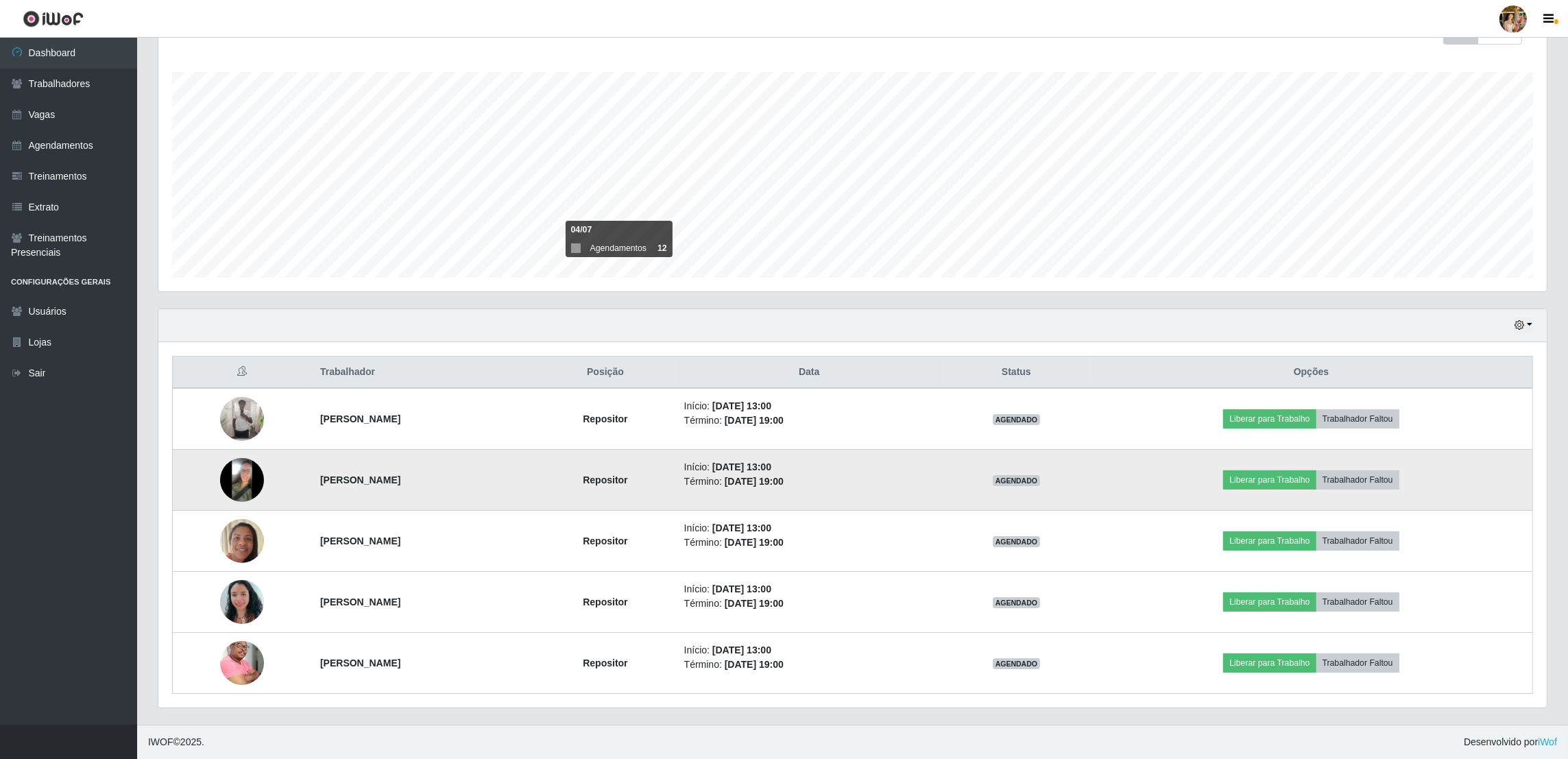
drag, startPoint x: 298, startPoint y: 465, endPoint x: 466, endPoint y: 486, distance: 169.3
click at [466, 486] on td "[PERSON_NAME]" at bounding box center [423, 481] width 223 height 61
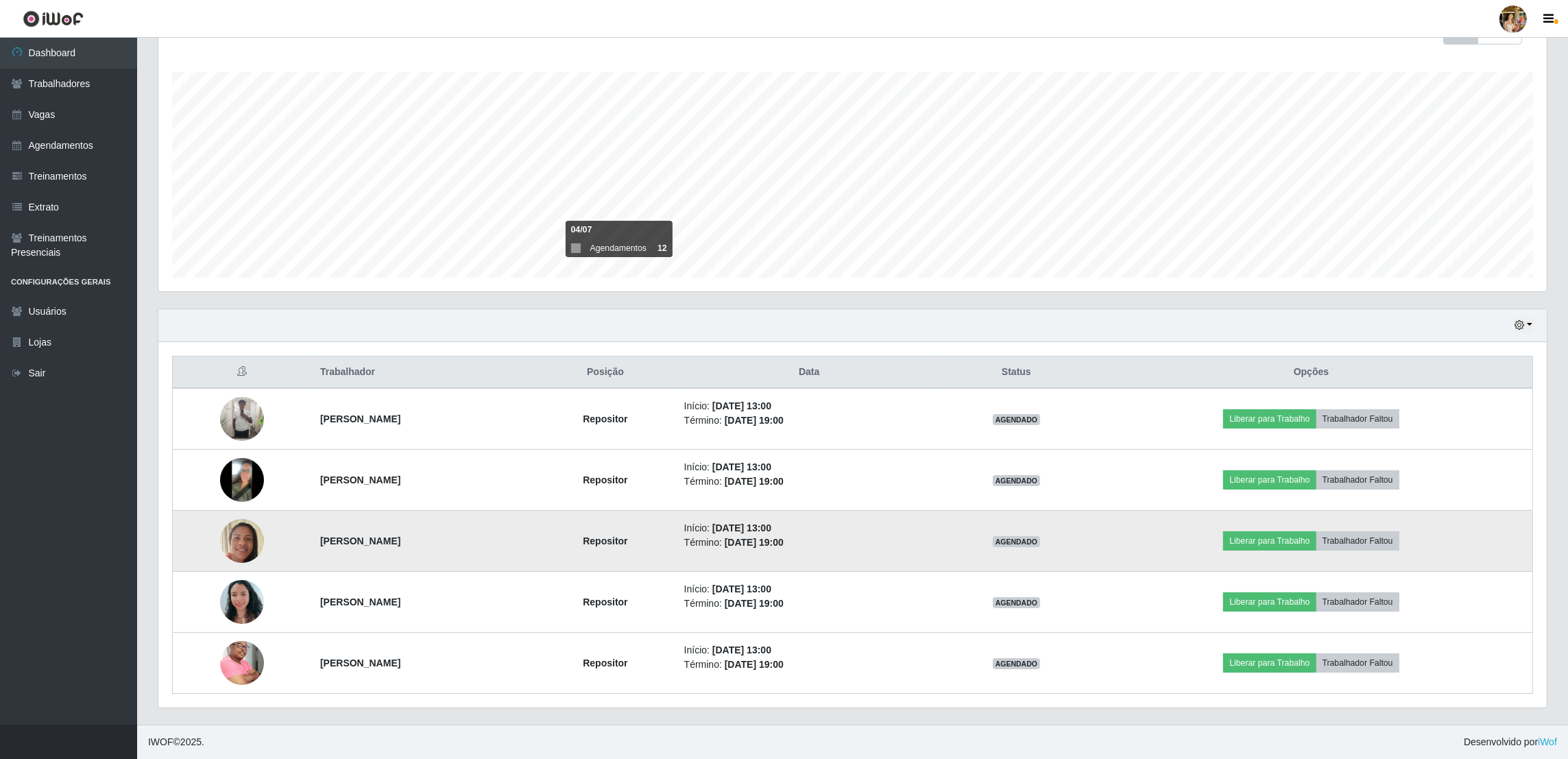
drag, startPoint x: 295, startPoint y: 546, endPoint x: 489, endPoint y: 539, distance: 194.1
click at [489, 539] on td "[PERSON_NAME]" at bounding box center [423, 542] width 223 height 61
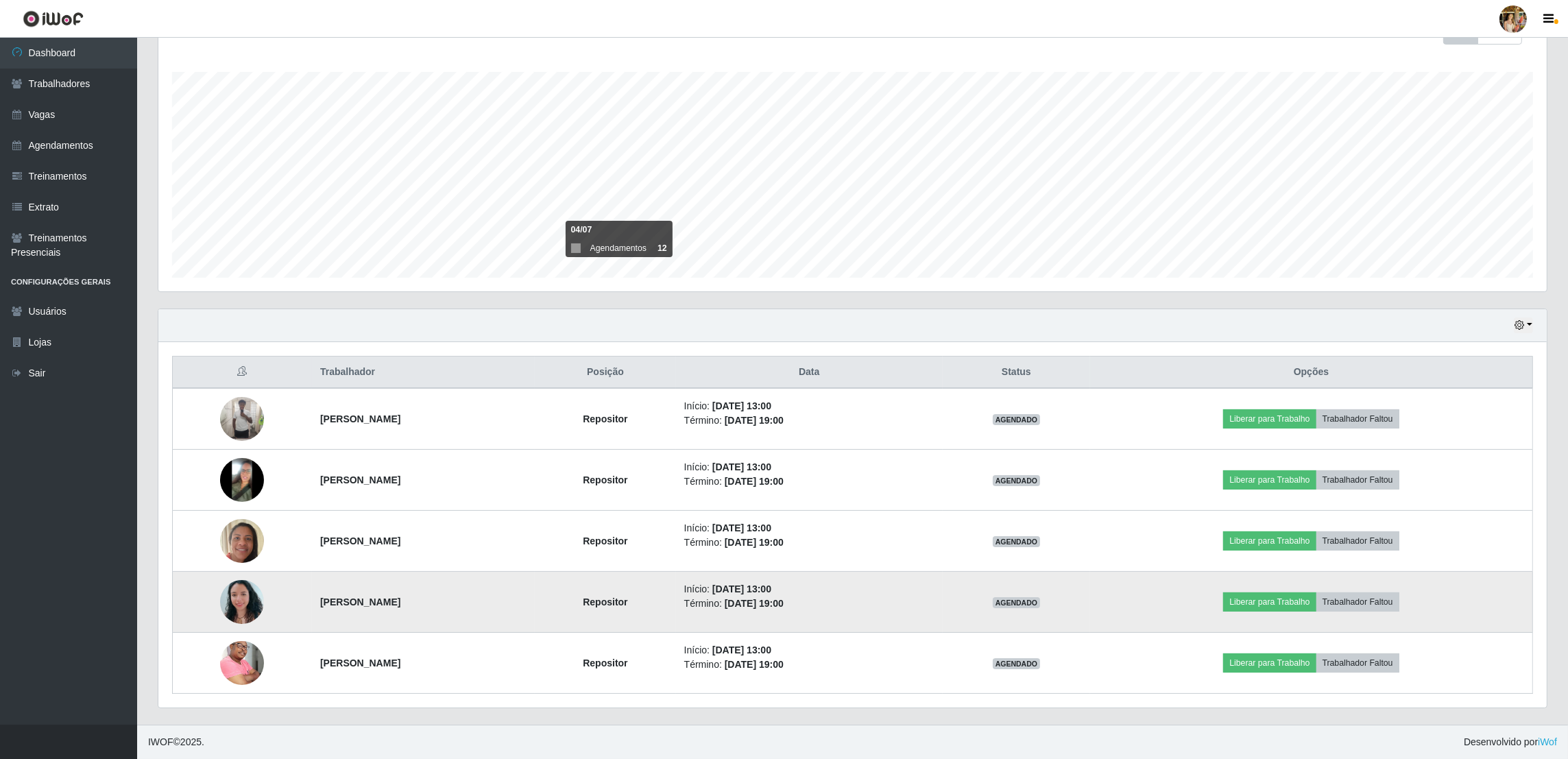
drag, startPoint x: 302, startPoint y: 602, endPoint x: 446, endPoint y: 600, distance: 144.0
click at [446, 600] on td "[PERSON_NAME]" at bounding box center [423, 603] width 223 height 61
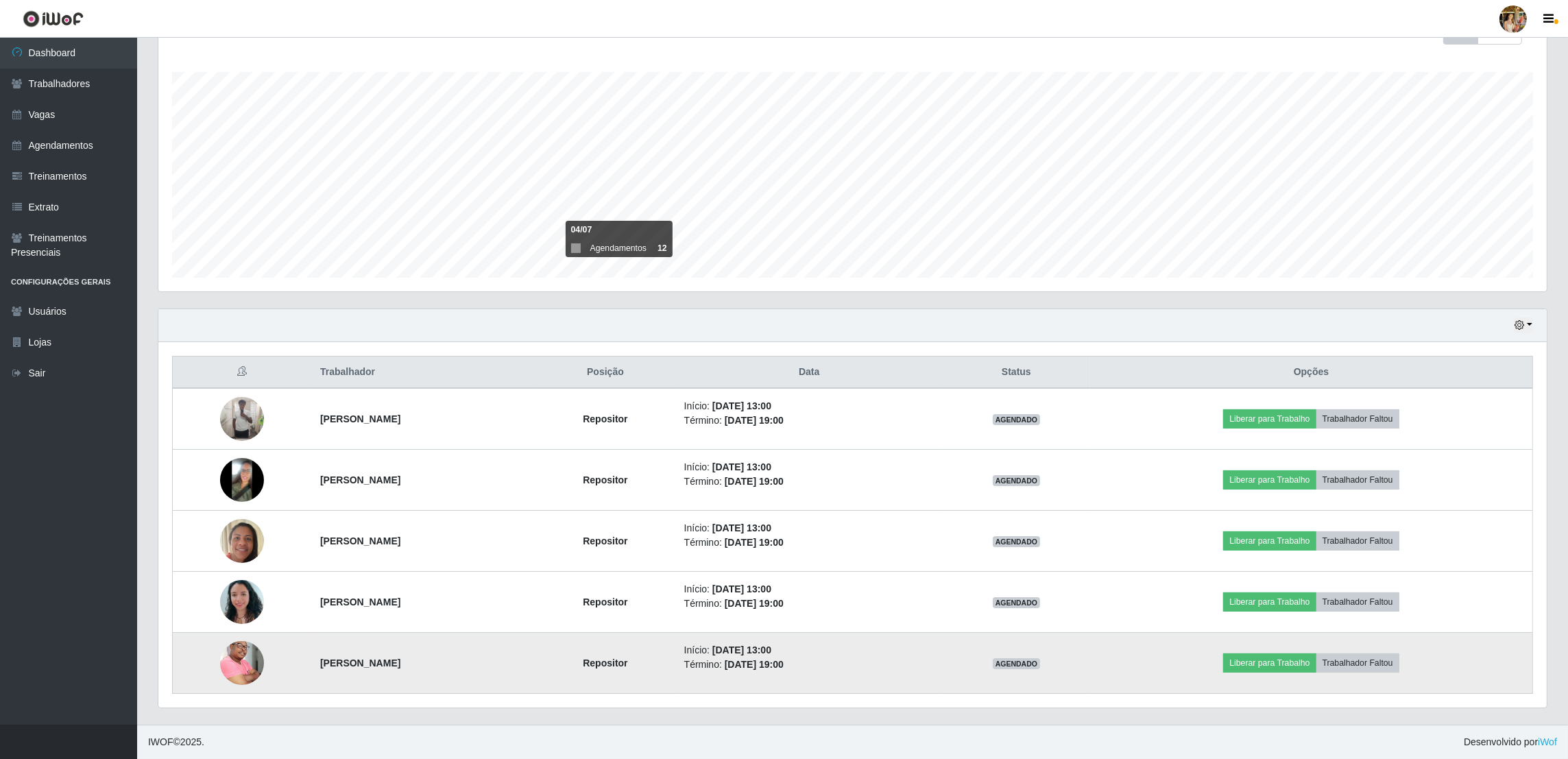
drag, startPoint x: 290, startPoint y: 657, endPoint x: 444, endPoint y: 663, distance: 154.1
click at [444, 663] on tr "[PERSON_NAME] Início: [DATE] 13:00 Término: [DATE] 19:00 AGENDADO Liberar para …" at bounding box center [852, 664] width 1361 height 61
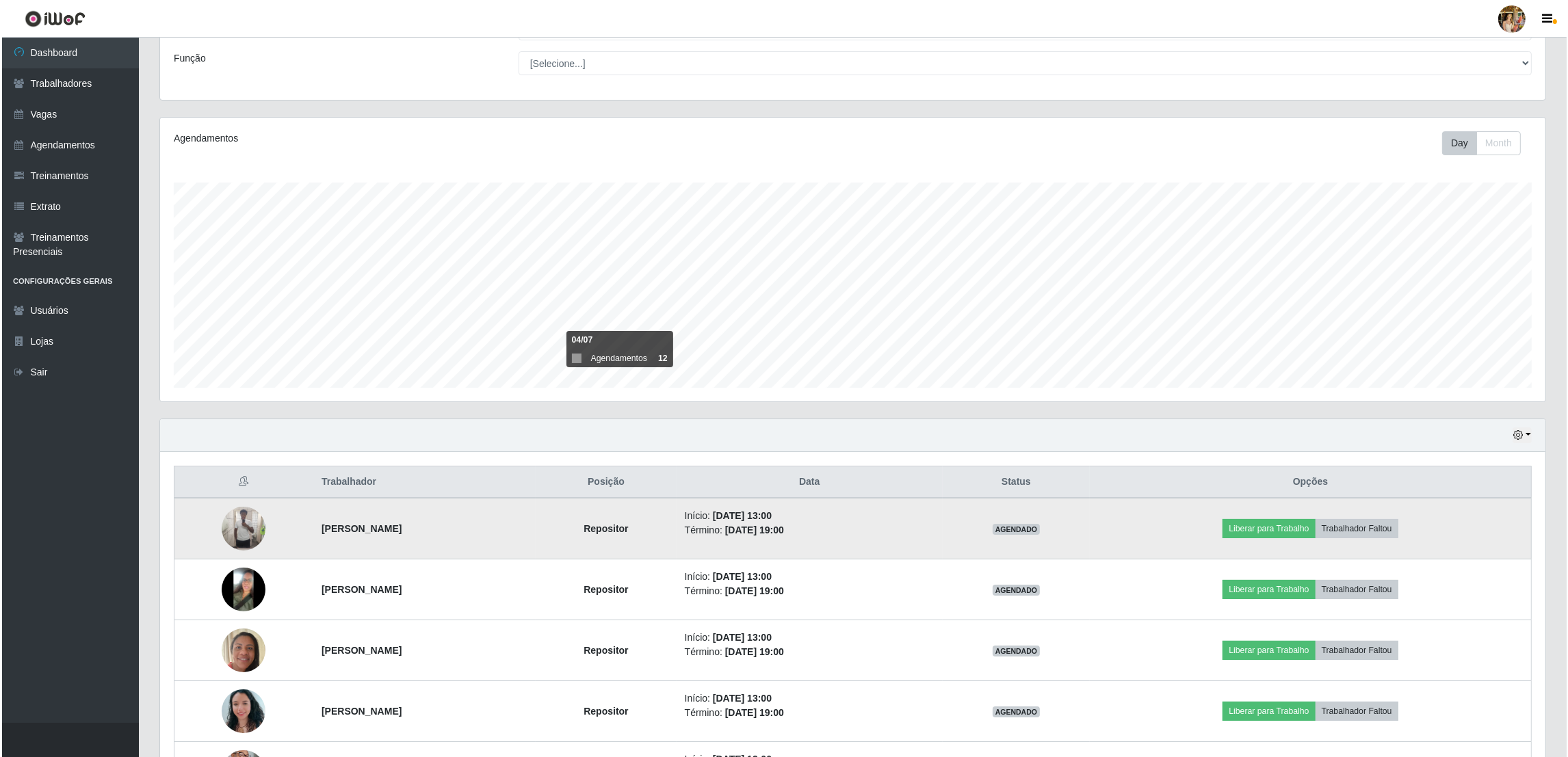
scroll to position [0, 0]
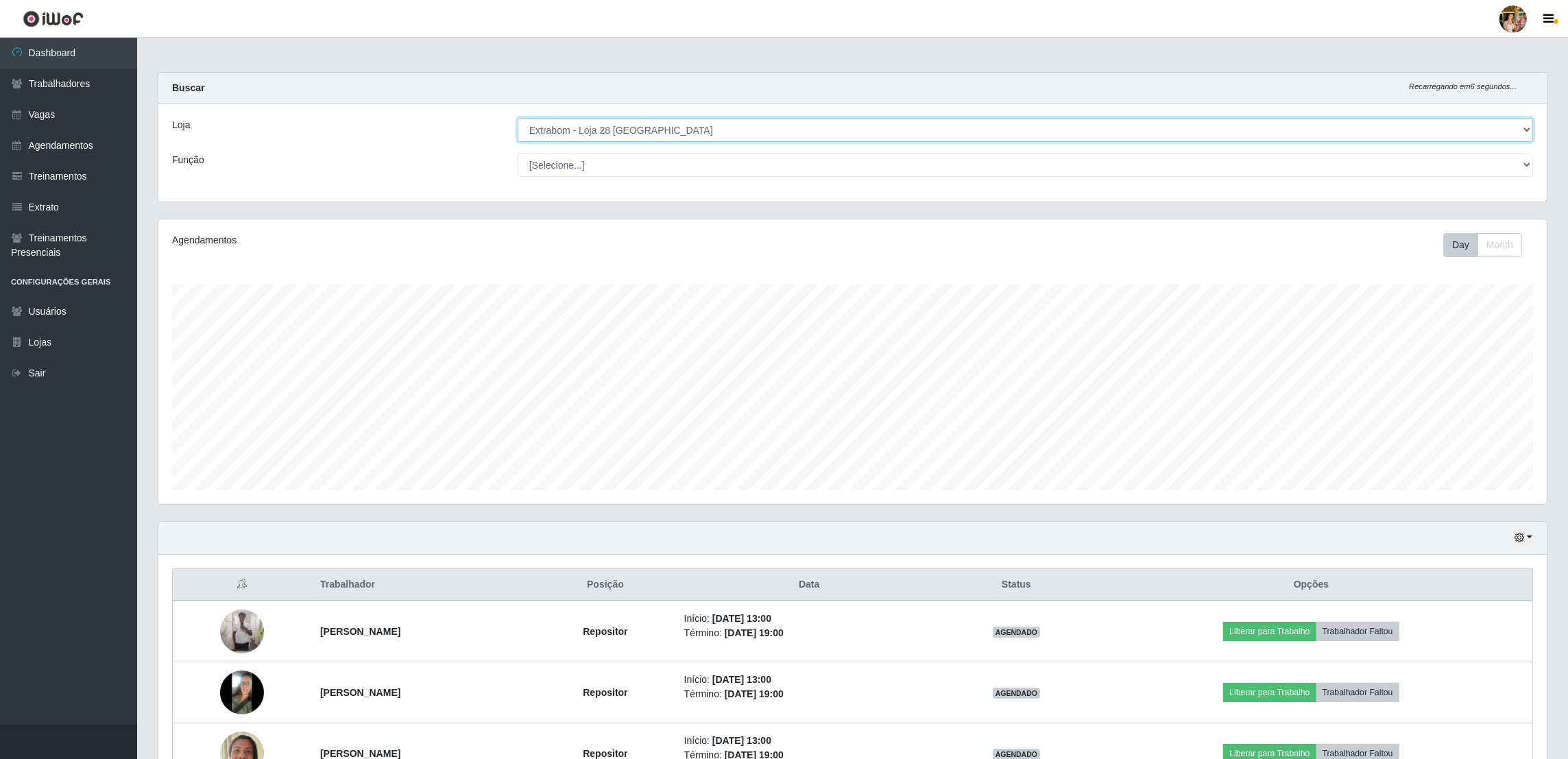
click at [643, 132] on select "[Selecione...] Atacado Vem - [GEOGRAPHIC_DATA] 30 Laranjeiras Velha Atacado Vem…" at bounding box center [1025, 129] width 1016 height 24
select select "470"
click at [518, 118] on select "[Selecione...] Atacado Vem - [GEOGRAPHIC_DATA] 30 Laranjeiras Velha Atacado Vem…" at bounding box center [1025, 129] width 1016 height 24
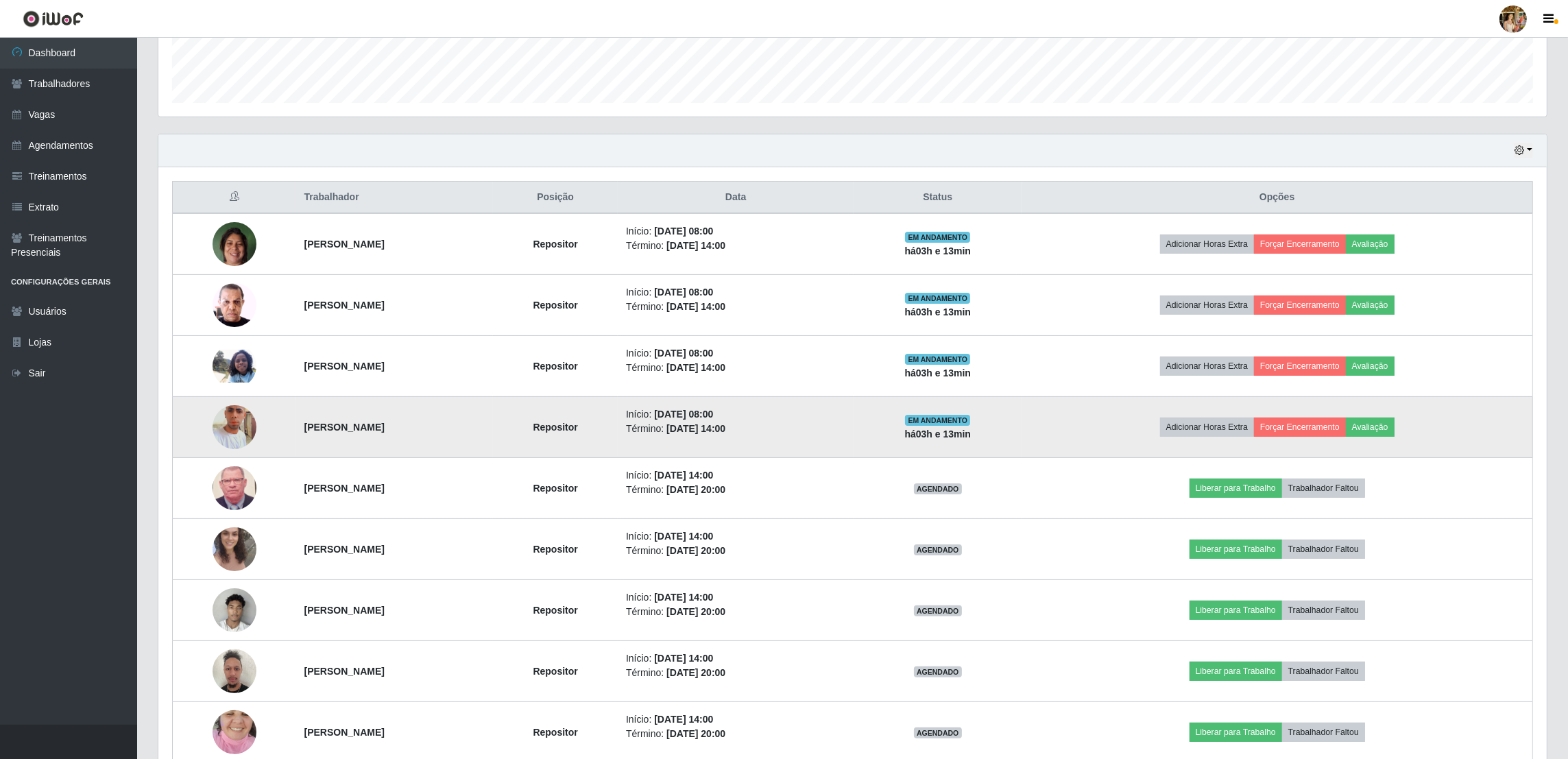
scroll to position [514, 0]
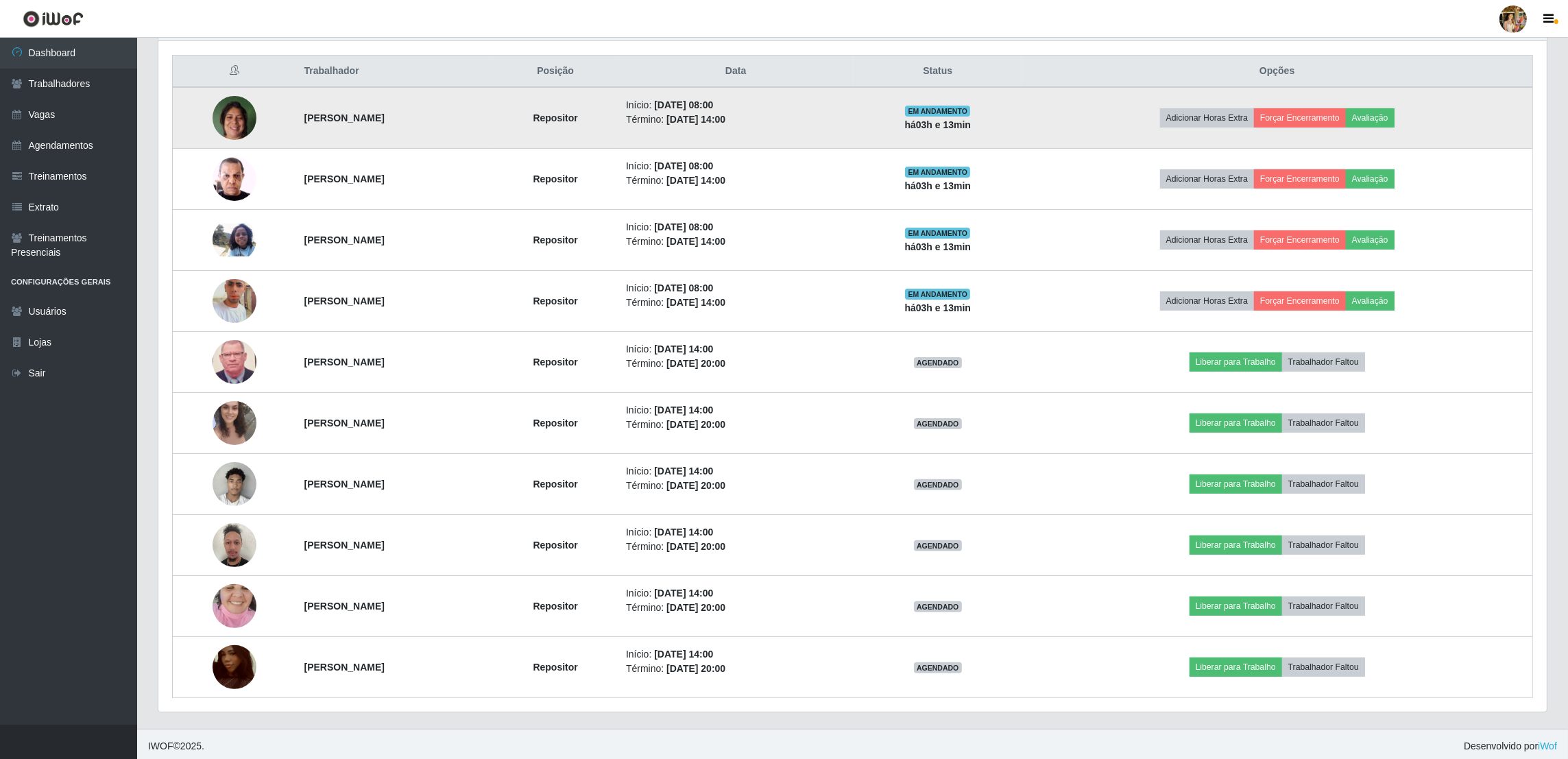
drag, startPoint x: 330, startPoint y: 114, endPoint x: 416, endPoint y: 116, distance: 86.0
click at [416, 116] on td "[PERSON_NAME]" at bounding box center [395, 118] width 198 height 62
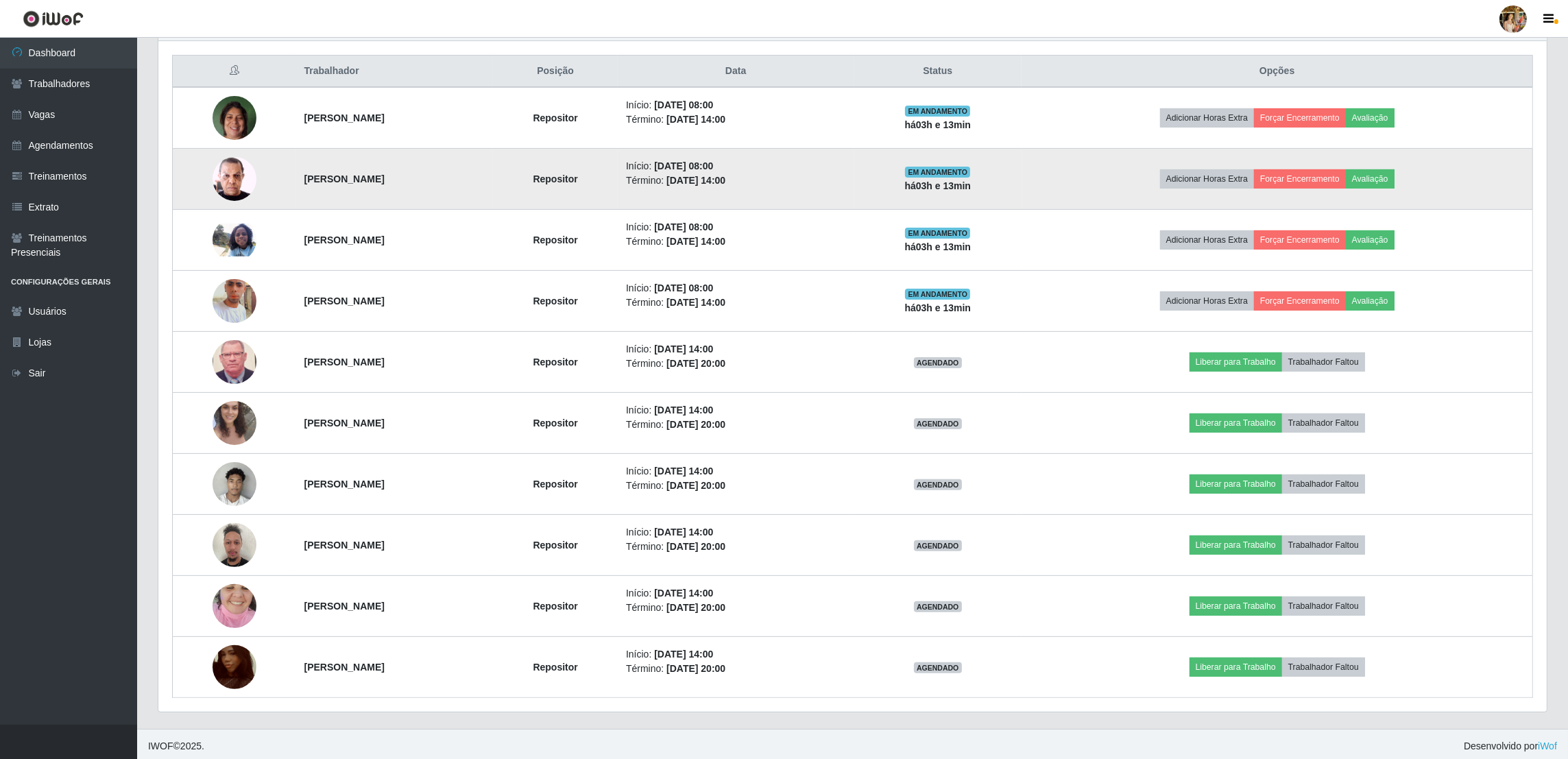
drag, startPoint x: 267, startPoint y: 170, endPoint x: 421, endPoint y: 170, distance: 154.0
click at [421, 170] on tr "[PERSON_NAME] Repositor Início: [DATE] 08:00 Término: [DATE] 14:00 EM ANDAMENTO…" at bounding box center [852, 180] width 1361 height 61
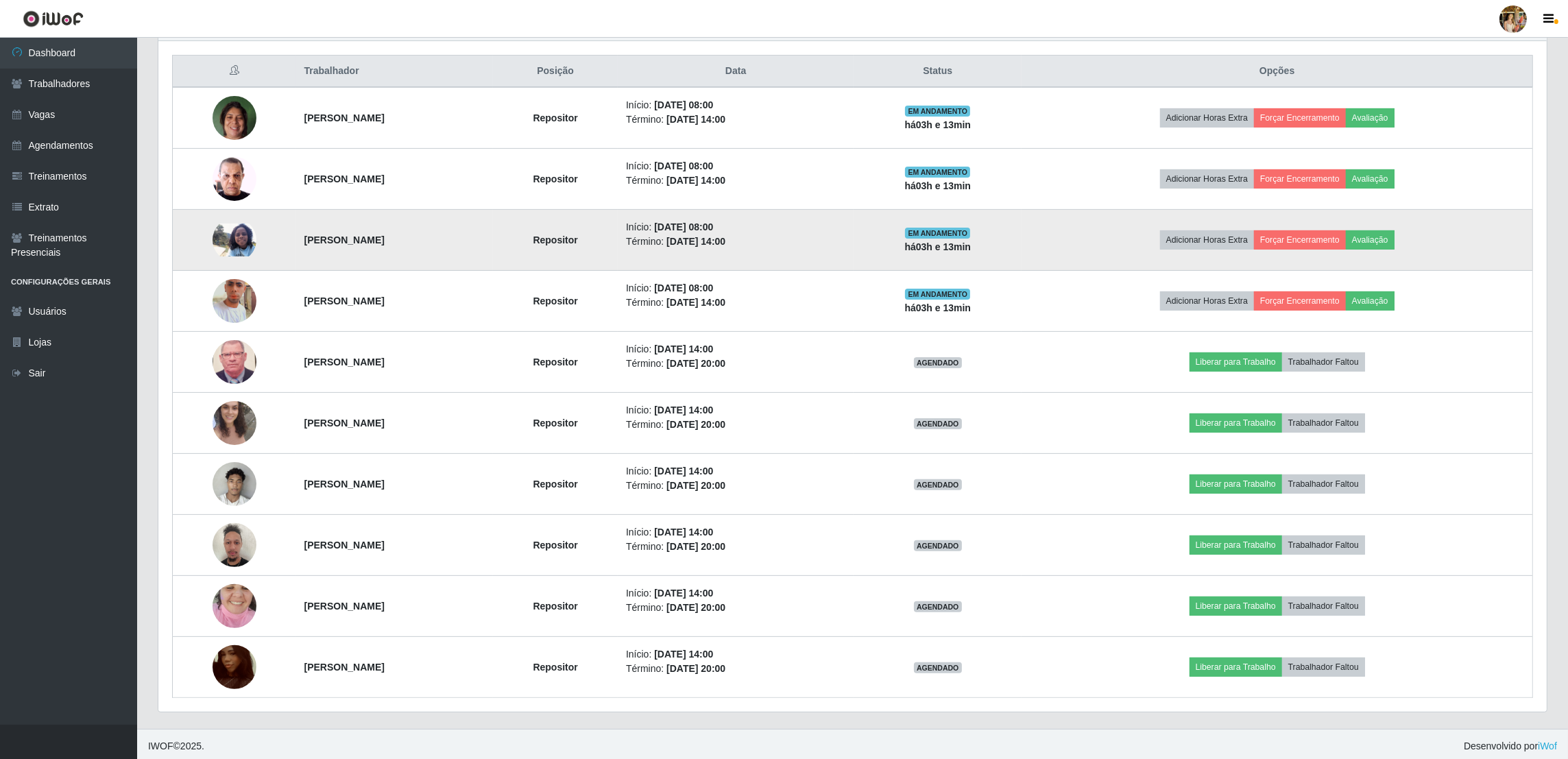
drag, startPoint x: 369, startPoint y: 251, endPoint x: 487, endPoint y: 250, distance: 118.0
click at [487, 250] on td "[PERSON_NAME]" at bounding box center [395, 241] width 198 height 61
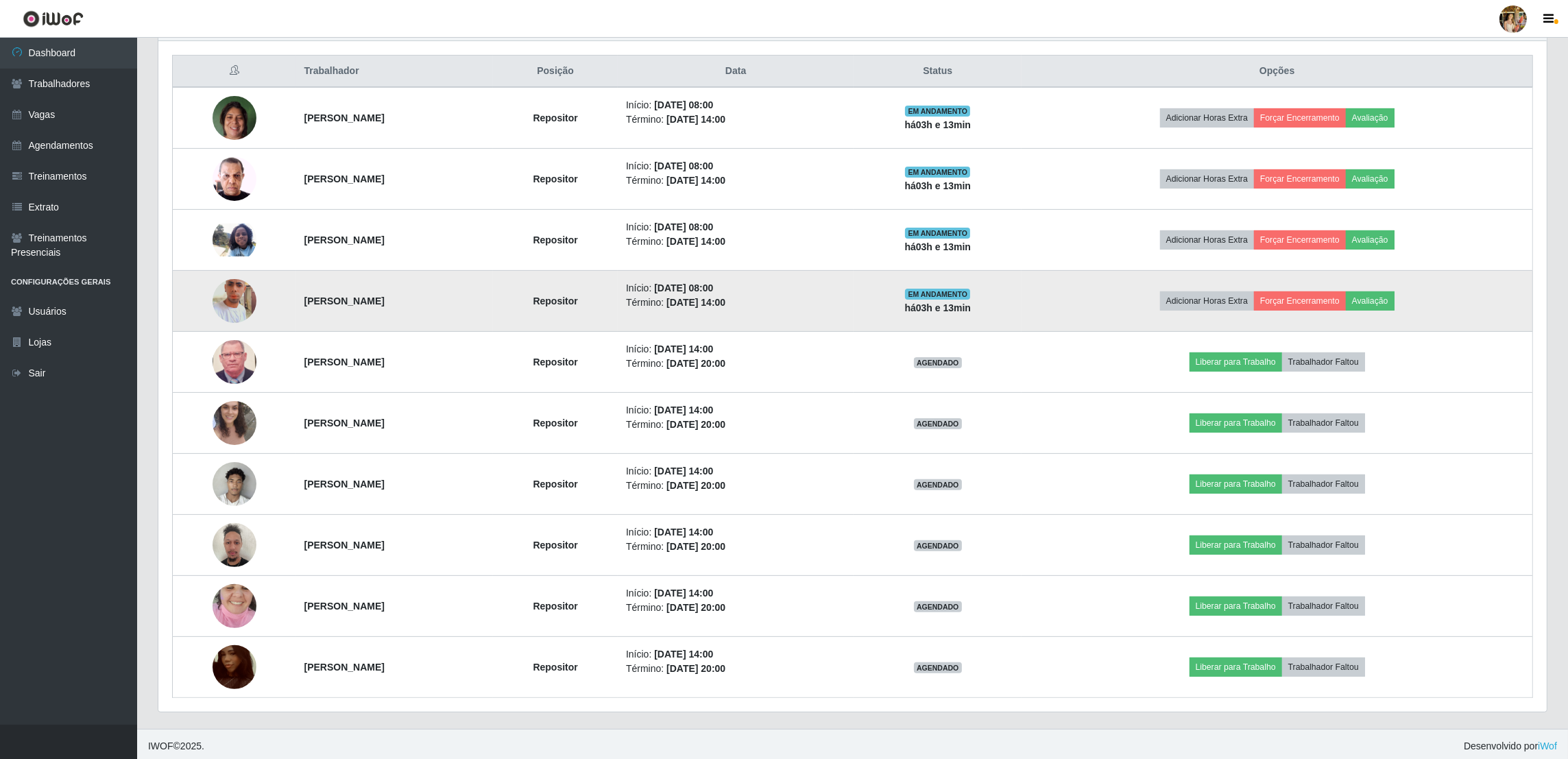
drag, startPoint x: 269, startPoint y: 297, endPoint x: 460, endPoint y: 313, distance: 191.7
click at [460, 313] on tr "[PERSON_NAME] Repositor Início: [DATE] 08:00 Término: [DATE] 14:00 EM ANDAMENTO…" at bounding box center [852, 302] width 1361 height 61
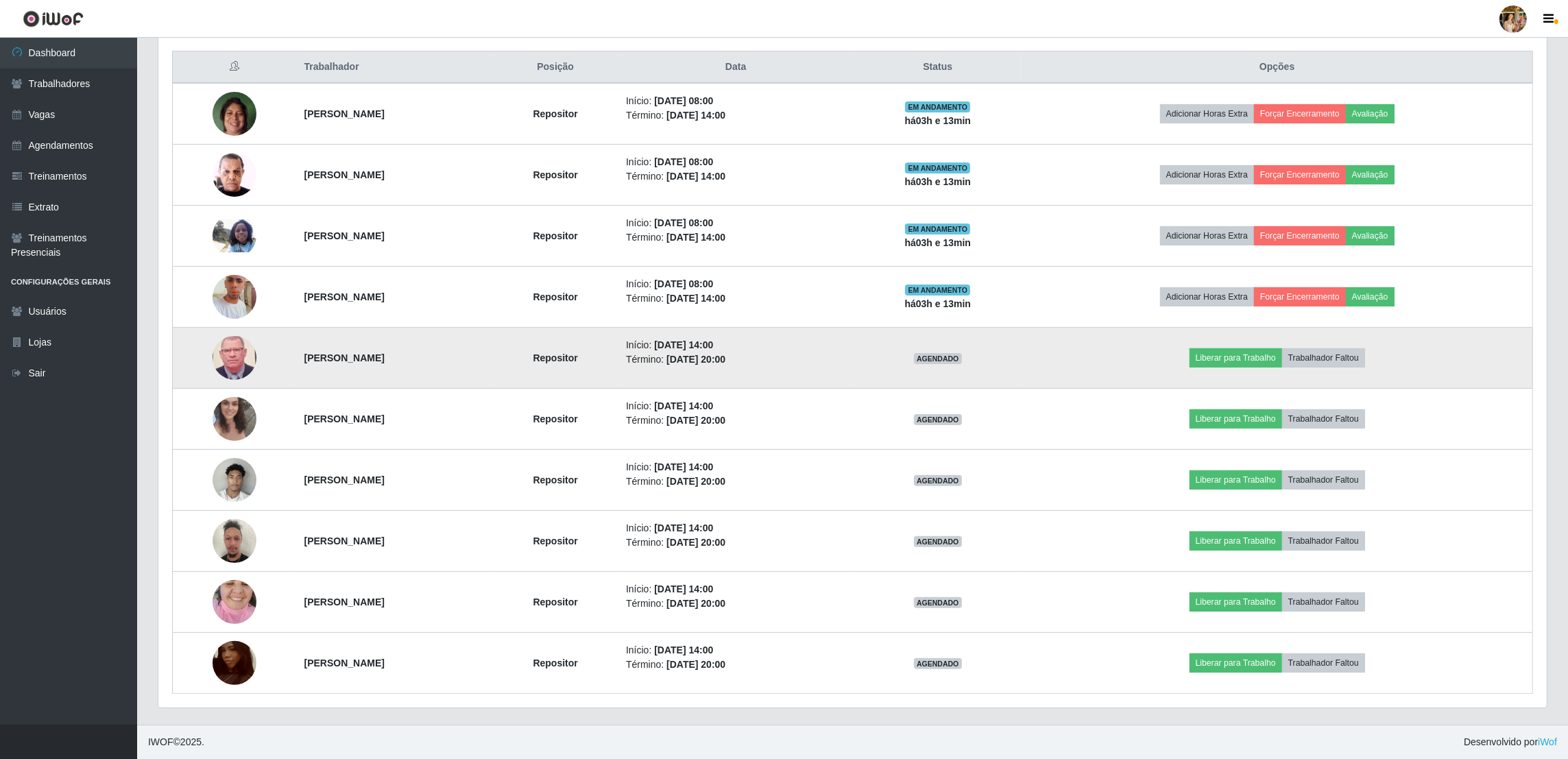
scroll to position [520, 0]
drag, startPoint x: 272, startPoint y: 343, endPoint x: 412, endPoint y: 354, distance: 140.4
click at [412, 354] on td "[PERSON_NAME]" at bounding box center [395, 358] width 198 height 61
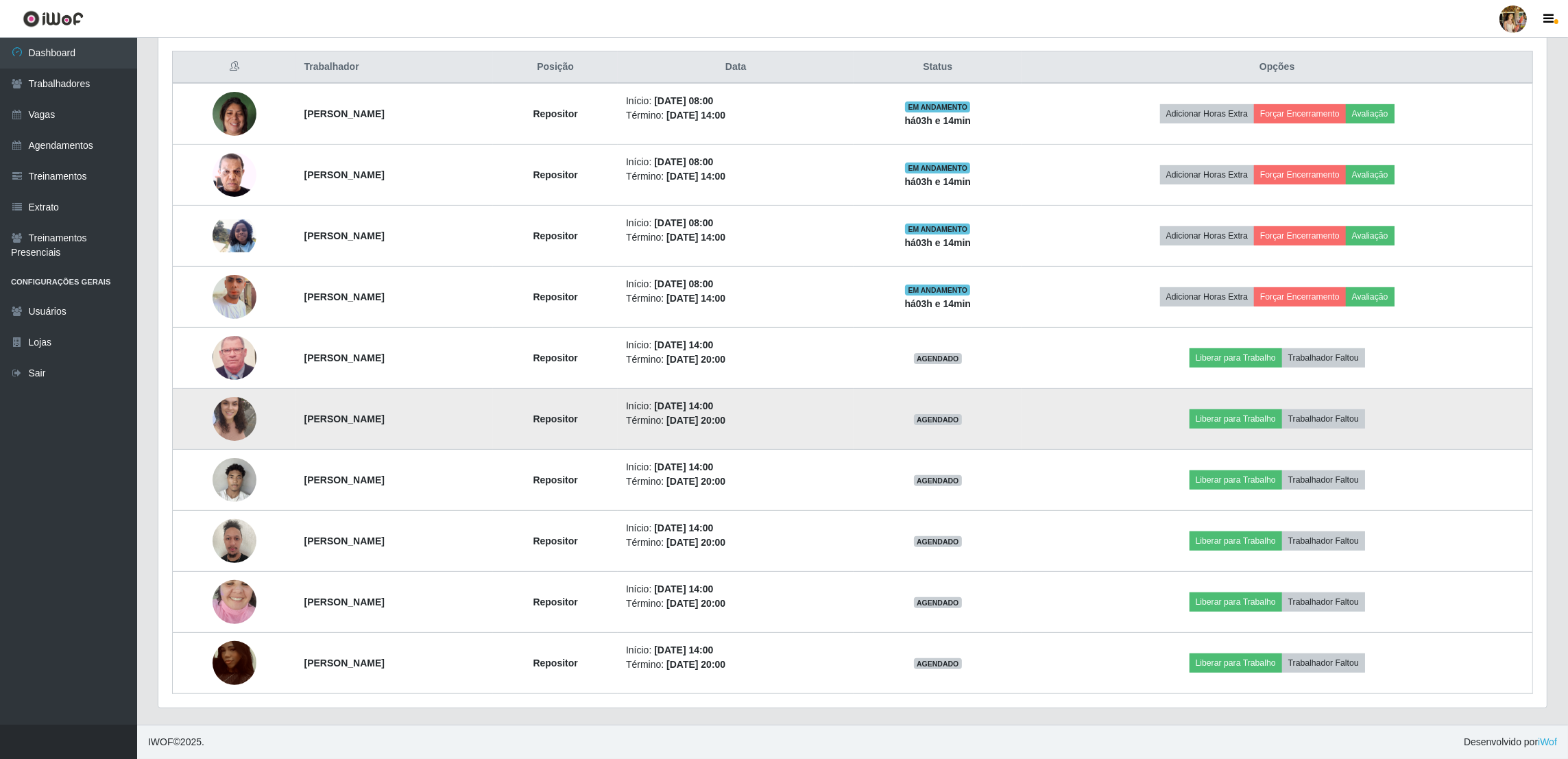
drag, startPoint x: 286, startPoint y: 408, endPoint x: 612, endPoint y: 411, distance: 326.0
click at [494, 411] on td "[PERSON_NAME]" at bounding box center [395, 419] width 198 height 61
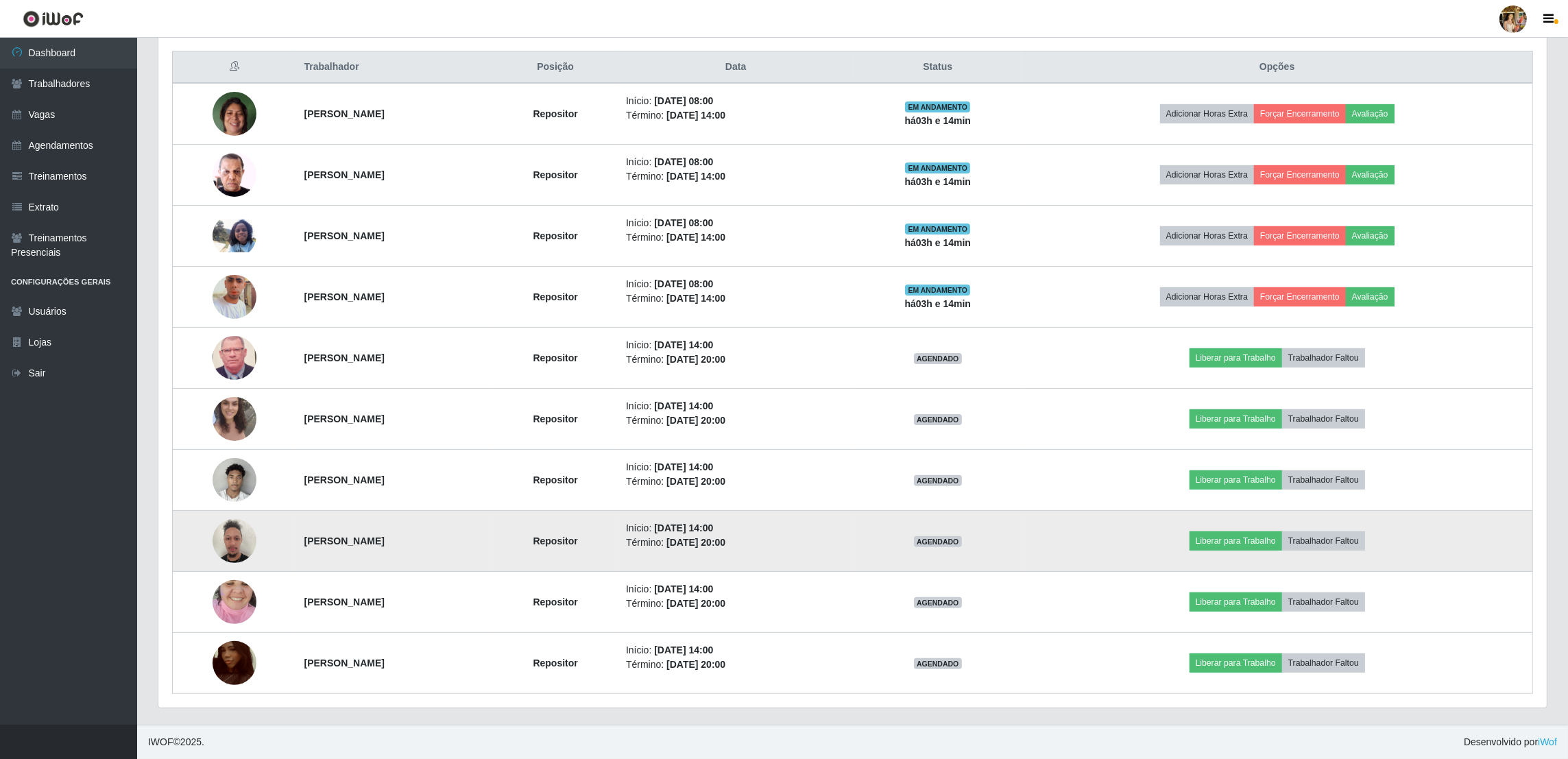
drag, startPoint x: 272, startPoint y: 474, endPoint x: 582, endPoint y: 528, distance: 314.7
click at [435, 478] on td "[PERSON_NAME]" at bounding box center [395, 481] width 198 height 61
drag, startPoint x: 297, startPoint y: 538, endPoint x: 454, endPoint y: 538, distance: 157.0
click at [454, 538] on tr "[PERSON_NAME] Repositor Início: [DATE] 14:00 Término: [DATE] 20:00 AGENDADO Lib…" at bounding box center [852, 542] width 1361 height 61
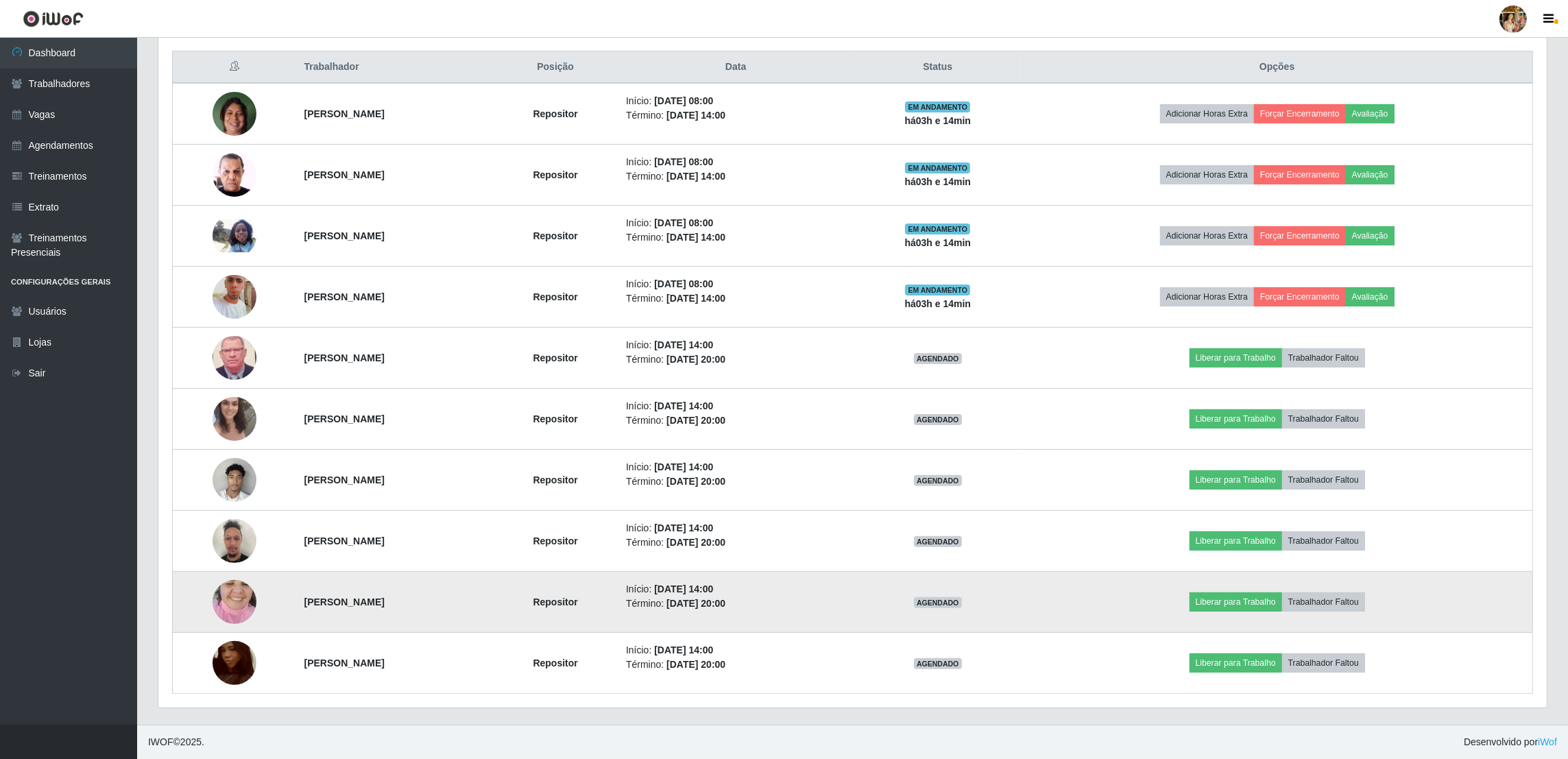
drag, startPoint x: 271, startPoint y: 602, endPoint x: 470, endPoint y: 602, distance: 199.0
click at [470, 602] on td "[PERSON_NAME]" at bounding box center [395, 603] width 198 height 61
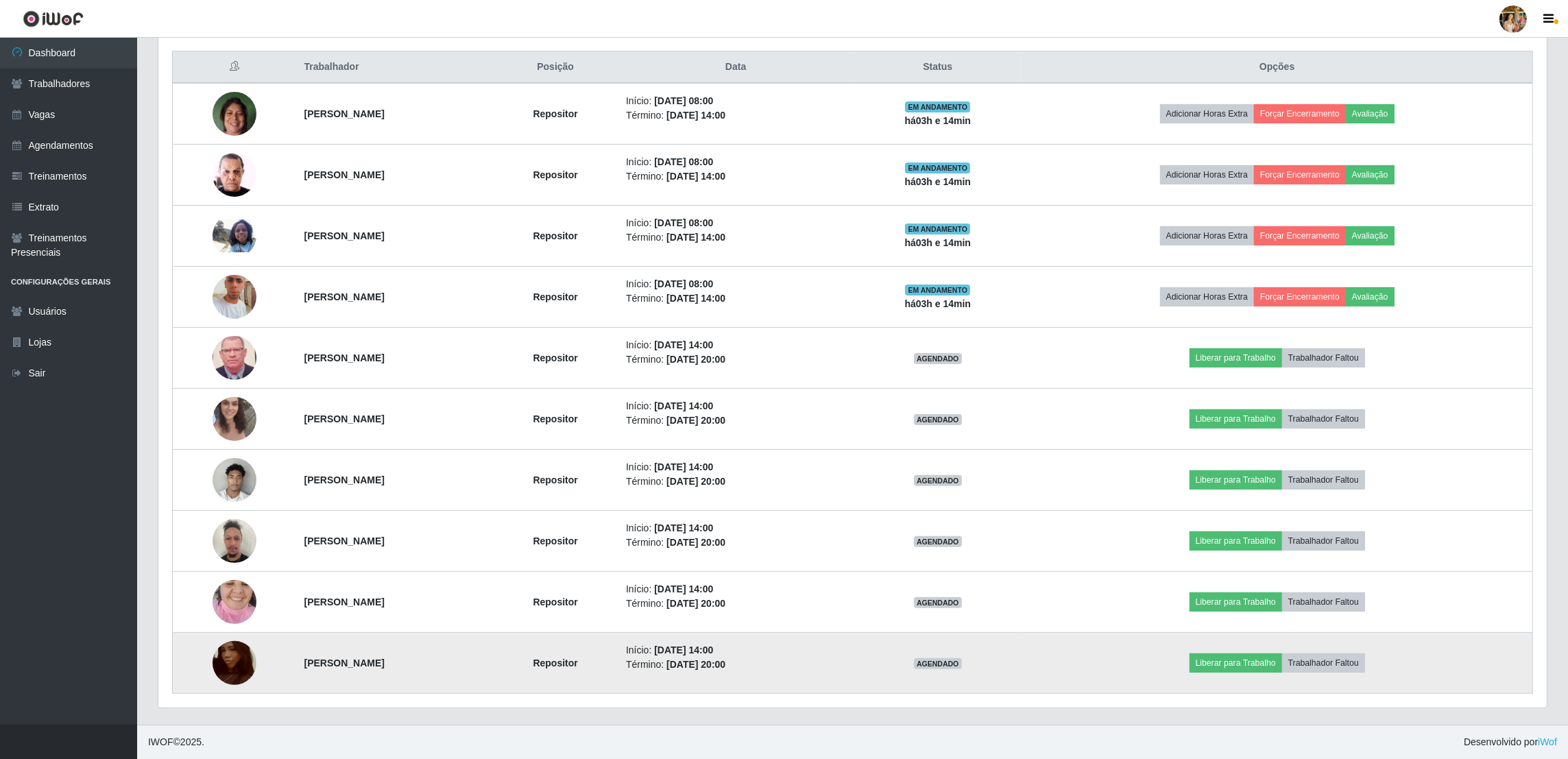
drag, startPoint x: 279, startPoint y: 664, endPoint x: 385, endPoint y: 666, distance: 106.0
click at [385, 666] on td "[PERSON_NAME]" at bounding box center [395, 664] width 198 height 61
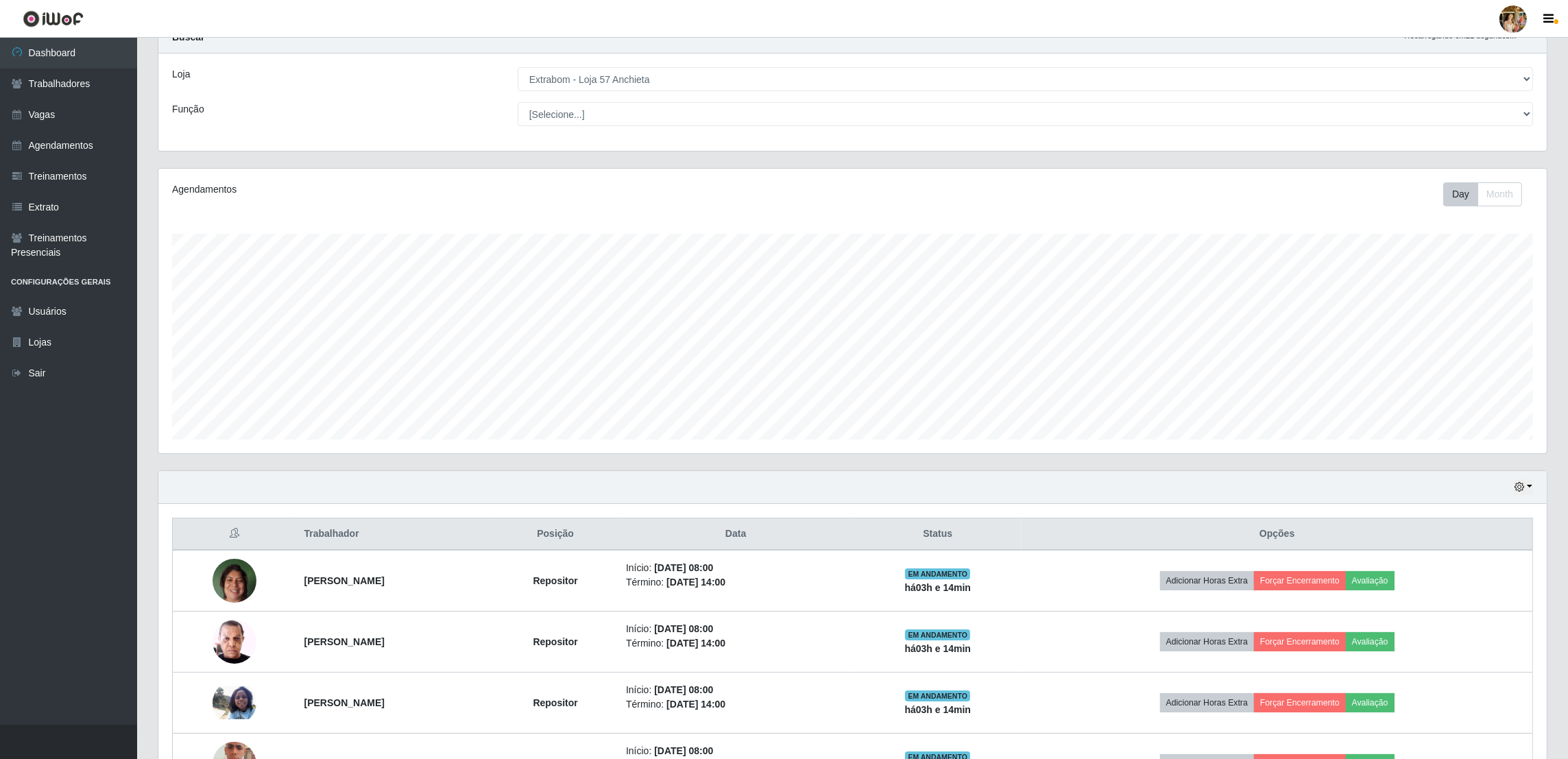
scroll to position [0, 0]
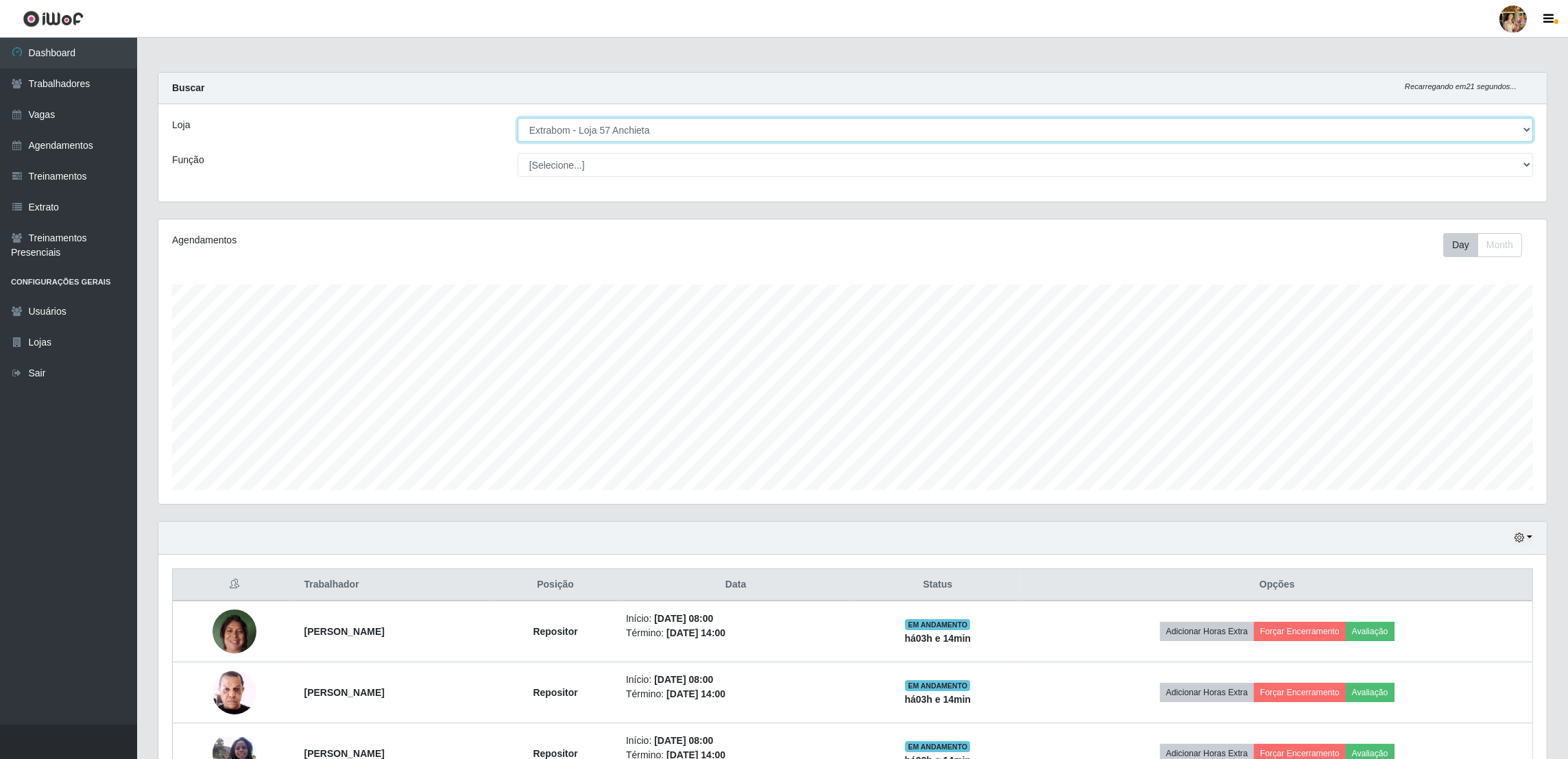
click at [668, 123] on select "[Selecione...] Atacado Vem - [GEOGRAPHIC_DATA] 30 Laranjeiras Velha Atacado Vem…" at bounding box center [1025, 129] width 1016 height 24
click at [665, 126] on select "[Selecione...] Atacado Vem - [GEOGRAPHIC_DATA] 30 Laranjeiras Velha Atacado Vem…" at bounding box center [1025, 129] width 1016 height 24
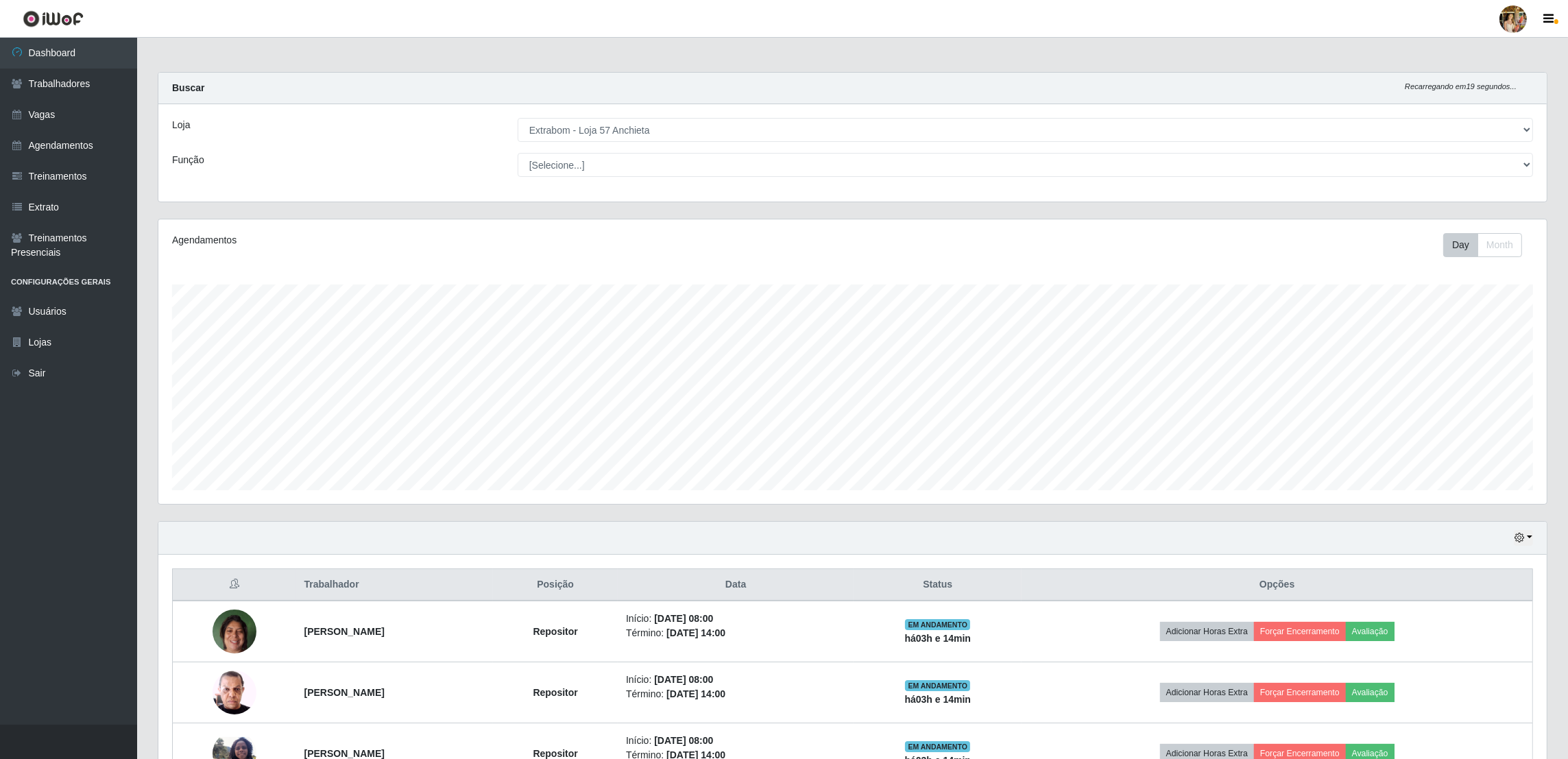
click at [357, 62] on main "Carregando... Buscar Recarregando em 19 segundos... Loja [Selecione...] Atacado…" at bounding box center [852, 640] width 1431 height 1205
